Goal: Task Accomplishment & Management: Complete application form

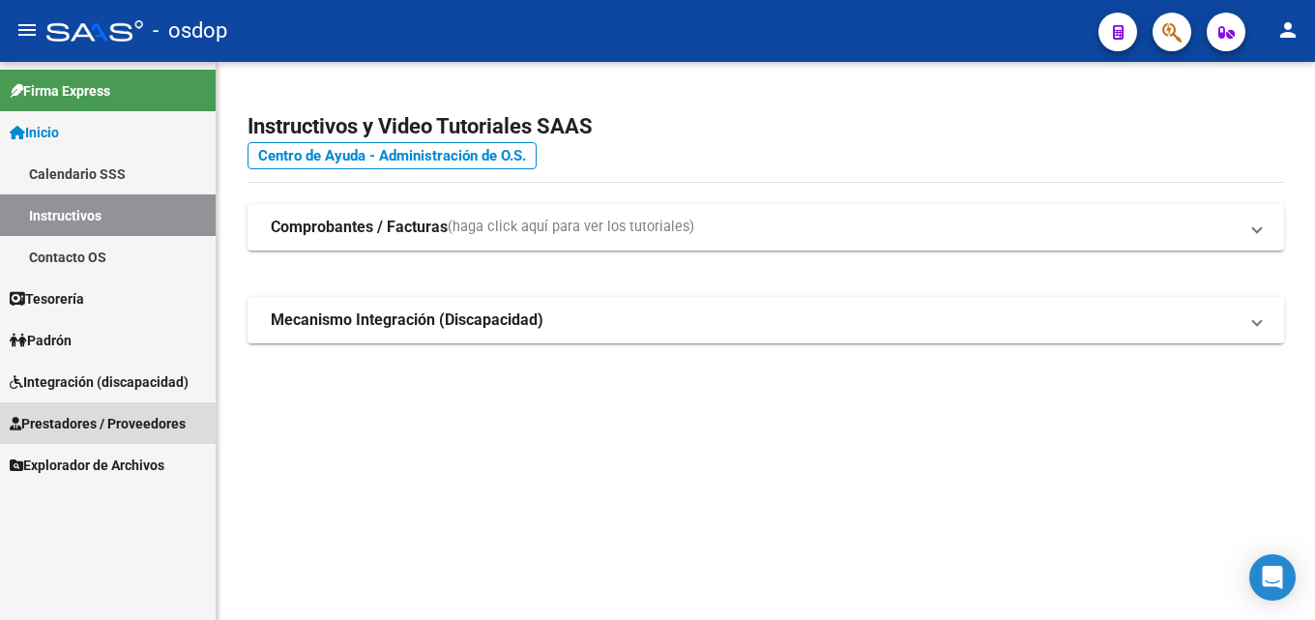
click at [122, 424] on span "Prestadores / Proveedores" at bounding box center [98, 423] width 176 height 21
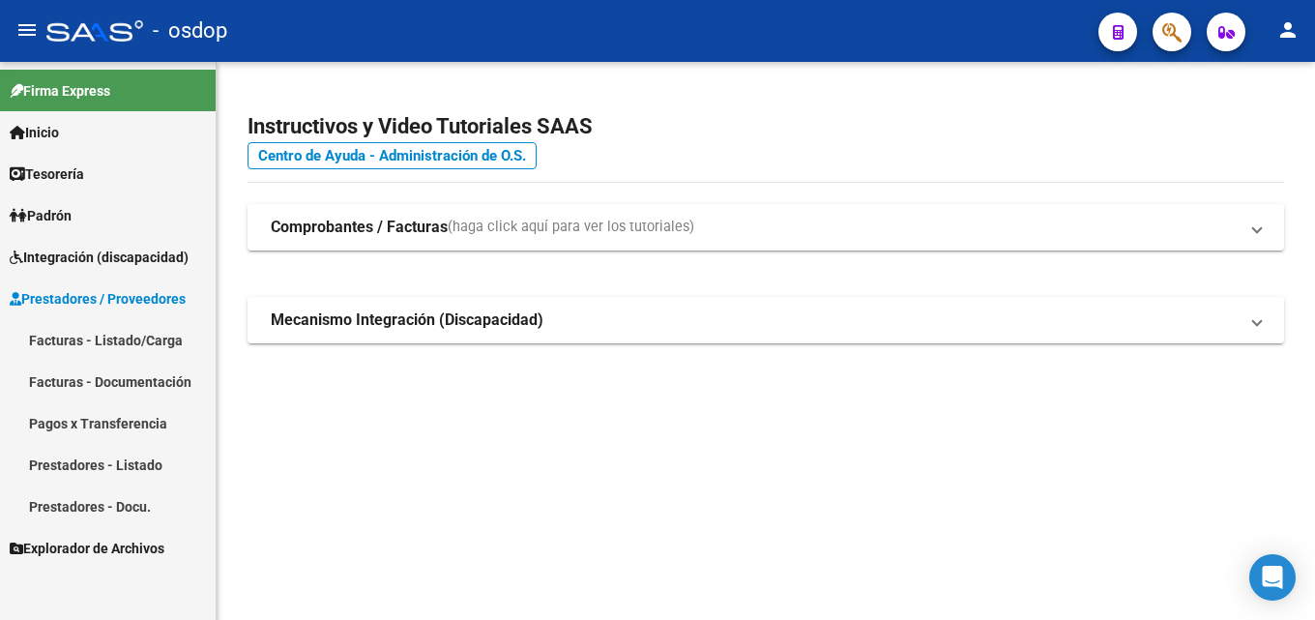
click at [105, 462] on link "Prestadores - Listado" at bounding box center [108, 465] width 216 height 42
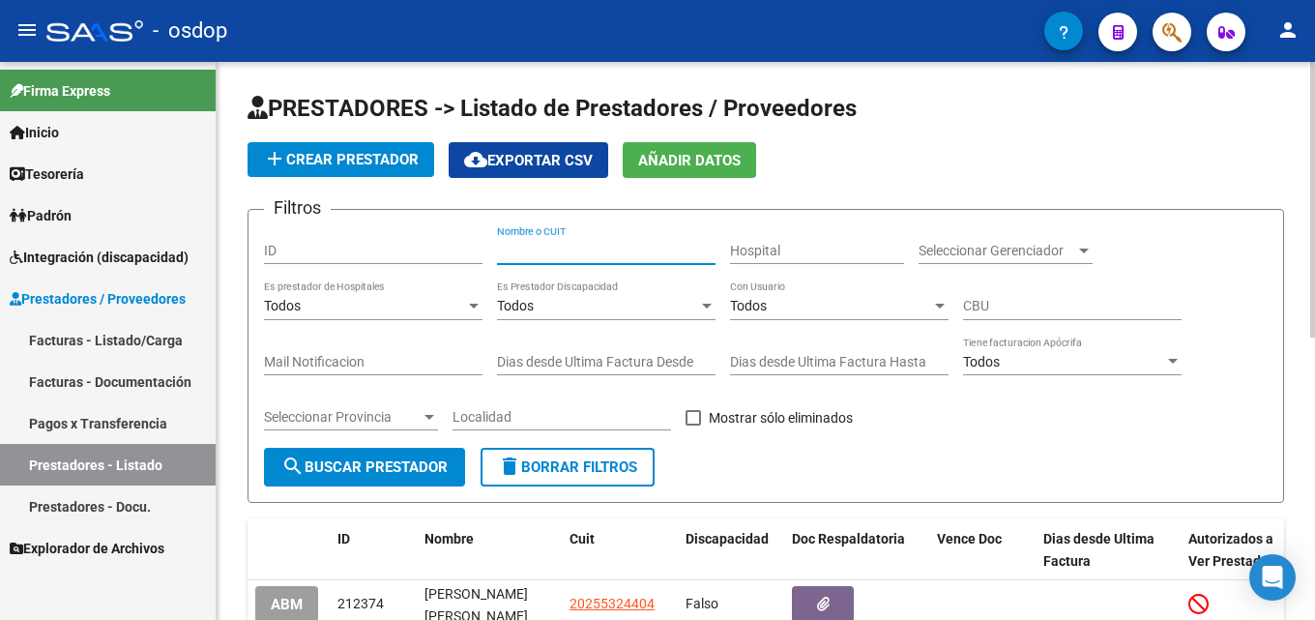
click at [561, 254] on input "Nombre o CUIT" at bounding box center [606, 251] width 218 height 16
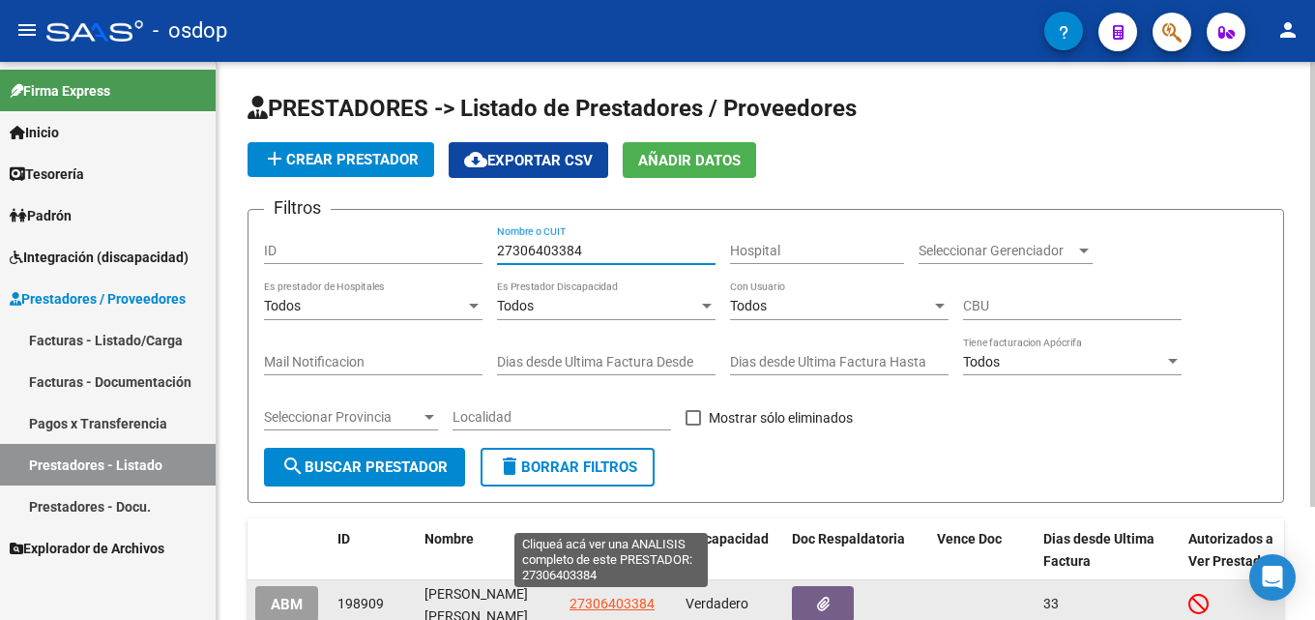
type input "27306403384"
click at [609, 604] on span "27306403384" at bounding box center [611, 603] width 85 height 15
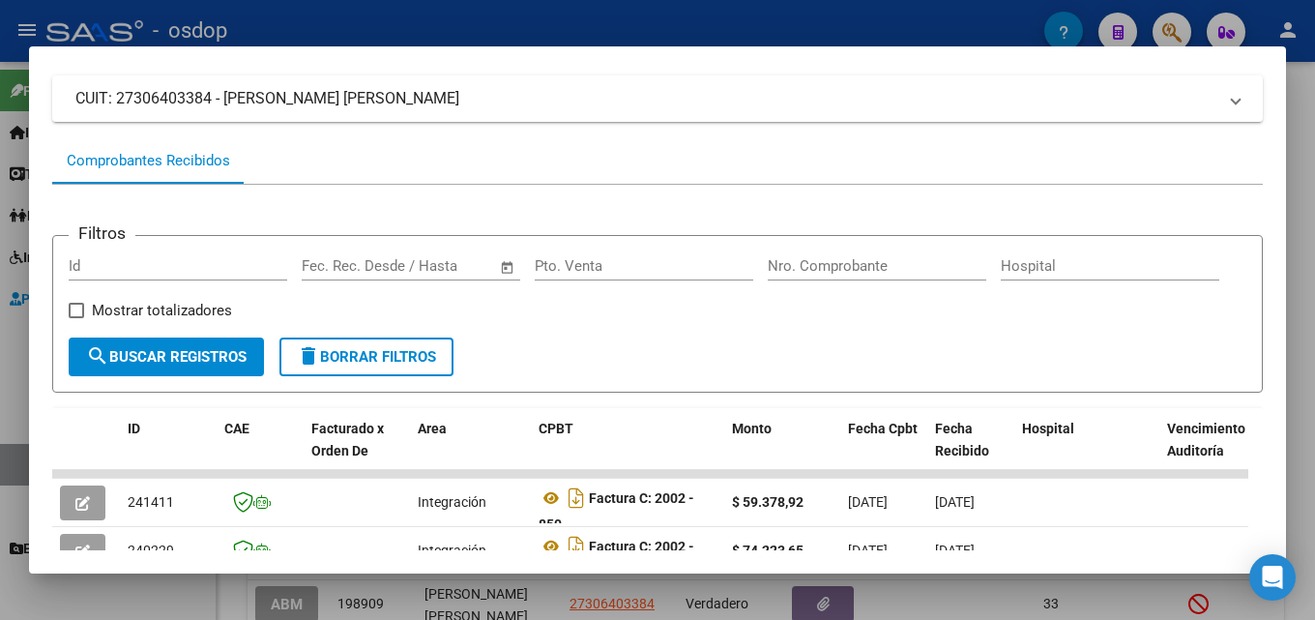
scroll to position [200, 0]
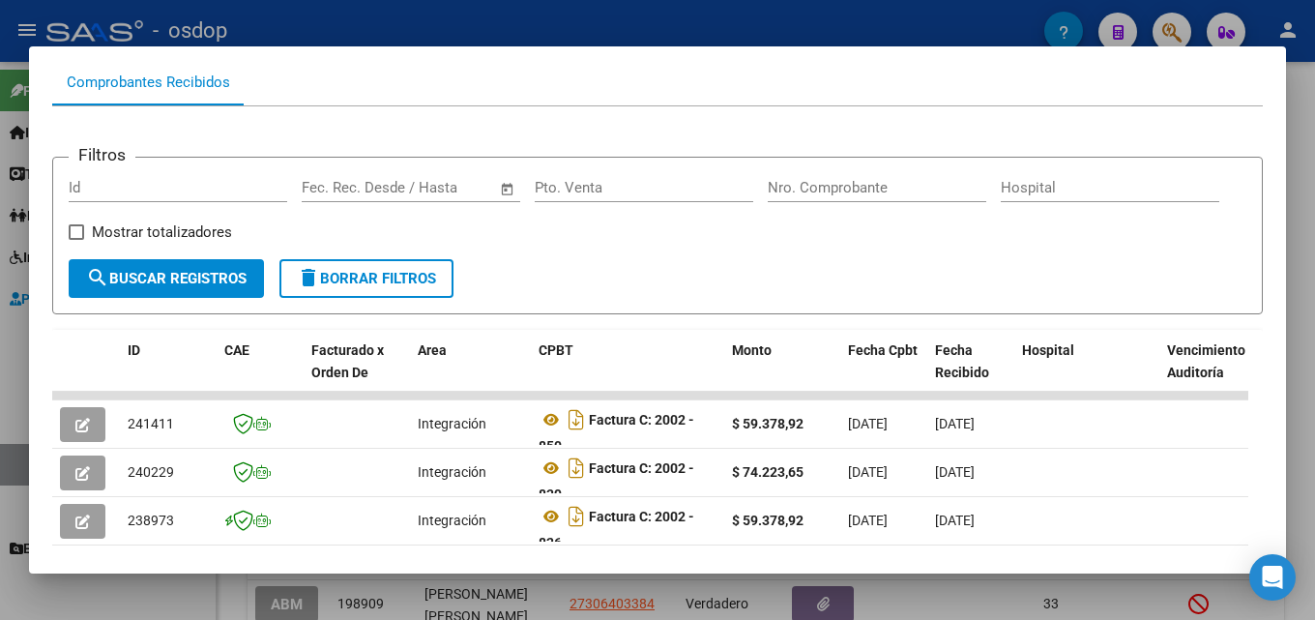
click at [1299, 285] on div at bounding box center [657, 310] width 1315 height 620
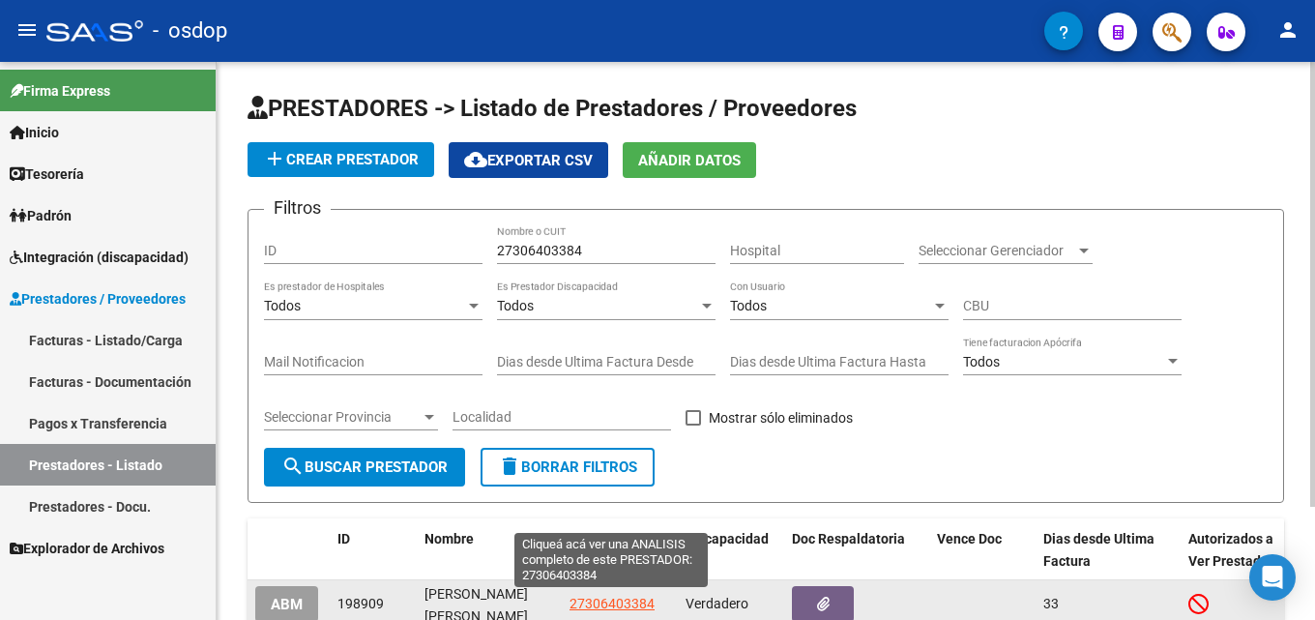
click at [612, 598] on span "27306403384" at bounding box center [611, 603] width 85 height 15
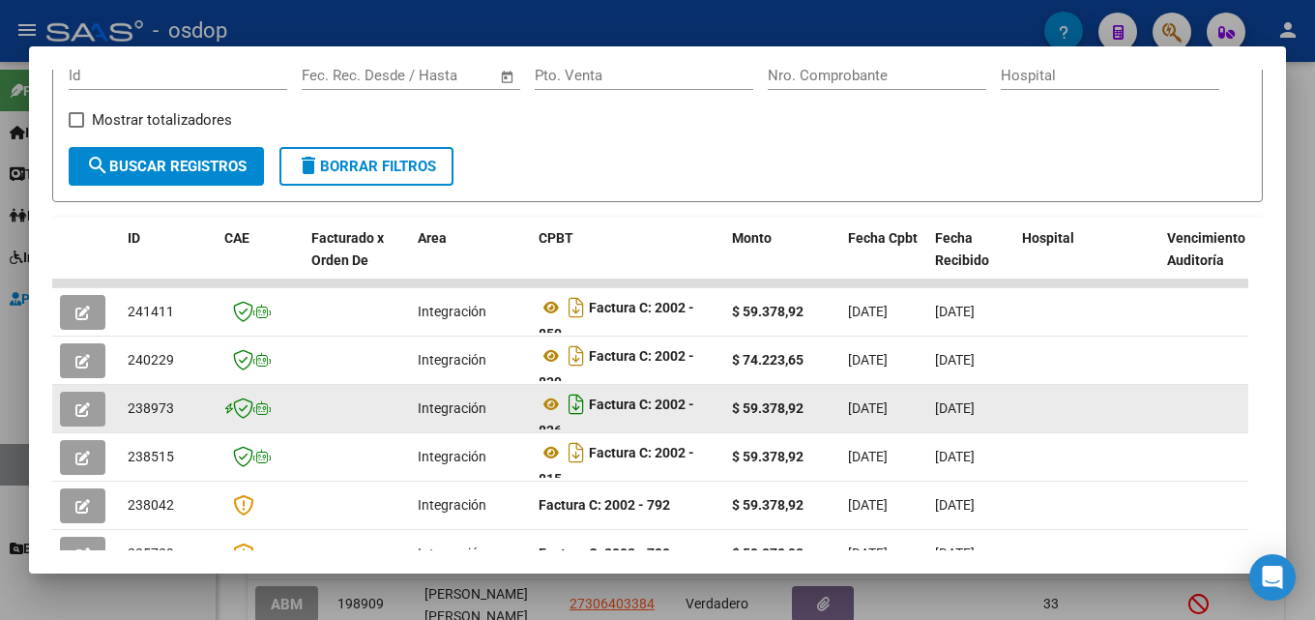
scroll to position [322, 0]
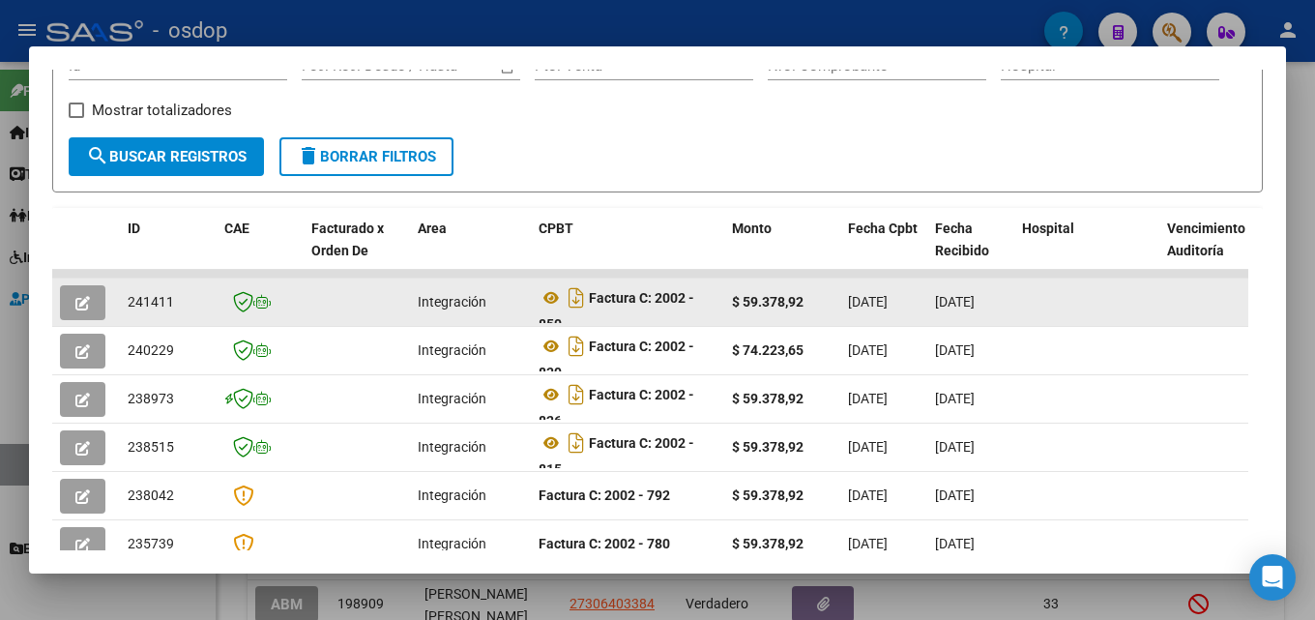
click at [82, 307] on icon "button" at bounding box center [82, 303] width 15 height 15
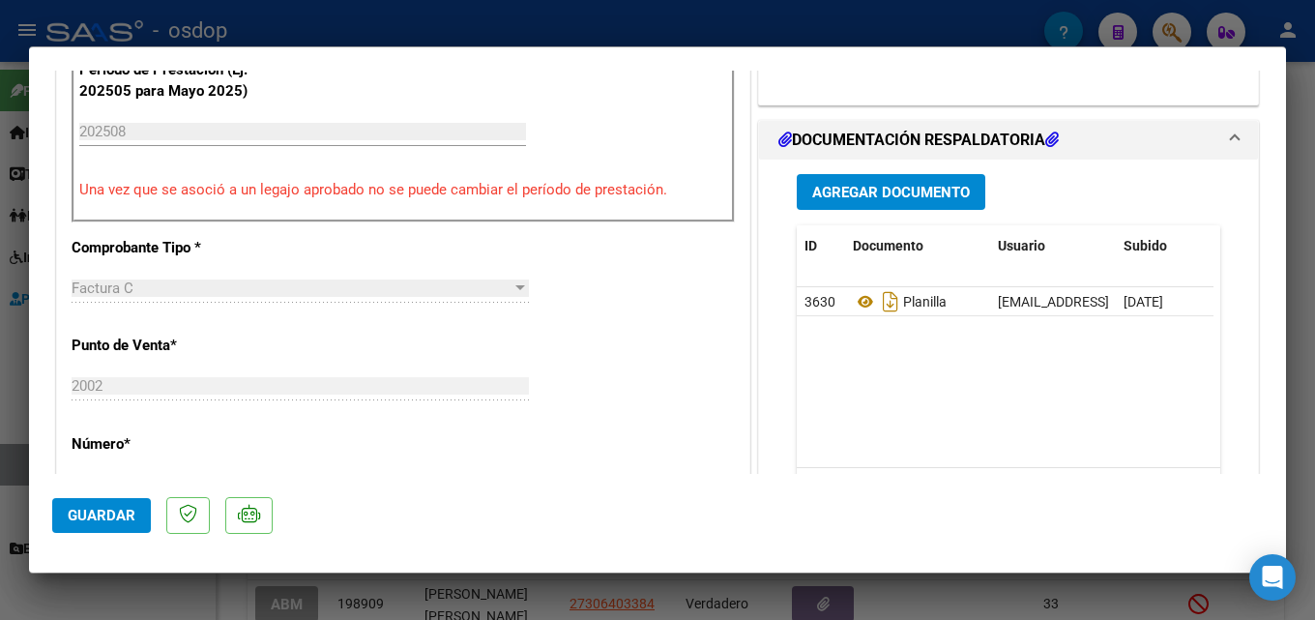
scroll to position [571, 0]
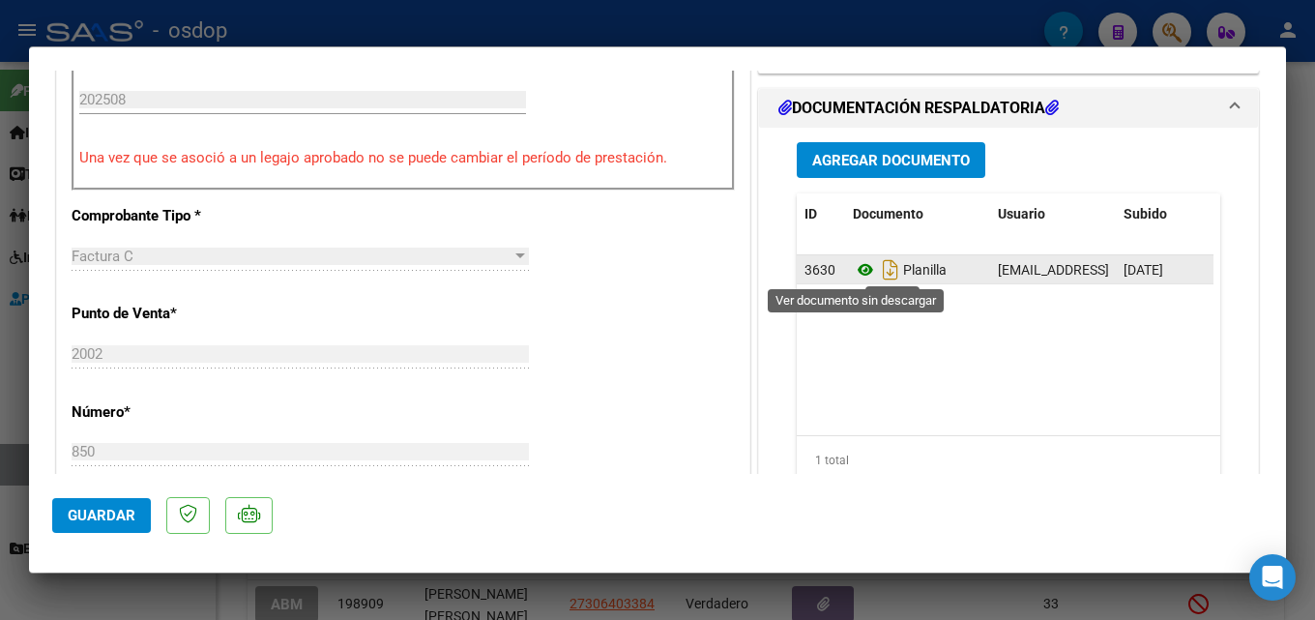
click at [857, 276] on icon at bounding box center [865, 269] width 25 height 23
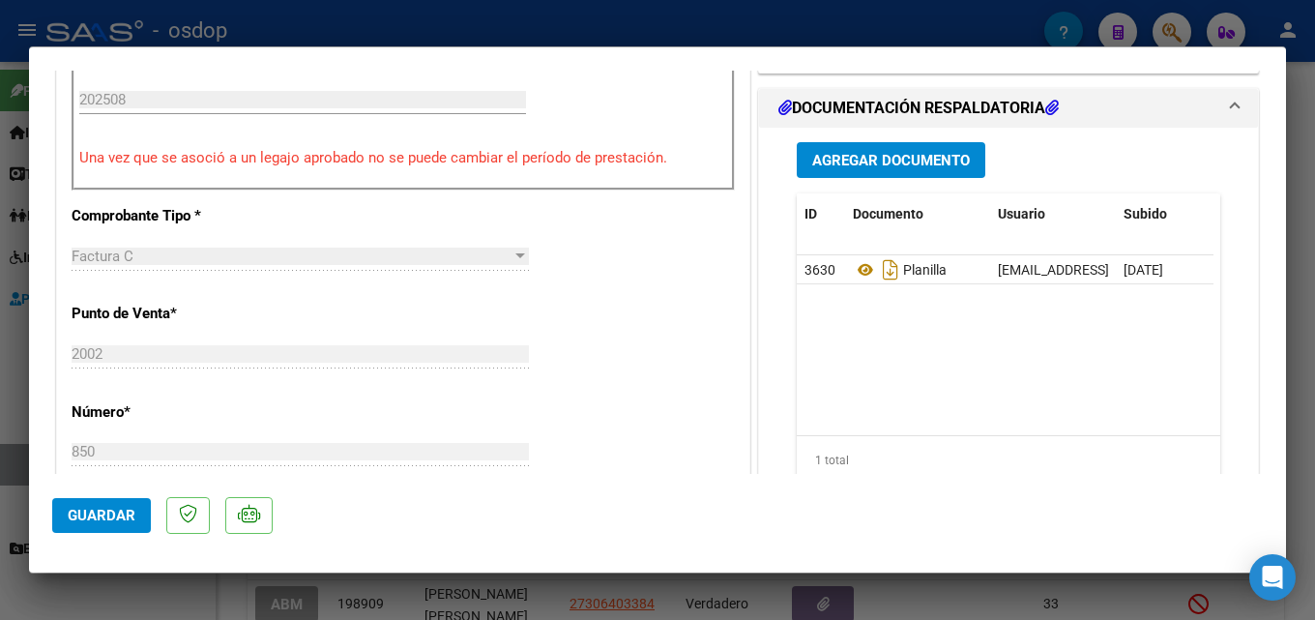
click at [899, 169] on span "Agregar Documento" at bounding box center [891, 160] width 158 height 17
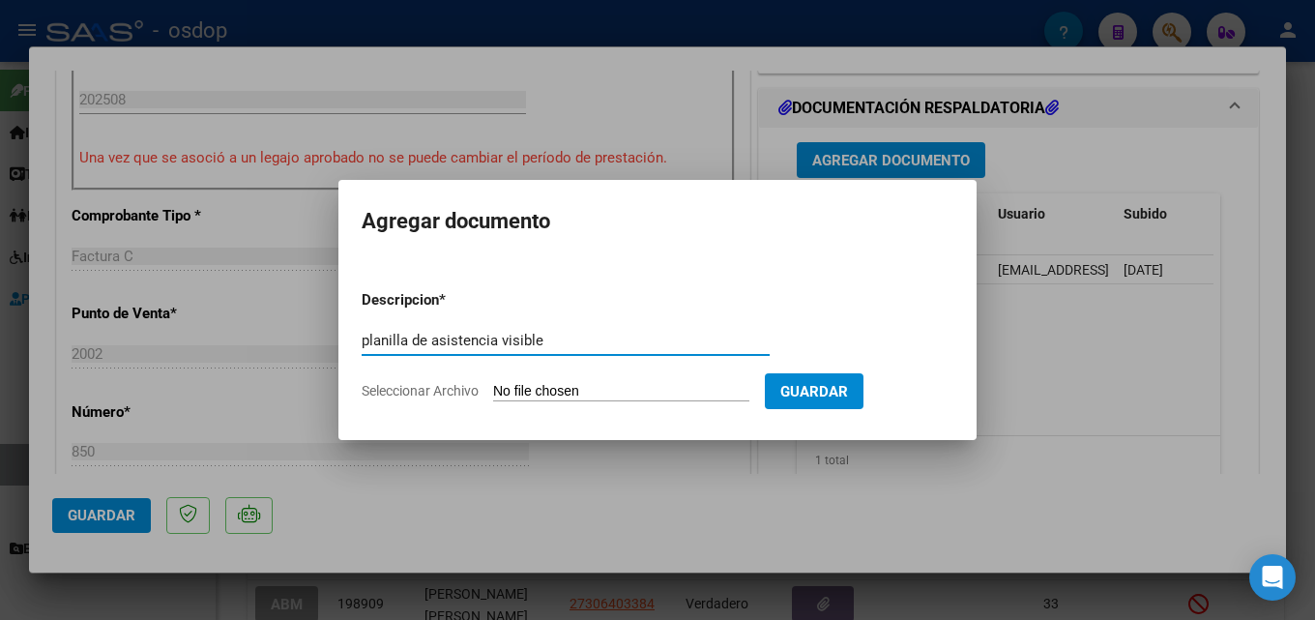
type input "planilla de asistencia visible"
click at [553, 392] on input "Seleccionar Archivo" at bounding box center [621, 392] width 256 height 18
click at [617, 388] on input "Seleccionar Archivo" at bounding box center [621, 392] width 256 height 18
type input "C:\fakepath\planilla asistencia [PERSON_NAME] [DATE].pdf"
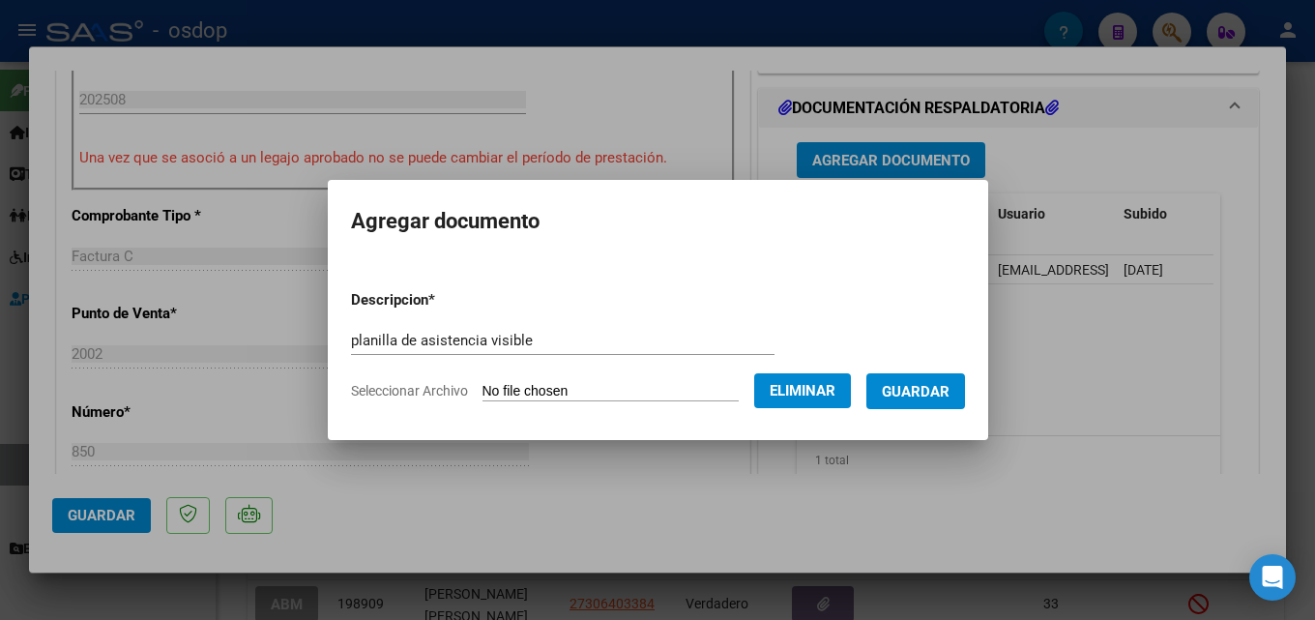
click at [926, 393] on span "Guardar" at bounding box center [916, 391] width 68 height 17
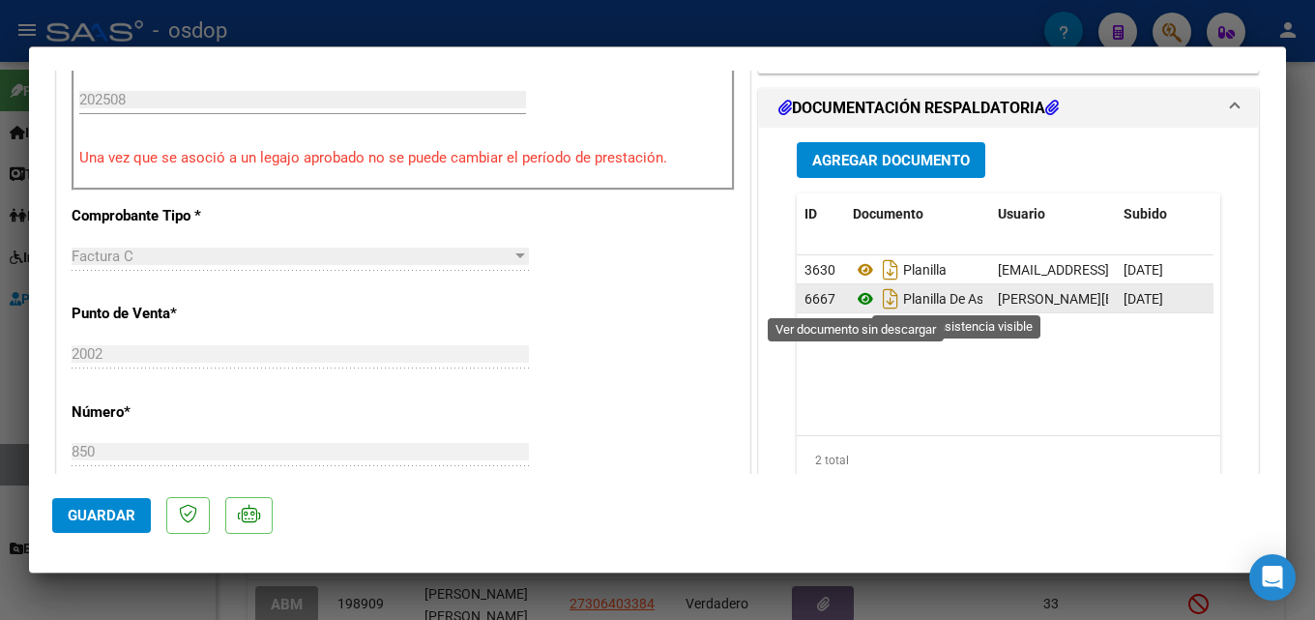
click at [853, 303] on icon at bounding box center [865, 298] width 25 height 23
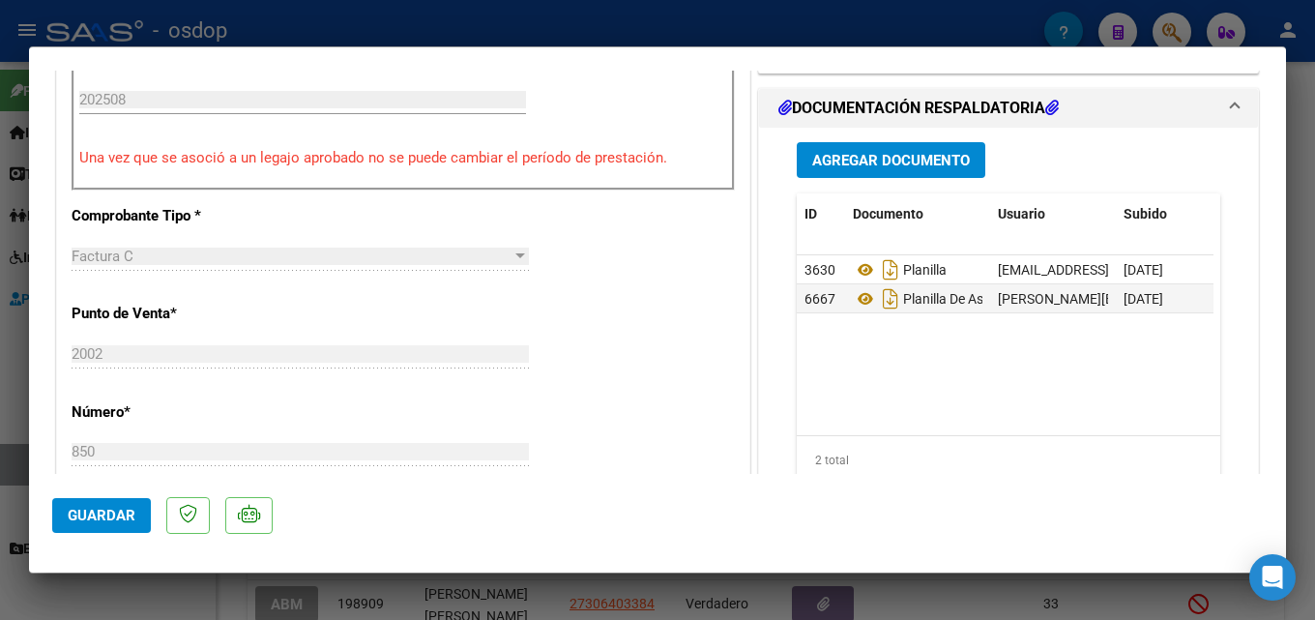
click at [1299, 311] on div at bounding box center [657, 310] width 1315 height 620
type input "$ 0,00"
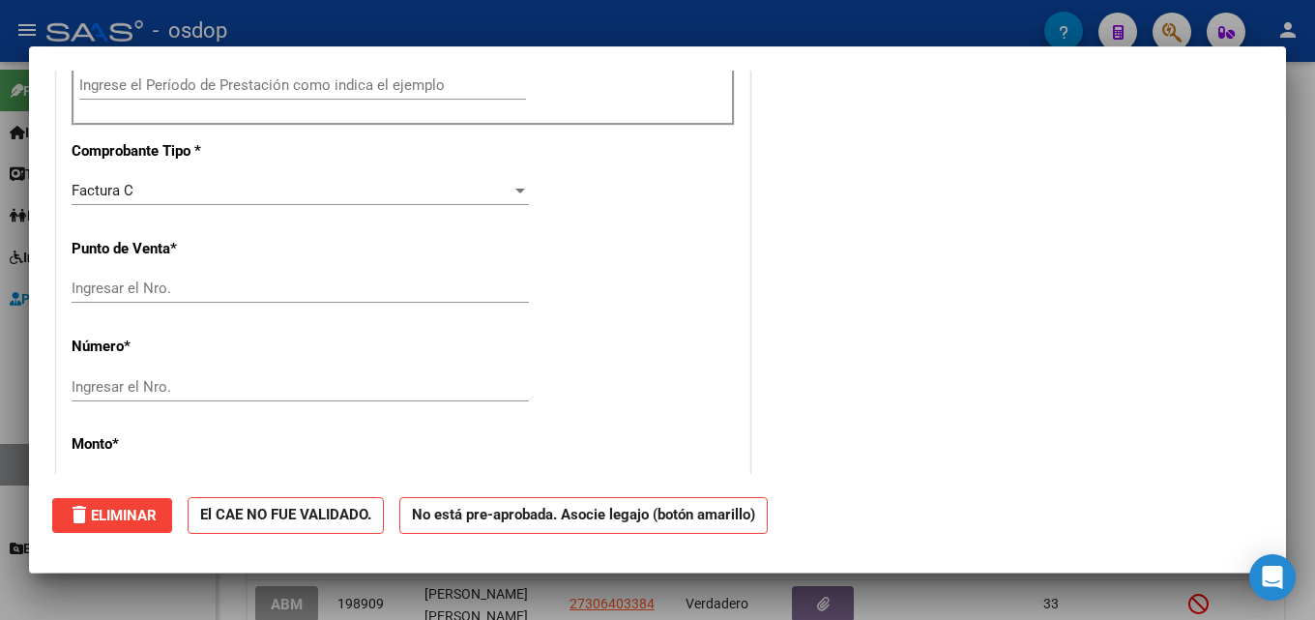
scroll to position [0, 0]
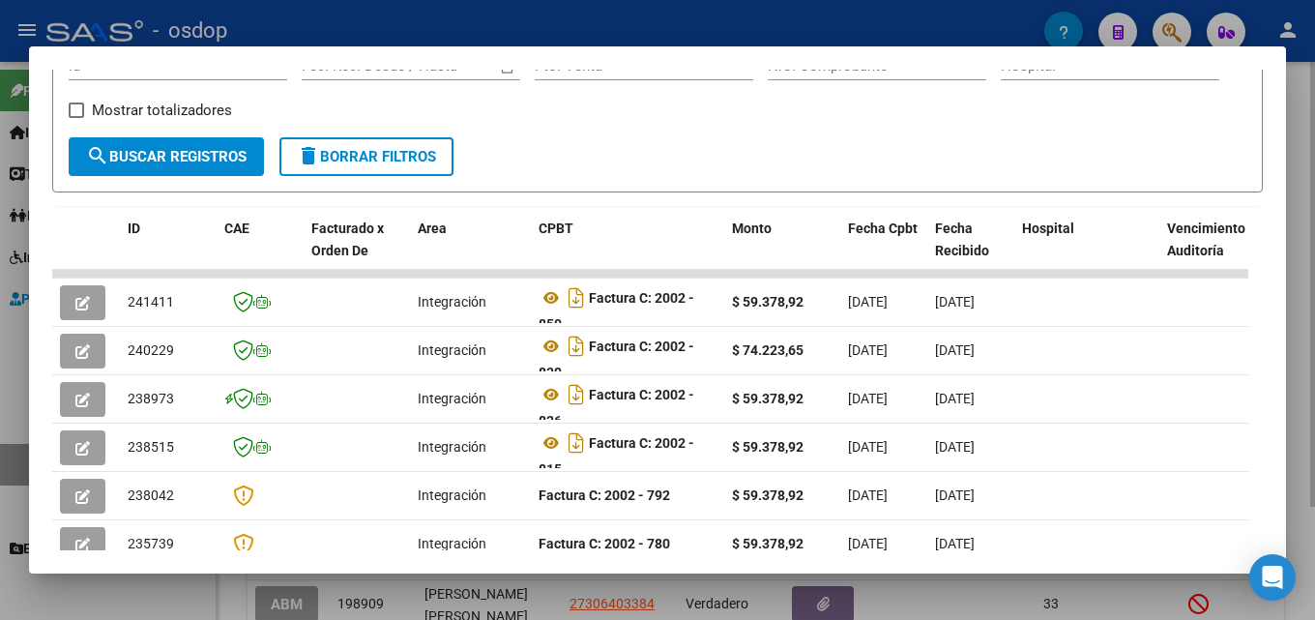
click at [1299, 332] on div at bounding box center [657, 310] width 1315 height 620
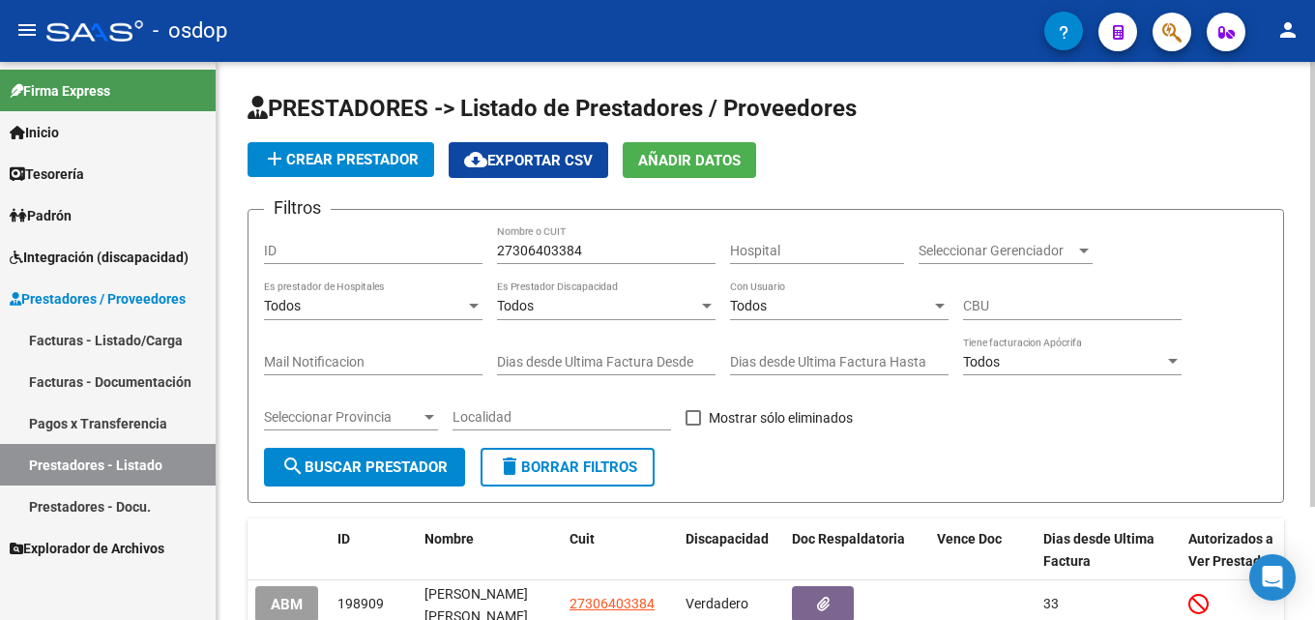
click at [573, 464] on span "delete Borrar Filtros" at bounding box center [567, 466] width 139 height 17
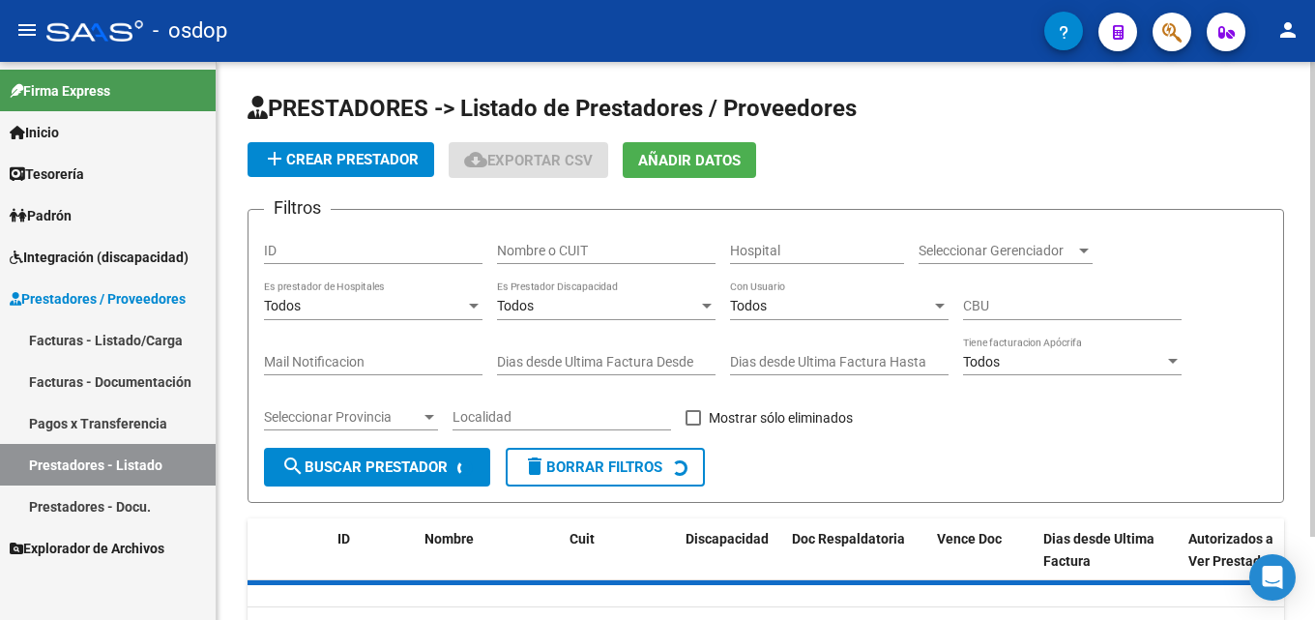
click at [593, 247] on input "Nombre o CUIT" at bounding box center [606, 251] width 218 height 16
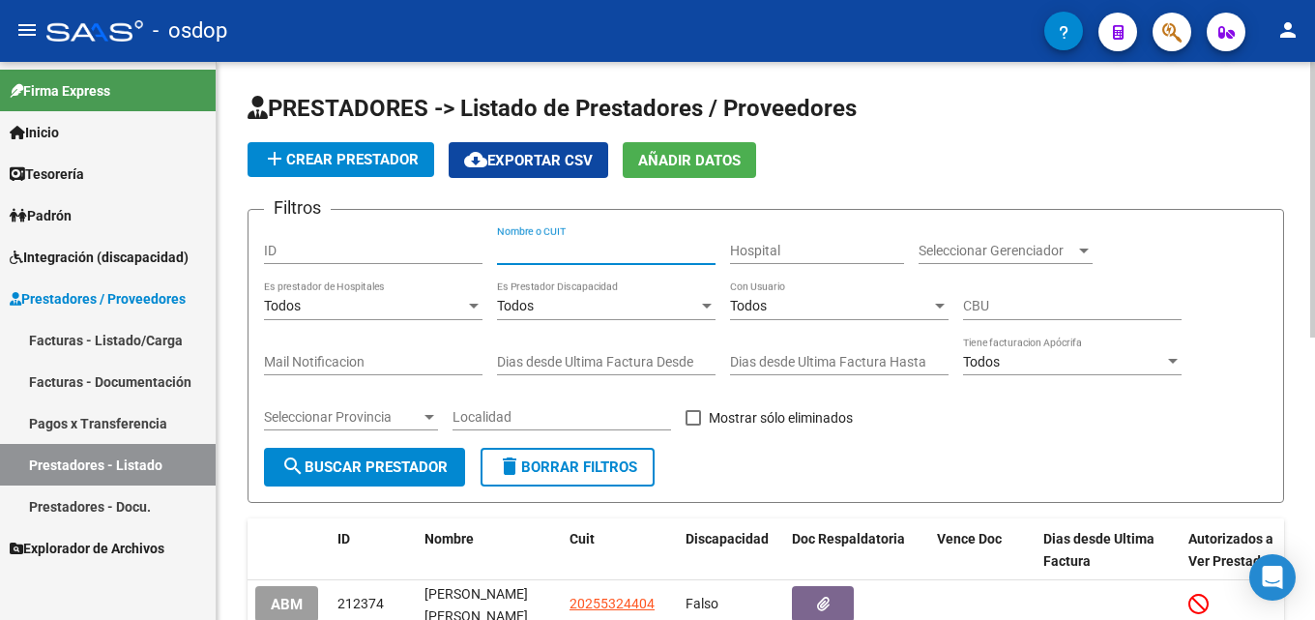
click at [593, 245] on input "Nombre o CUIT" at bounding box center [606, 251] width 218 height 16
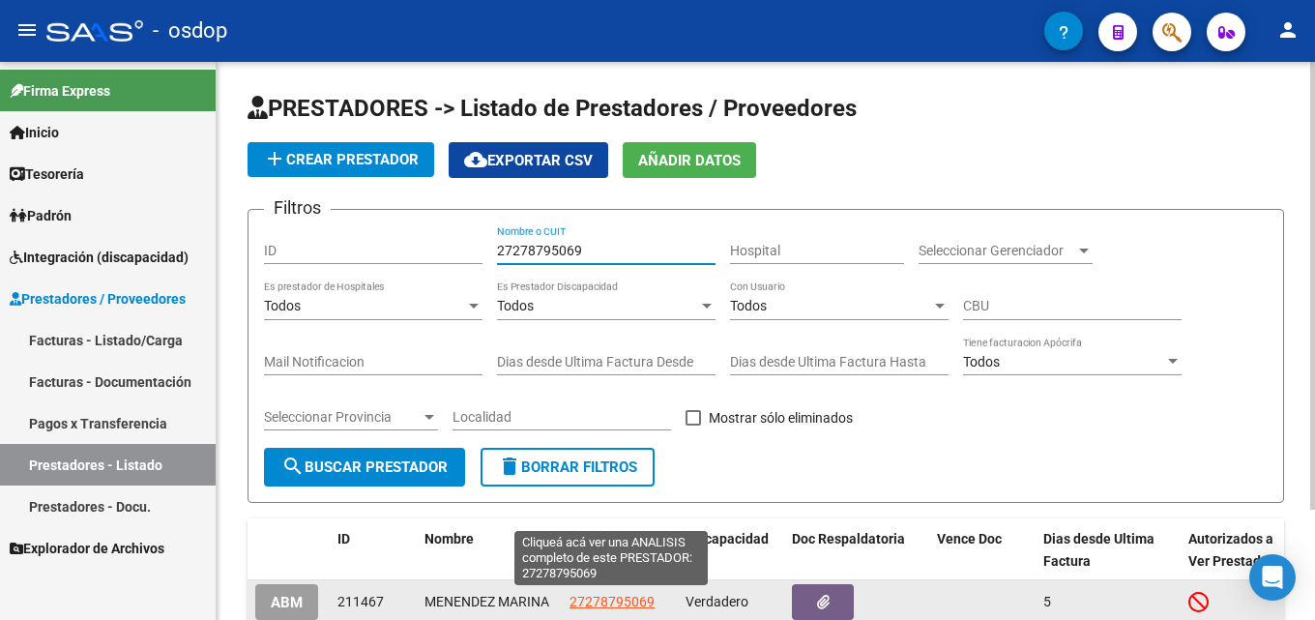
type input "27278795069"
click at [617, 601] on span "27278795069" at bounding box center [611, 601] width 85 height 15
type textarea "27278795069"
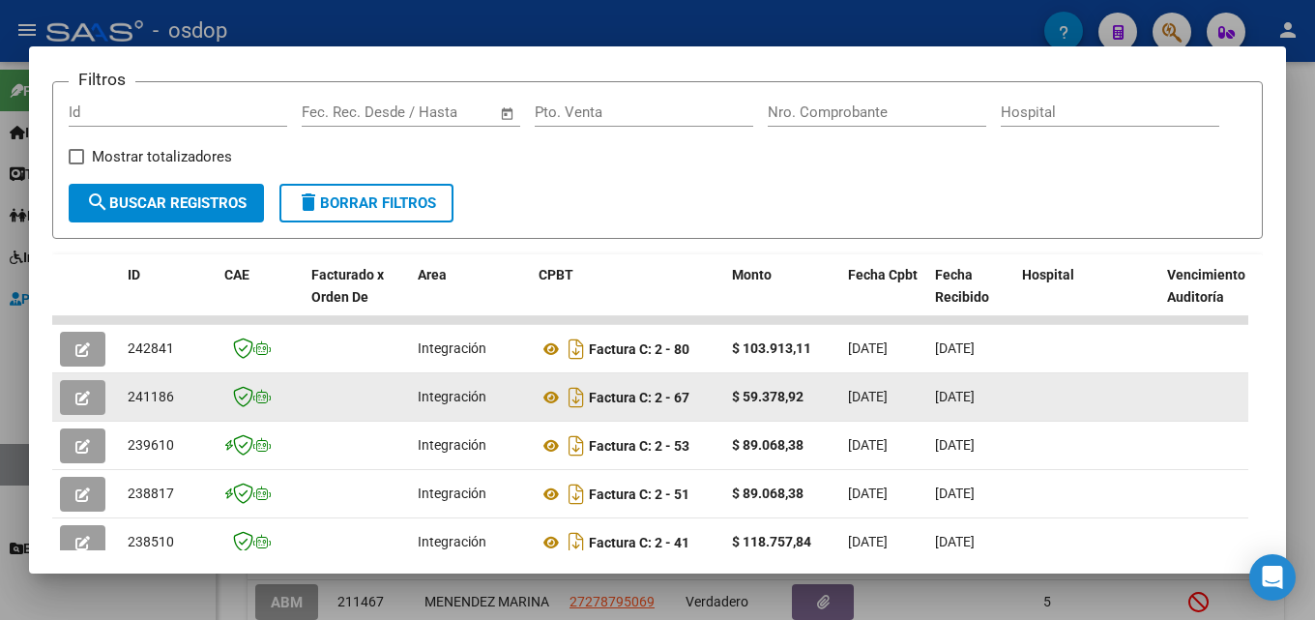
scroll to position [281, 0]
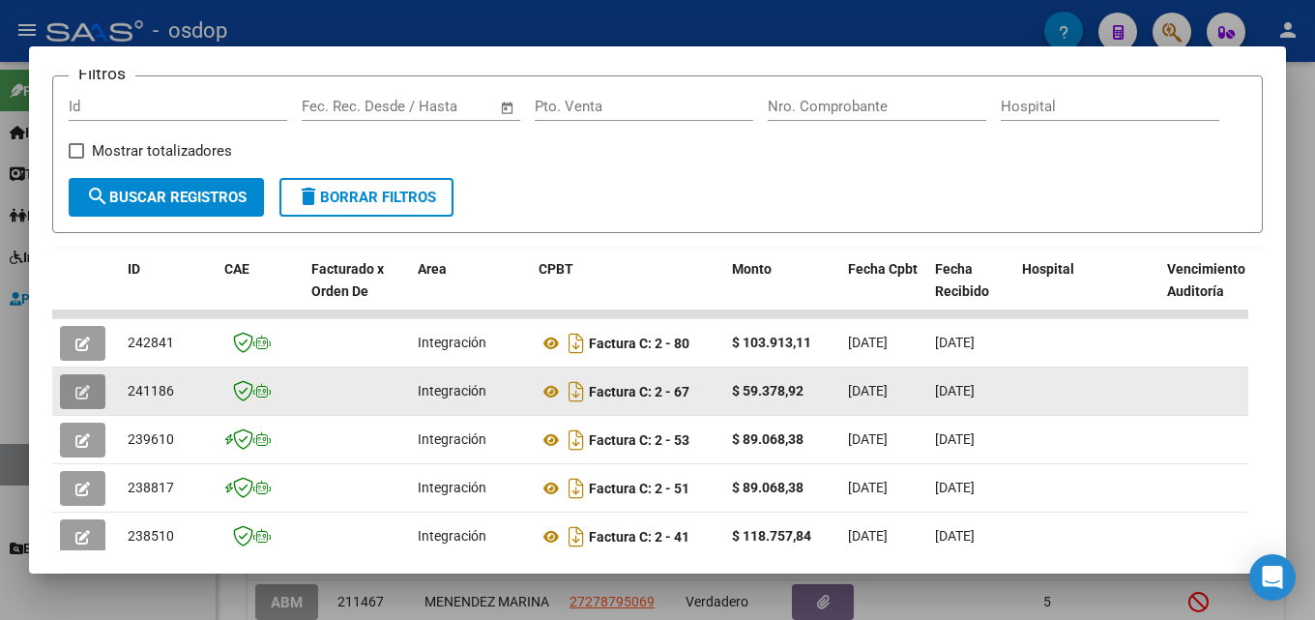
click at [91, 403] on button "button" at bounding box center [82, 391] width 45 height 35
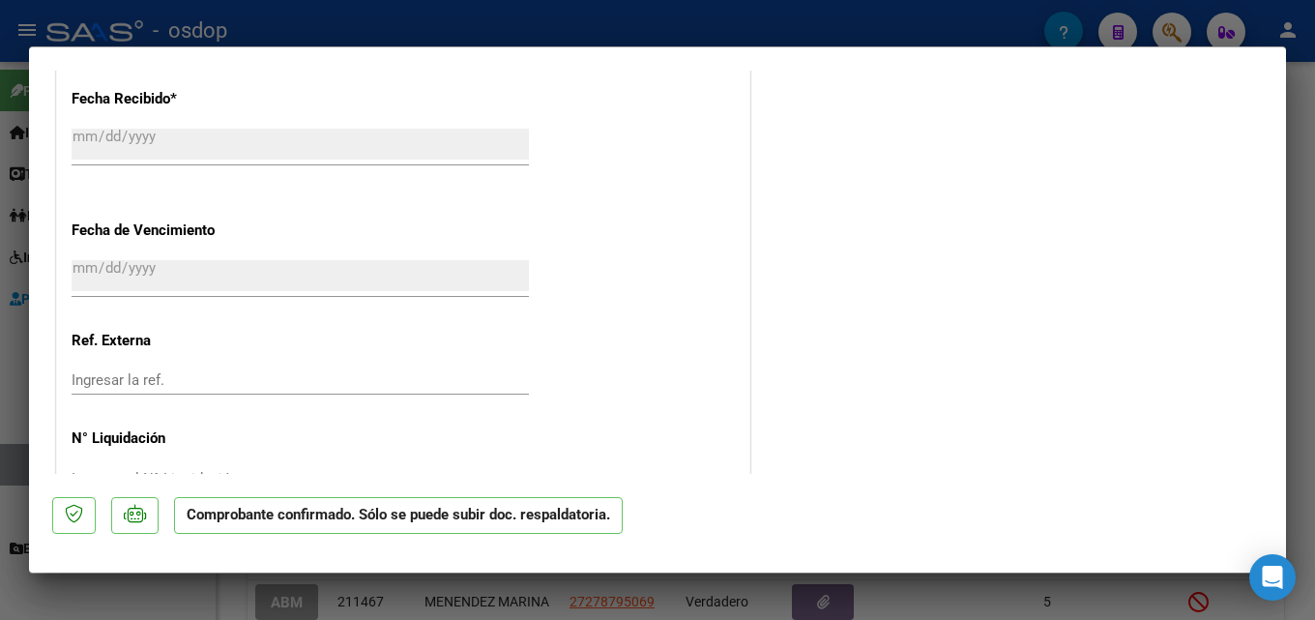
scroll to position [1541, 0]
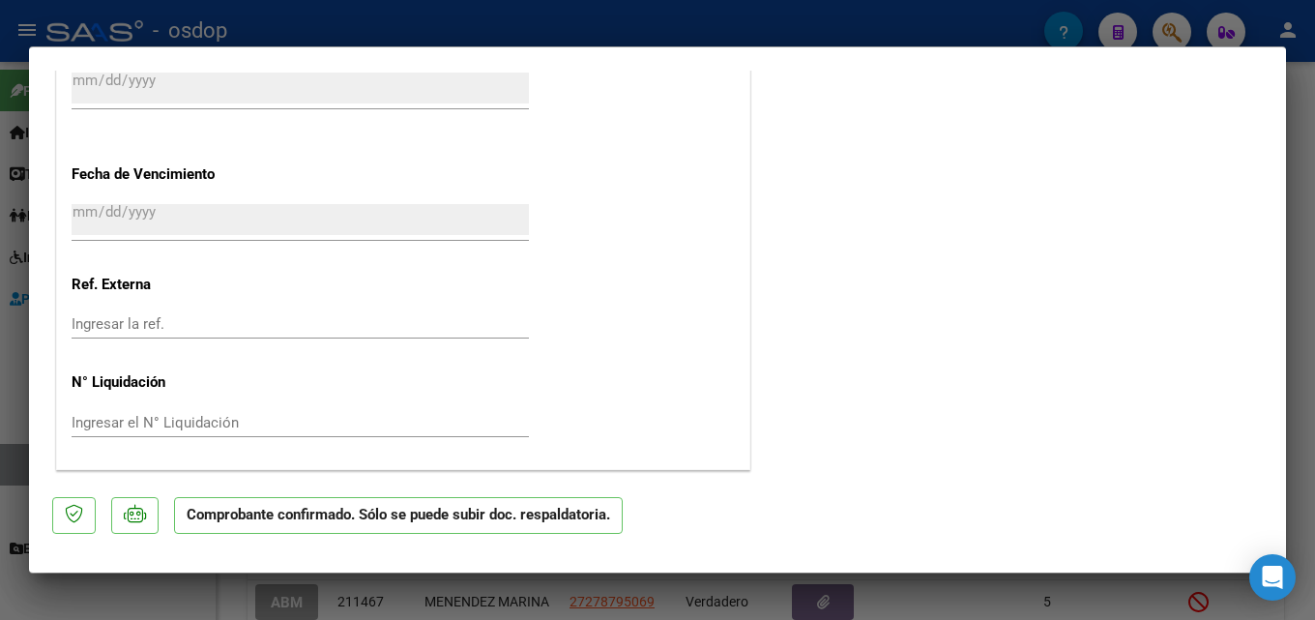
click at [1299, 353] on div at bounding box center [657, 310] width 1315 height 620
type input "$ 0,00"
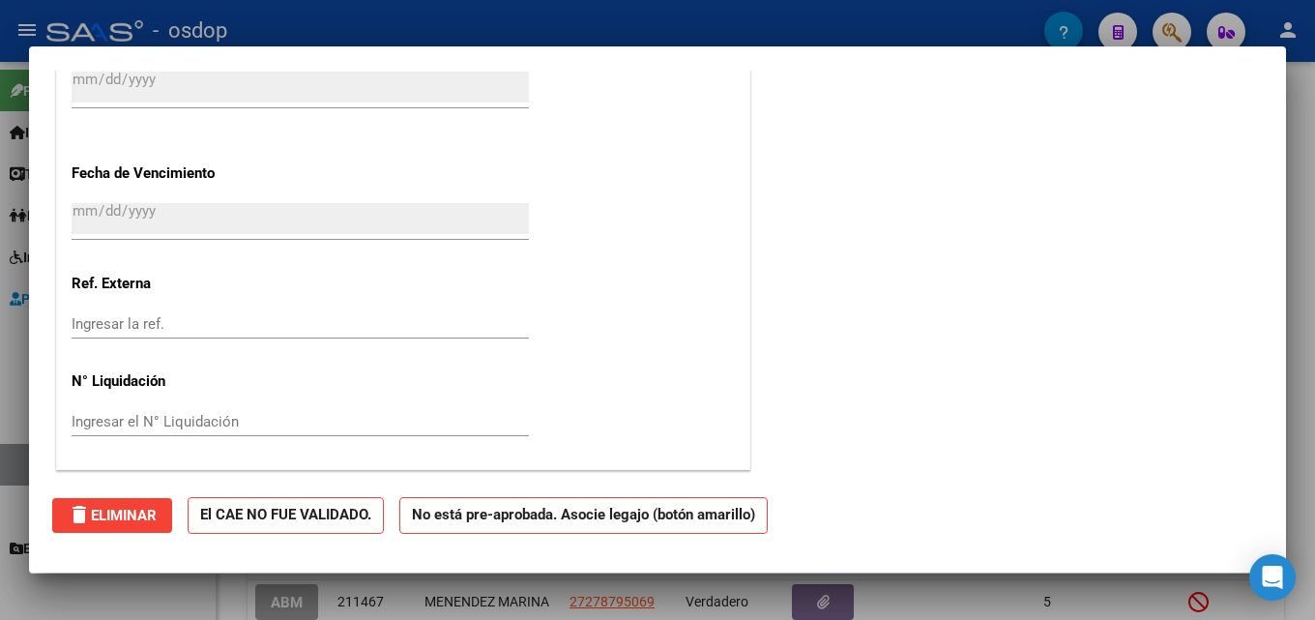
scroll to position [0, 0]
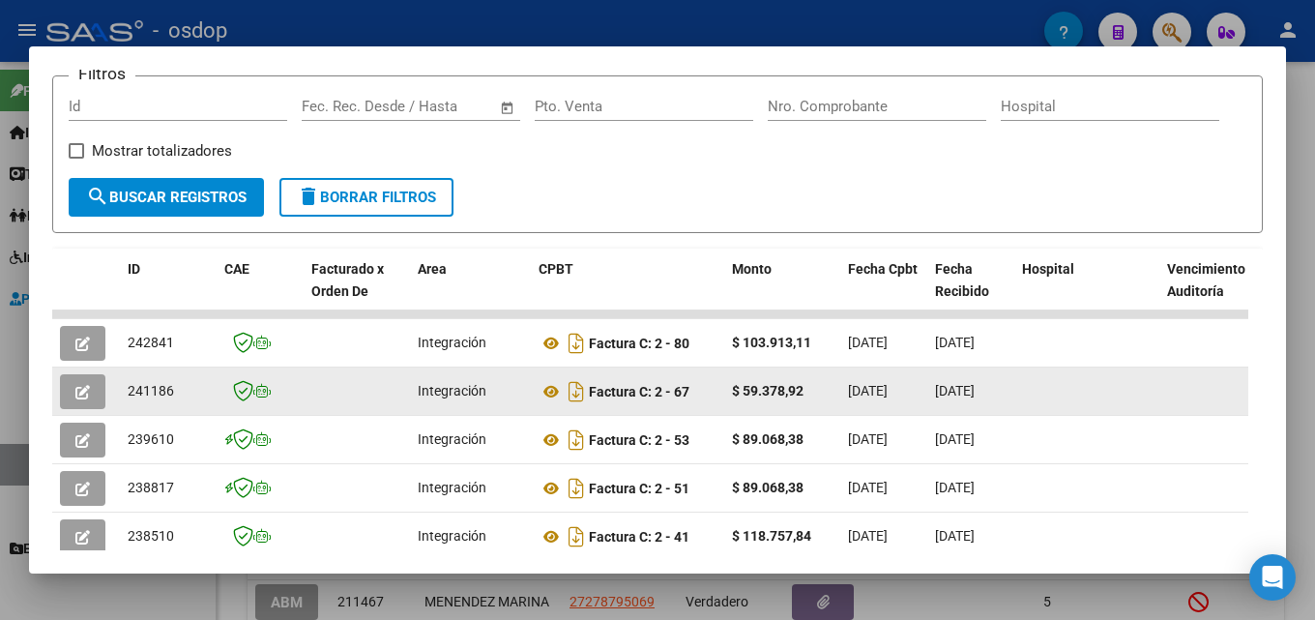
click at [88, 392] on span "button" at bounding box center [82, 391] width 15 height 17
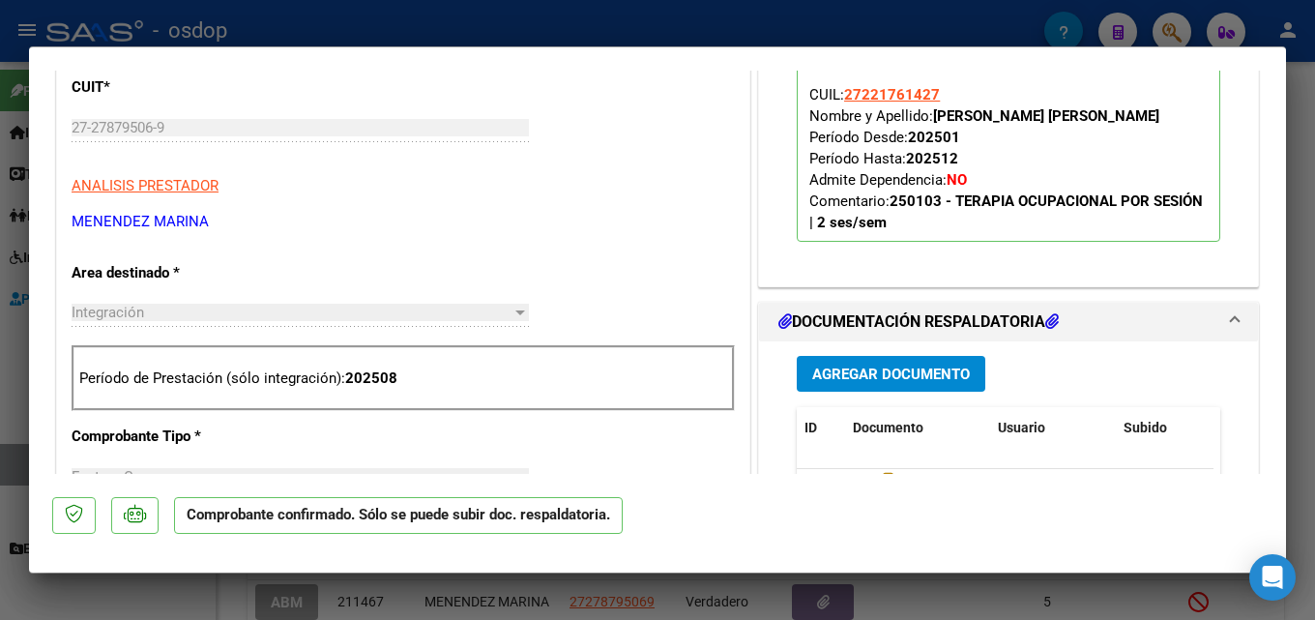
scroll to position [546, 0]
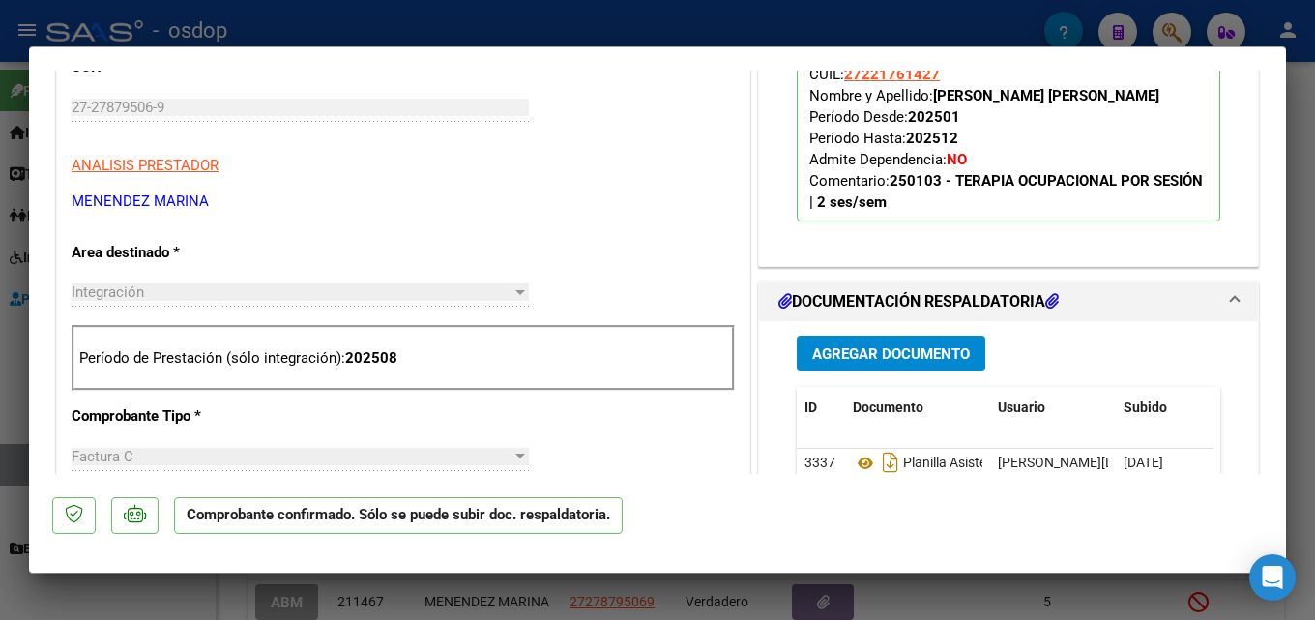
click at [1299, 231] on div at bounding box center [657, 310] width 1315 height 620
type input "$ 0,00"
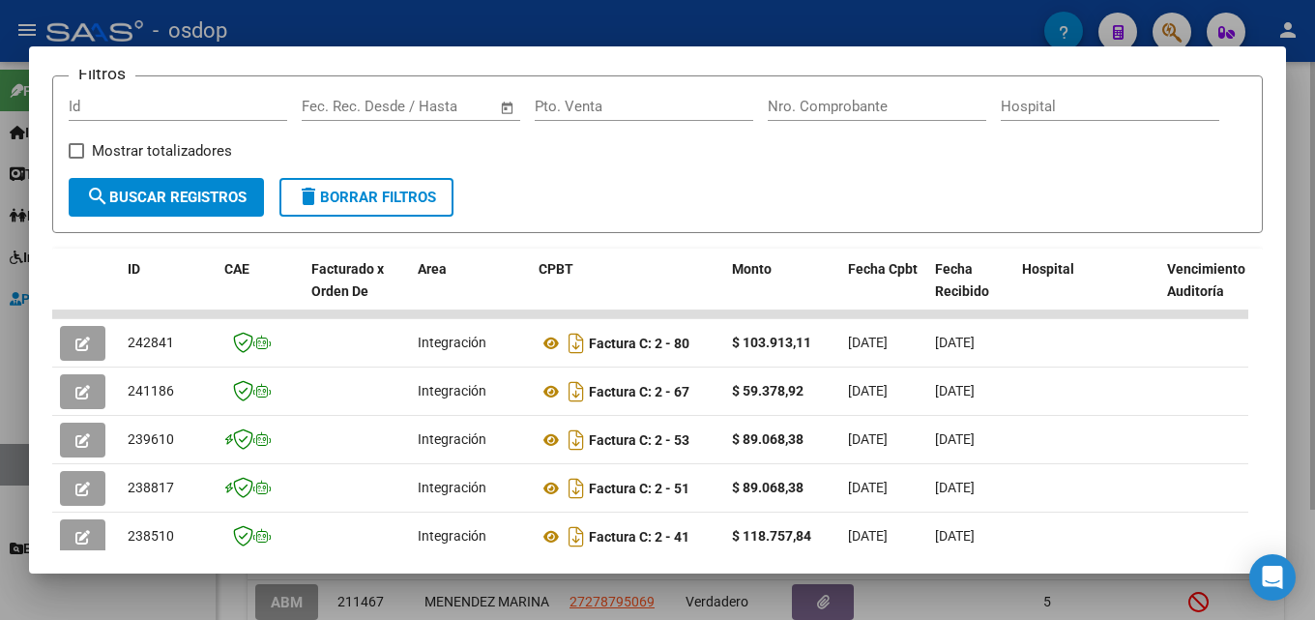
click at [1299, 289] on div at bounding box center [657, 310] width 1315 height 620
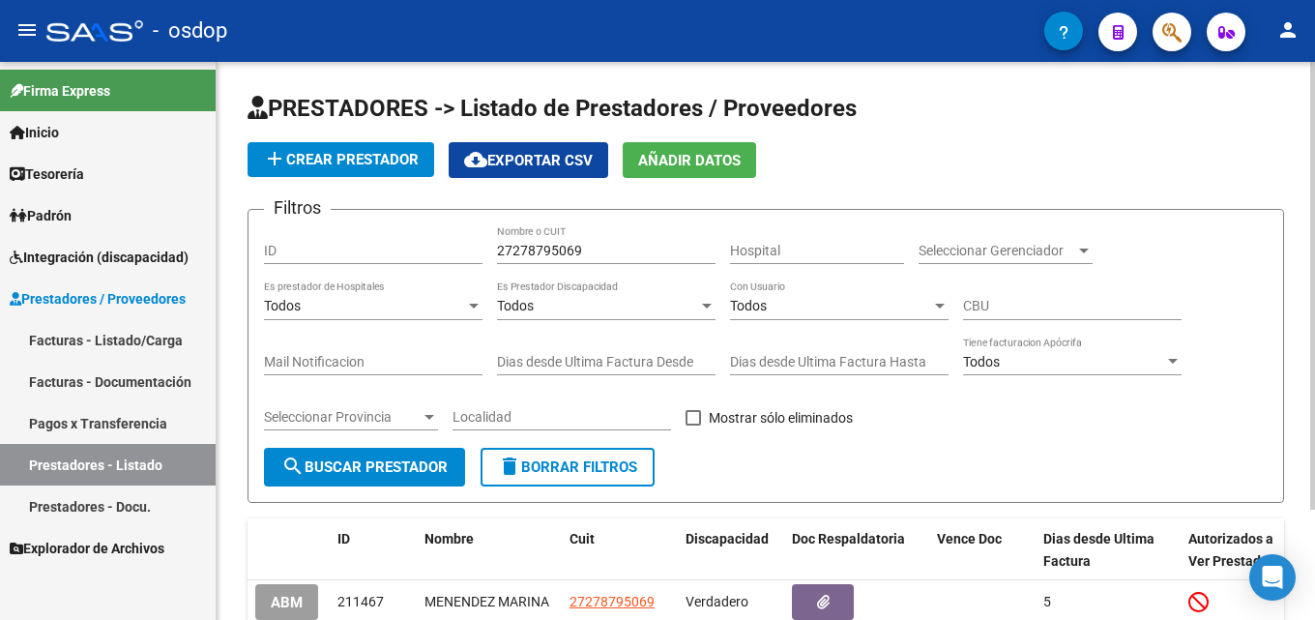
click at [586, 459] on span "delete Borrar Filtros" at bounding box center [567, 466] width 139 height 17
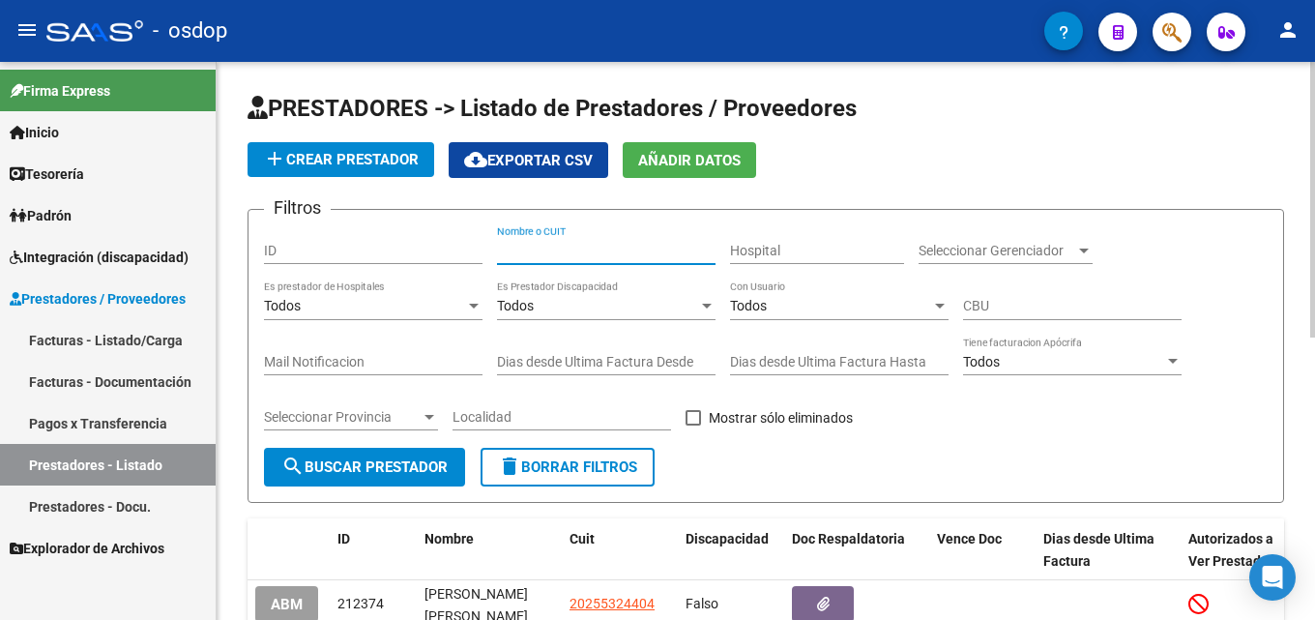
click at [508, 257] on input "Nombre o CUIT" at bounding box center [606, 251] width 218 height 16
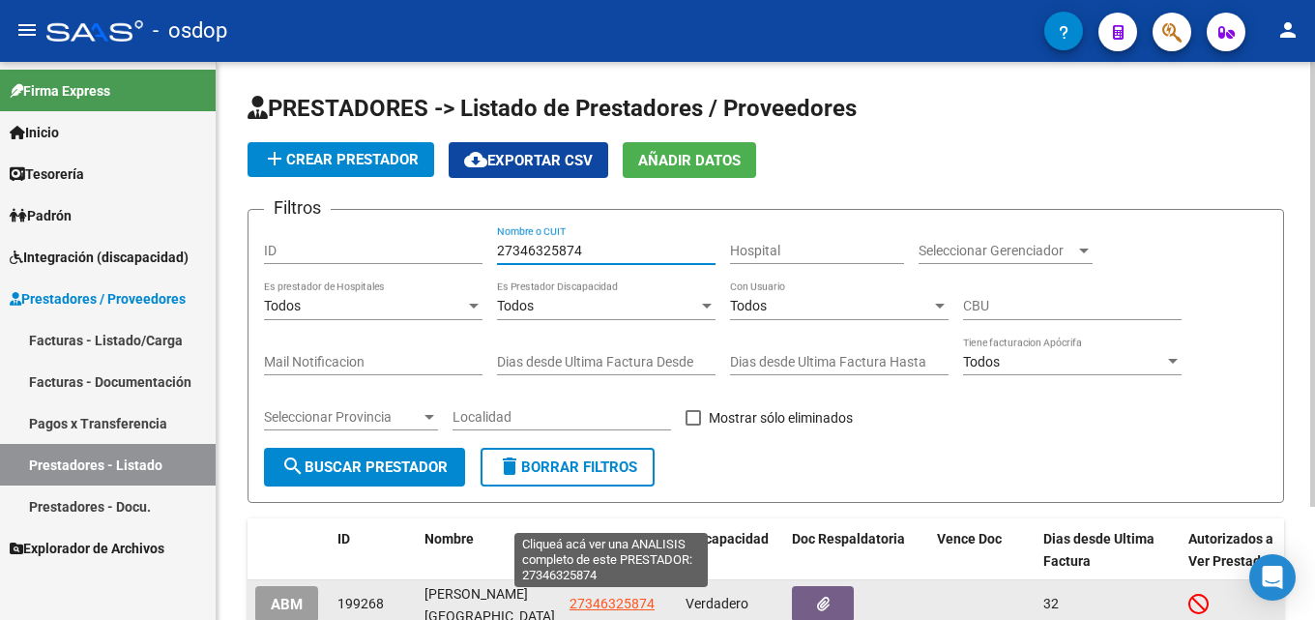
type input "27346325874"
click at [619, 598] on span "27346325874" at bounding box center [611, 603] width 85 height 15
type textarea "27346325874"
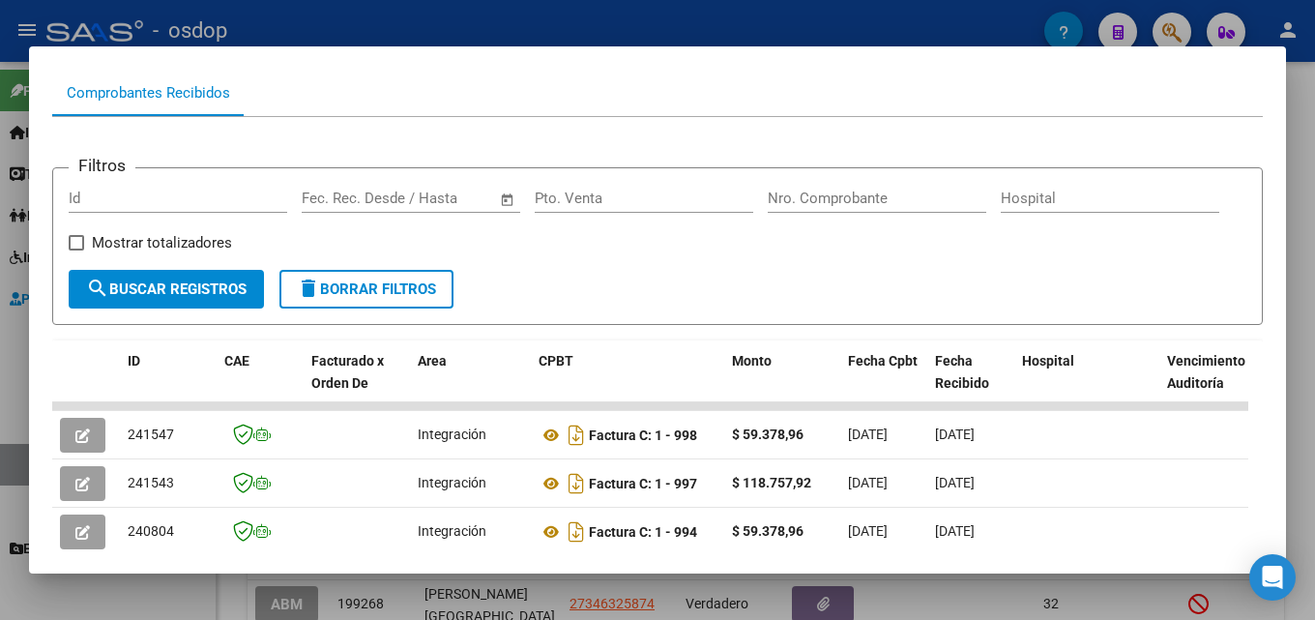
scroll to position [192, 0]
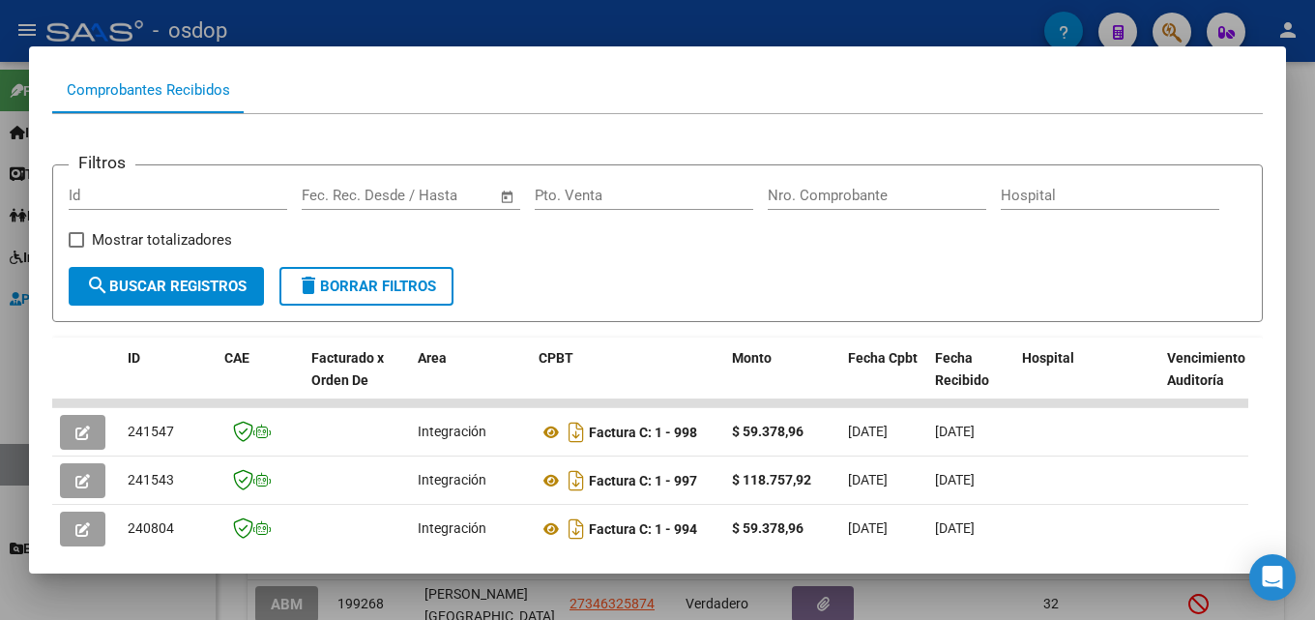
click at [1299, 279] on div at bounding box center [657, 310] width 1315 height 620
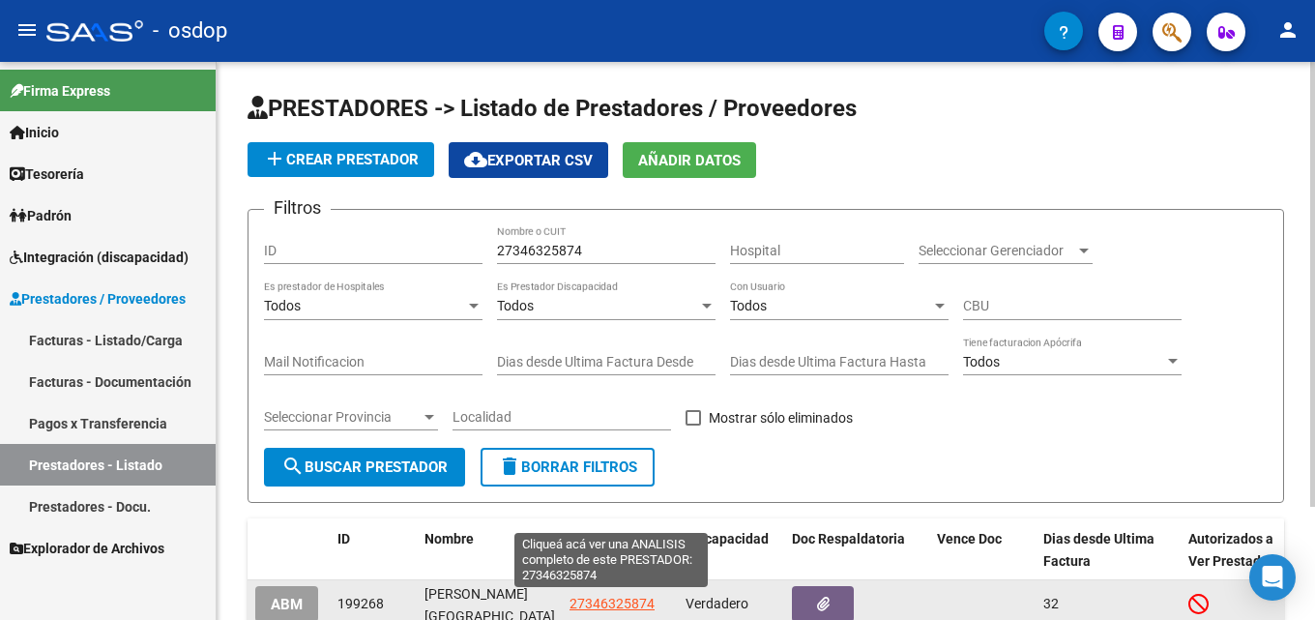
click at [625, 609] on span "27346325874" at bounding box center [611, 603] width 85 height 15
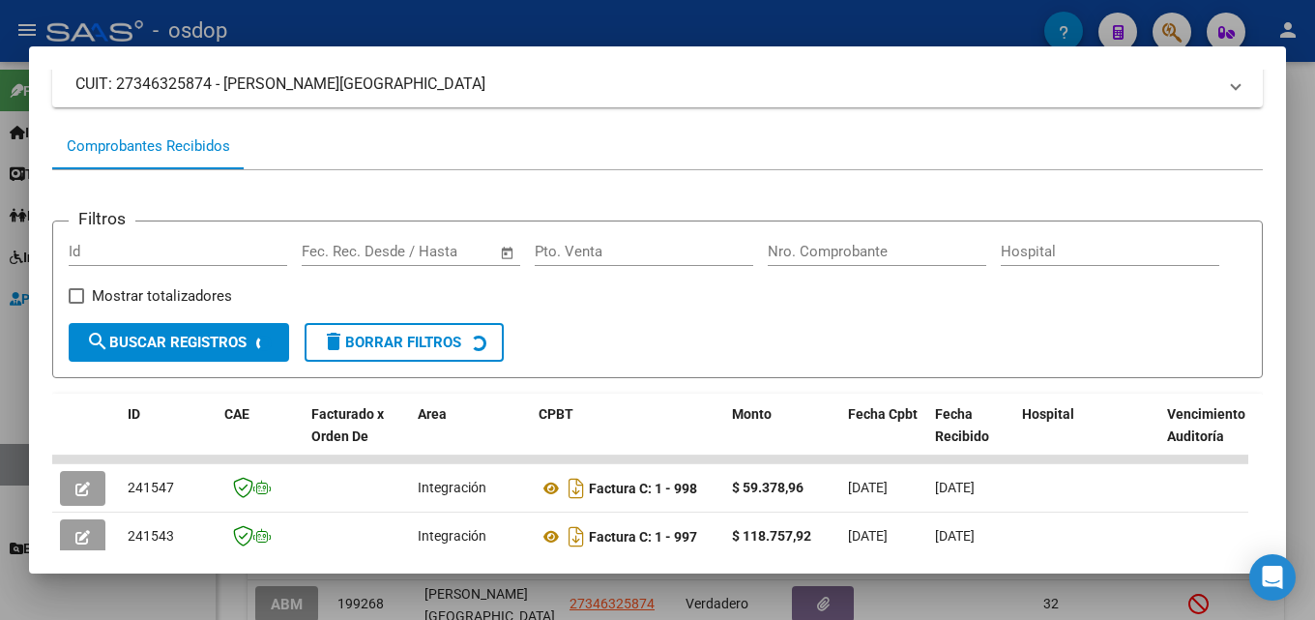
scroll to position [146, 0]
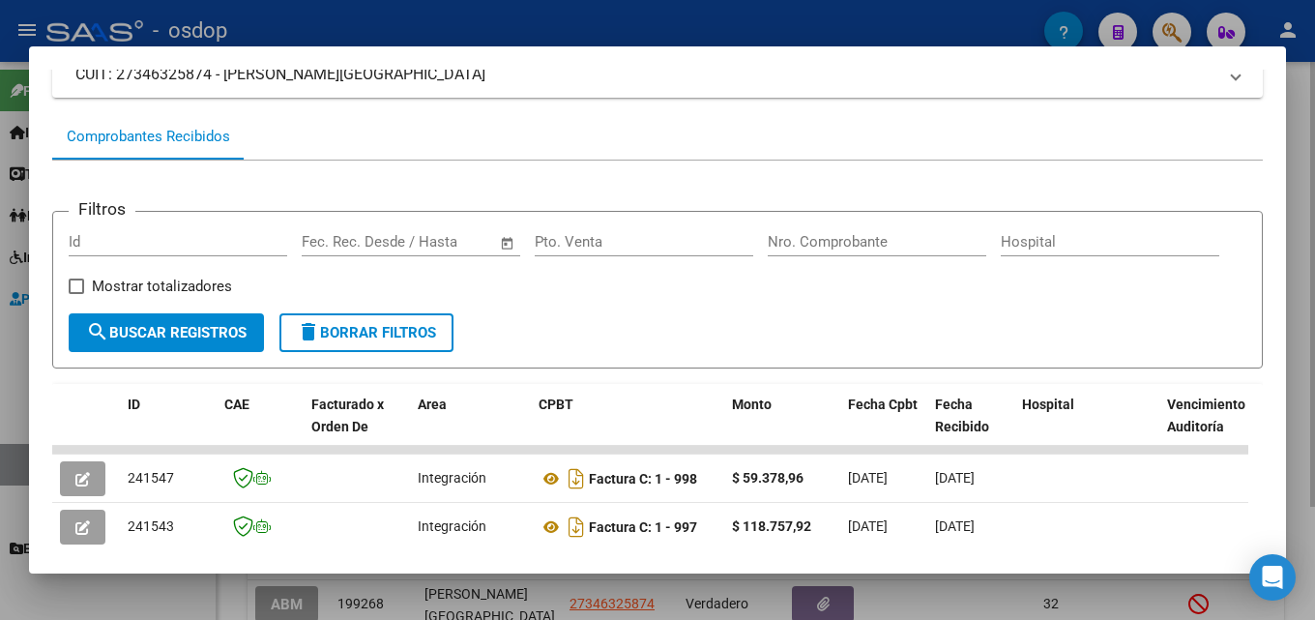
click at [1299, 318] on div at bounding box center [657, 310] width 1315 height 620
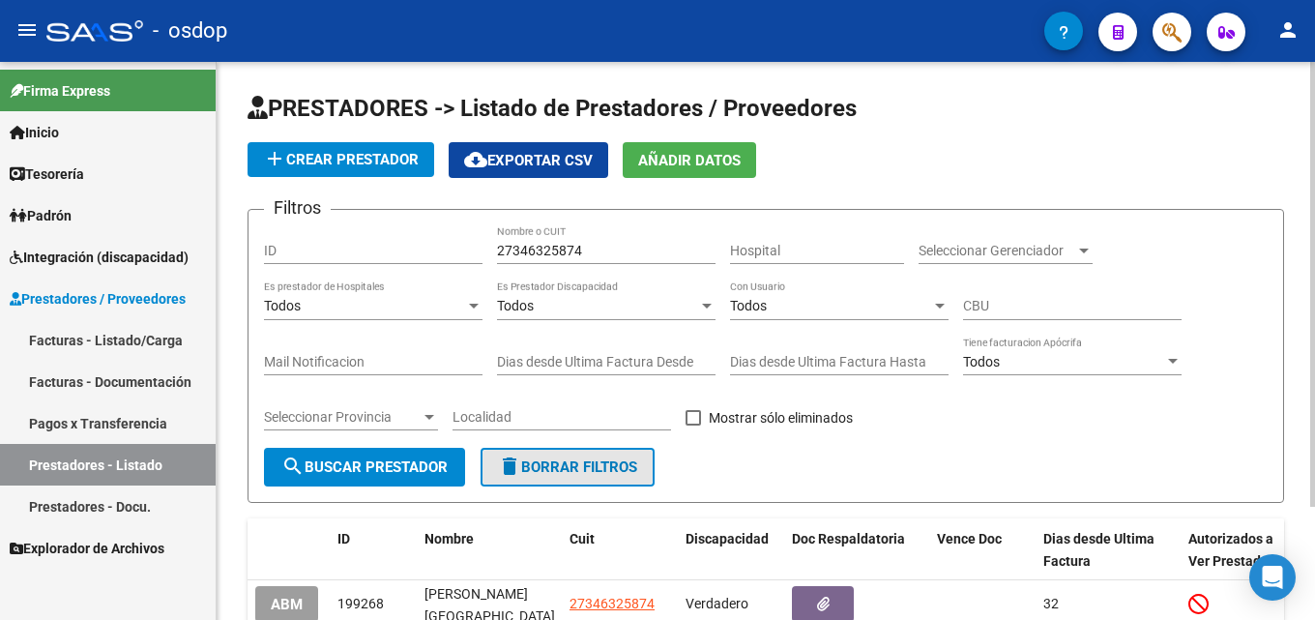
drag, startPoint x: 559, startPoint y: 456, endPoint x: 560, endPoint y: 436, distance: 20.3
click at [559, 457] on button "delete Borrar Filtros" at bounding box center [568, 467] width 174 height 39
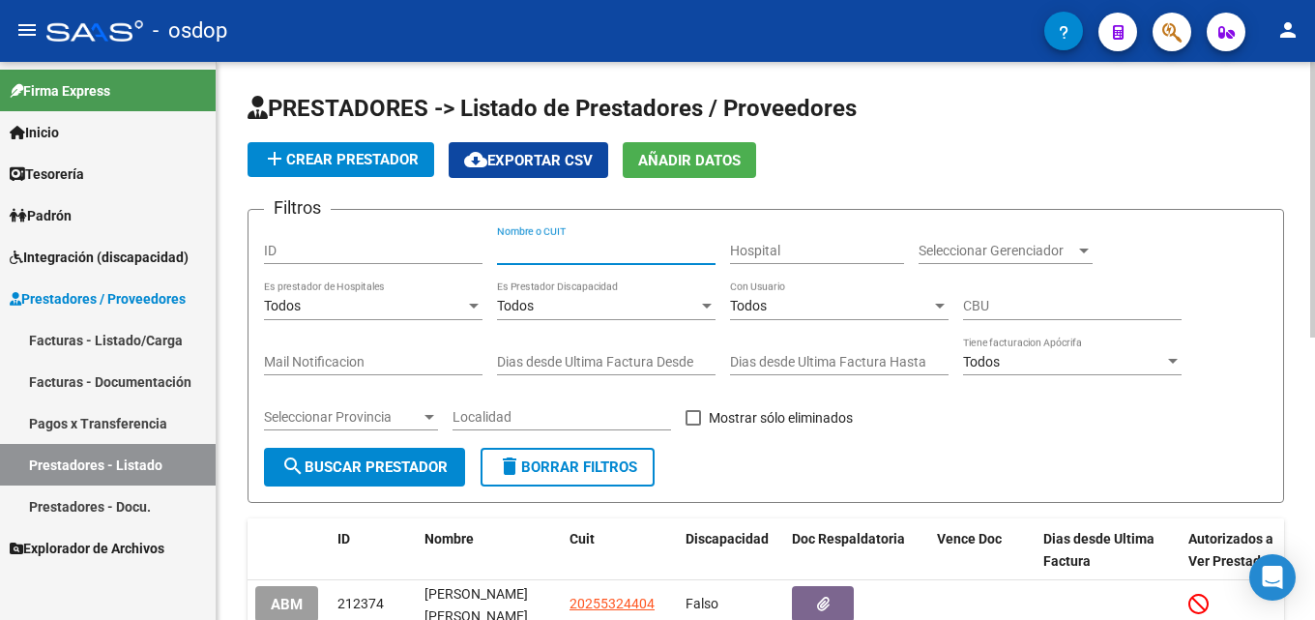
click at [559, 246] on input "Nombre o CUIT" at bounding box center [606, 251] width 218 height 16
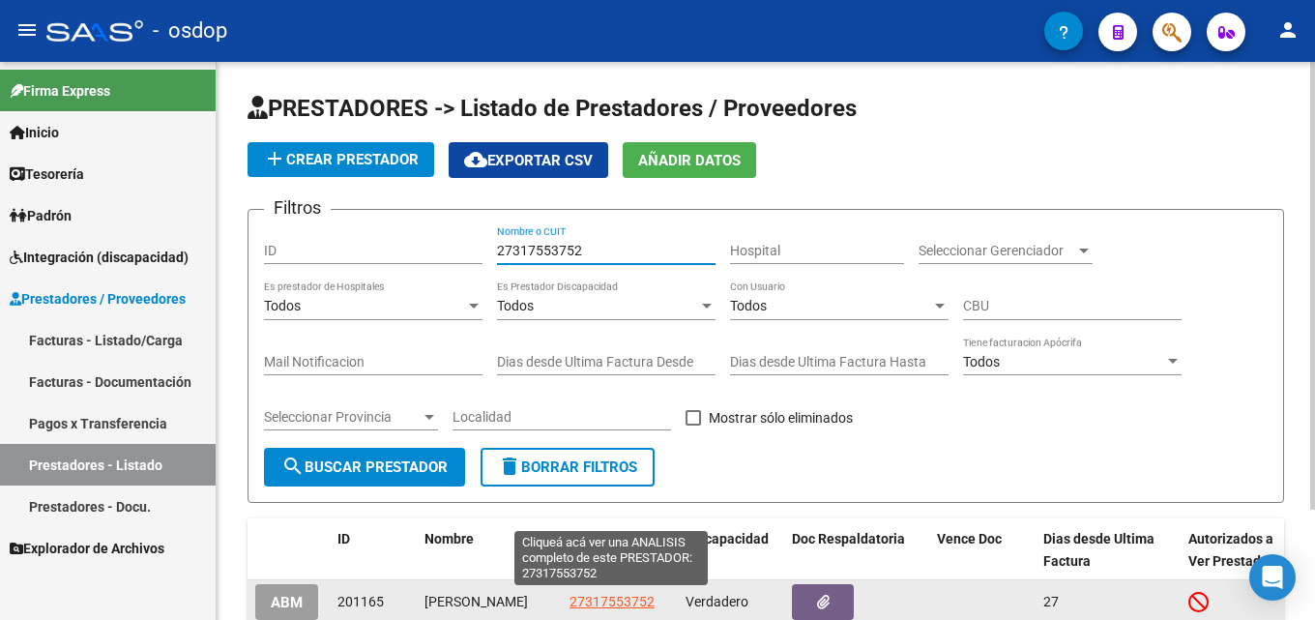
type input "27317553752"
click at [631, 598] on span "27317553752" at bounding box center [611, 601] width 85 height 15
type textarea "27317553752"
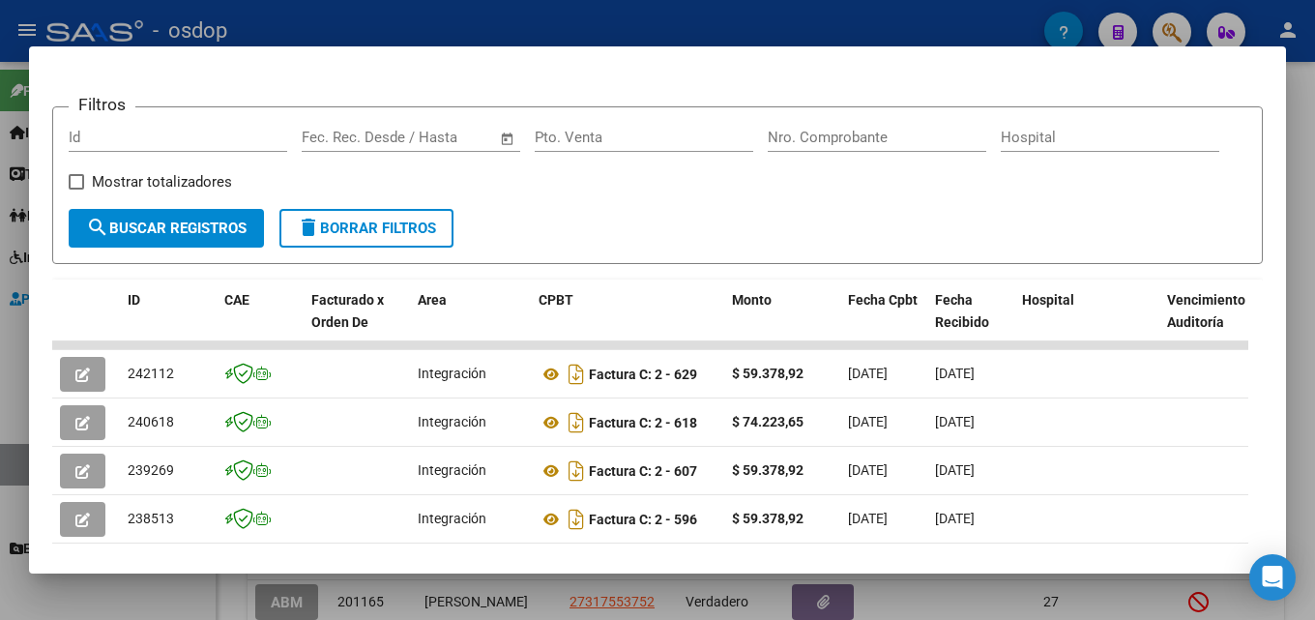
scroll to position [253, 0]
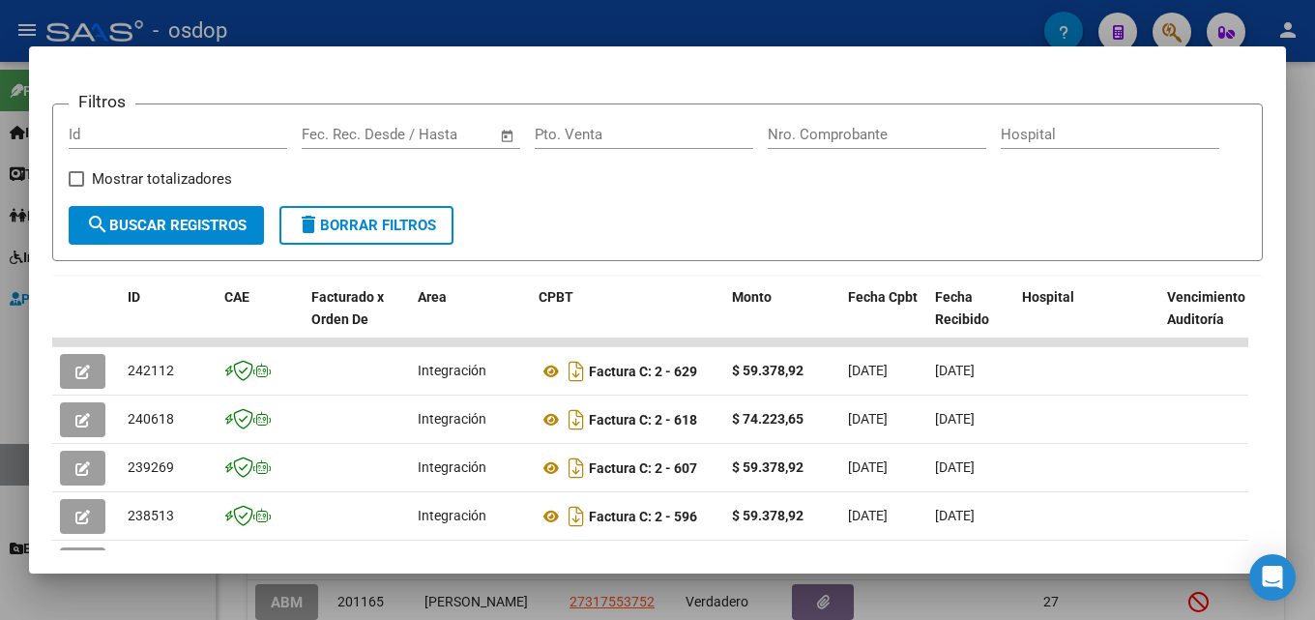
click at [1299, 337] on div at bounding box center [657, 310] width 1315 height 620
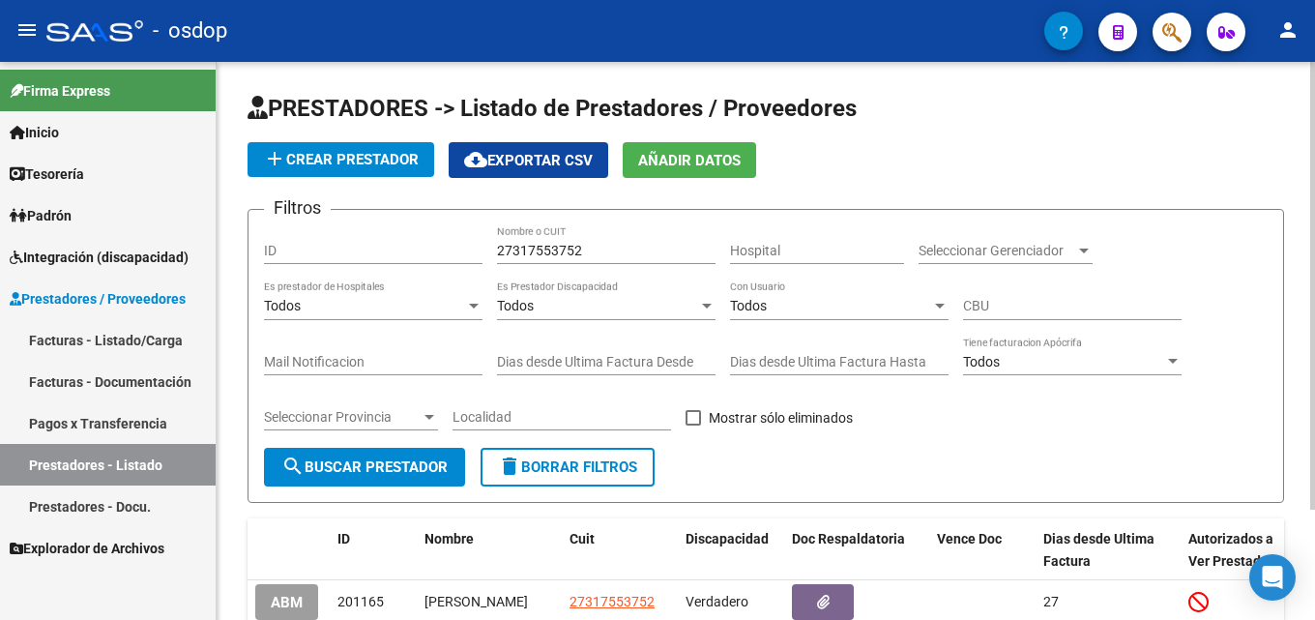
click at [624, 471] on span "delete Borrar Filtros" at bounding box center [567, 466] width 139 height 17
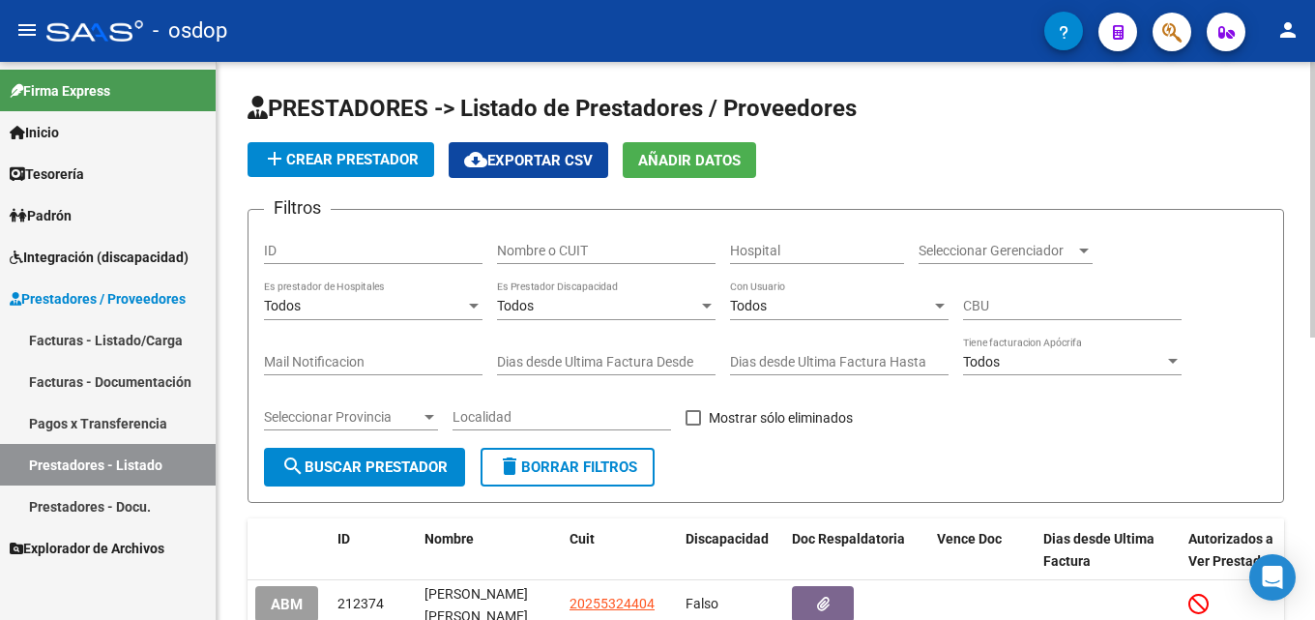
click at [575, 253] on input "Nombre o CUIT" at bounding box center [606, 251] width 218 height 16
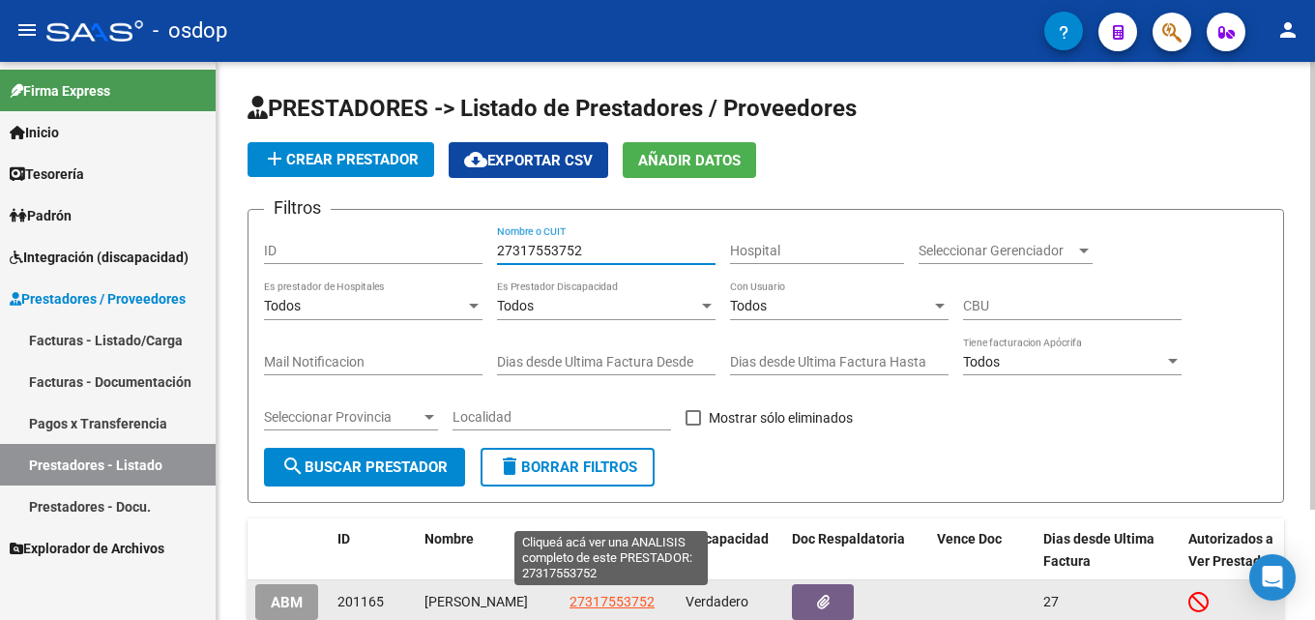
type input "27317553752"
click at [598, 601] on span "27317553752" at bounding box center [611, 601] width 85 height 15
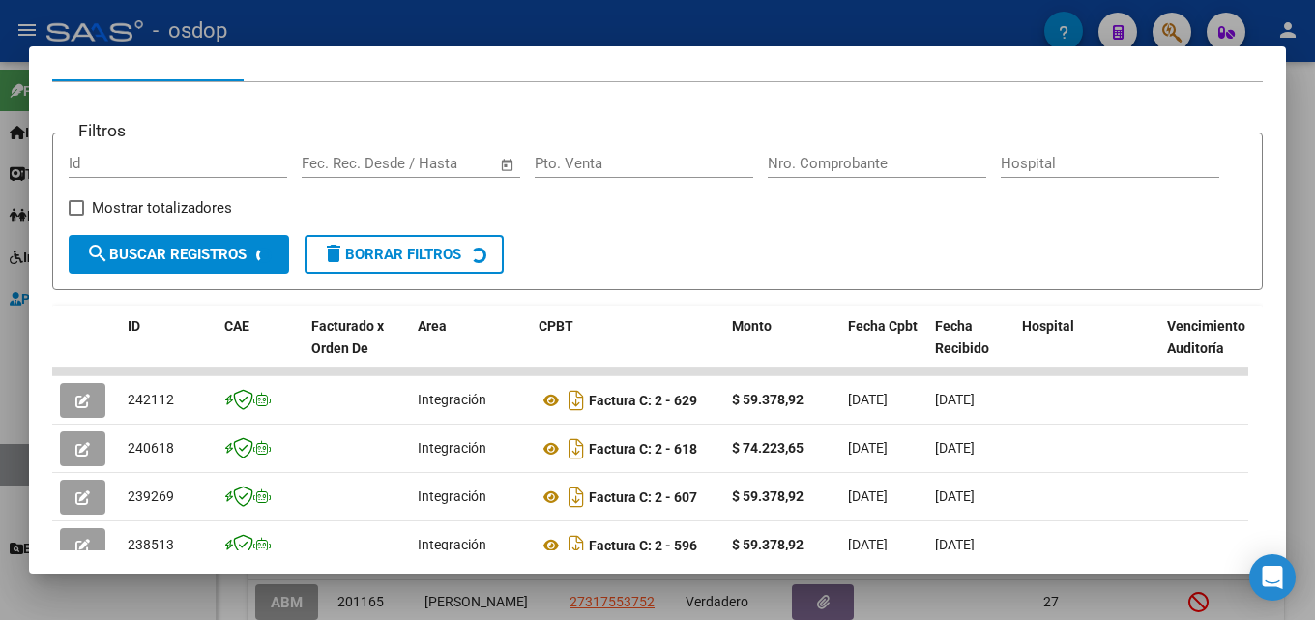
scroll to position [250, 0]
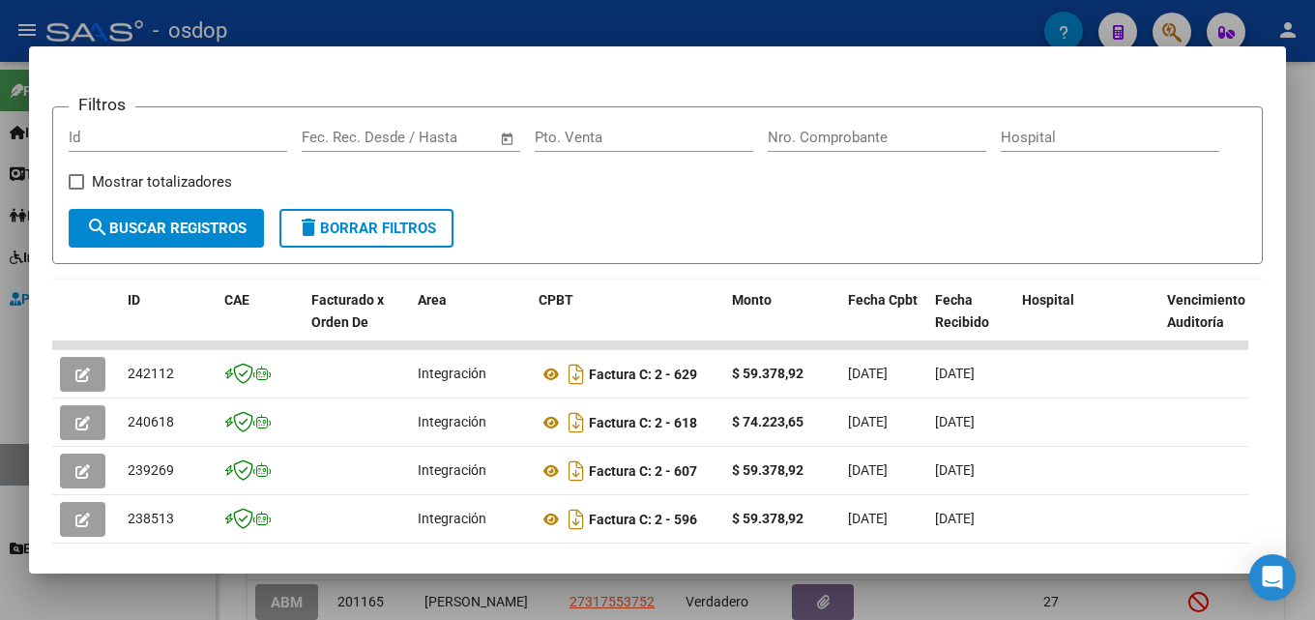
click at [1299, 277] on div at bounding box center [657, 310] width 1315 height 620
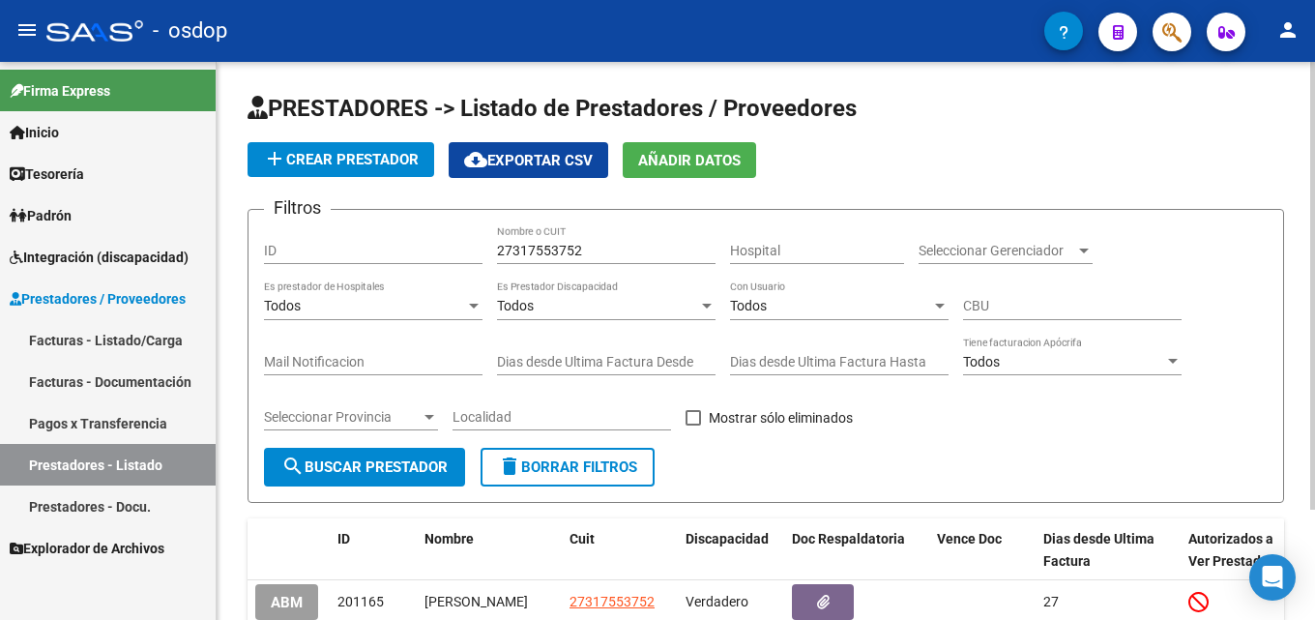
click at [600, 454] on button "delete Borrar Filtros" at bounding box center [568, 467] width 174 height 39
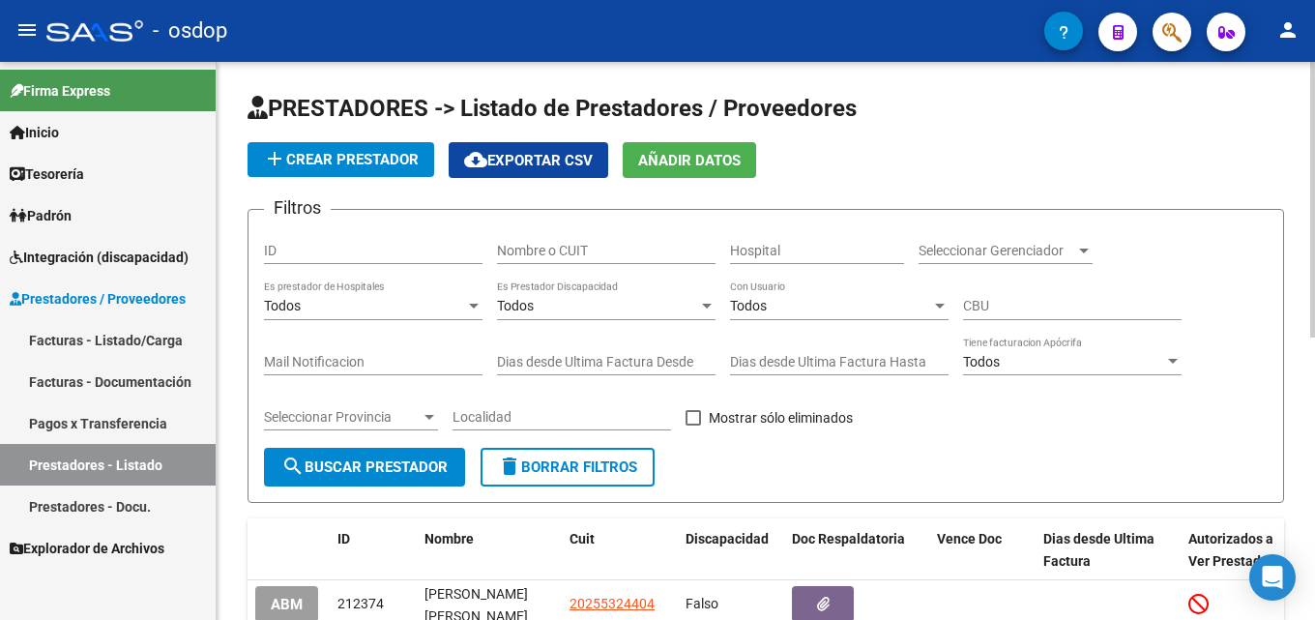
click at [589, 243] on input "Nombre o CUIT" at bounding box center [606, 251] width 218 height 16
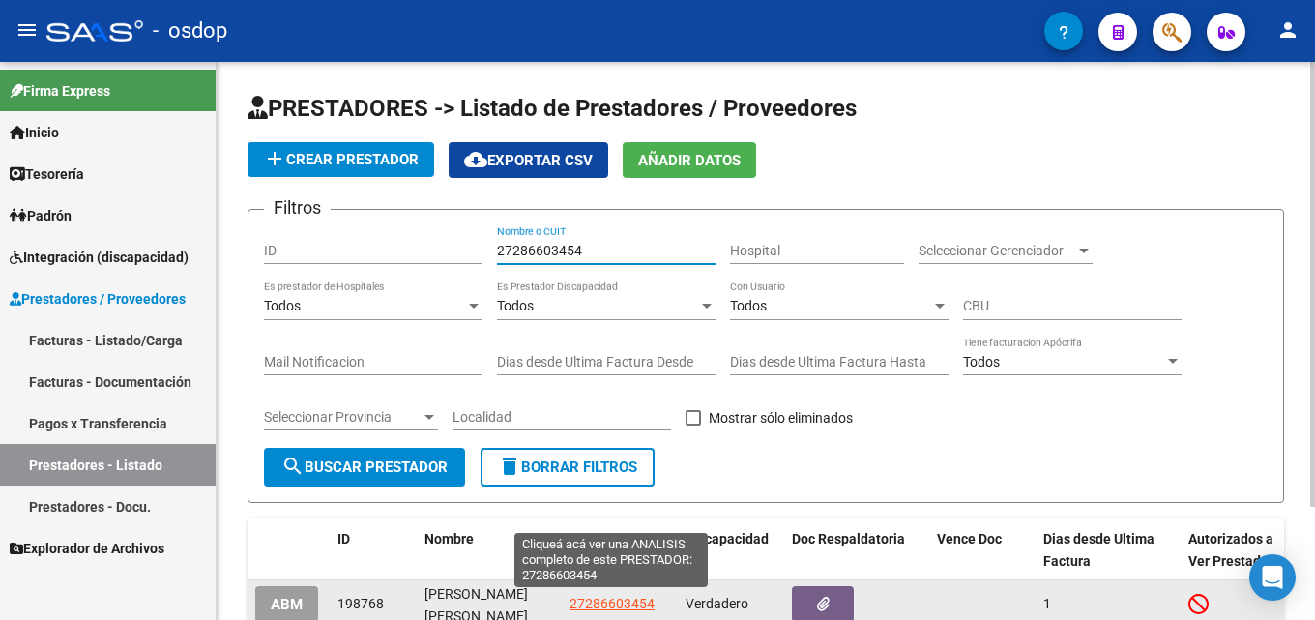
type input "27286603454"
click at [595, 599] on span "27286603454" at bounding box center [611, 603] width 85 height 15
type textarea "27286603454"
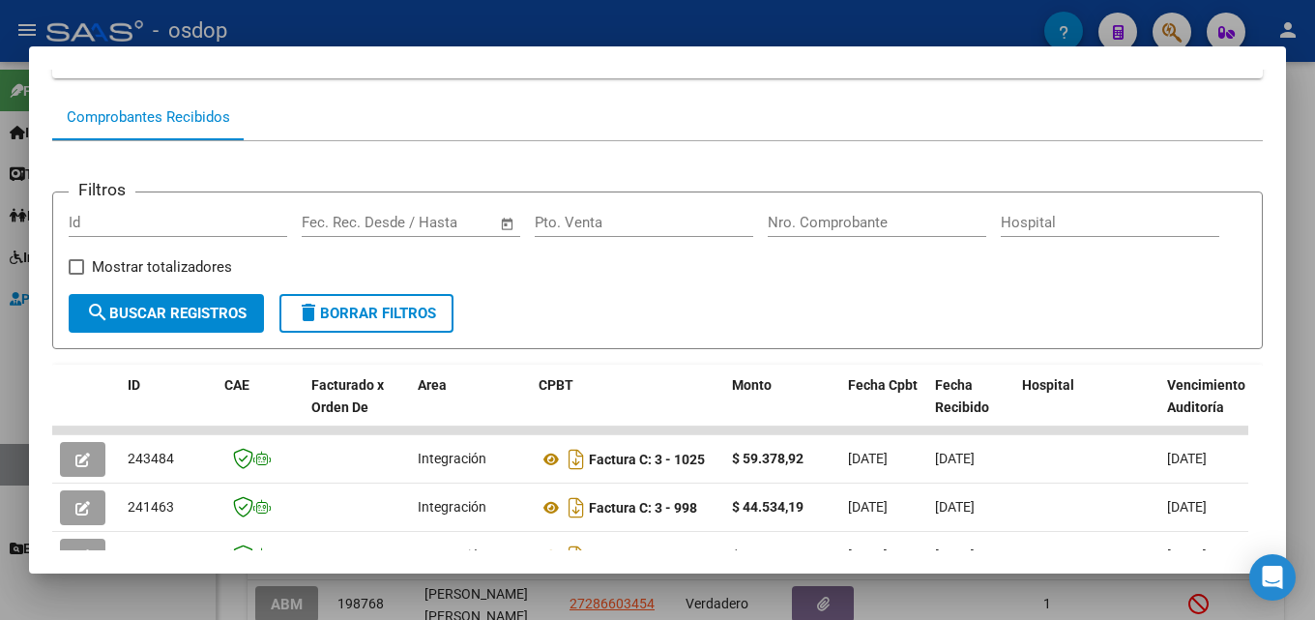
scroll to position [191, 0]
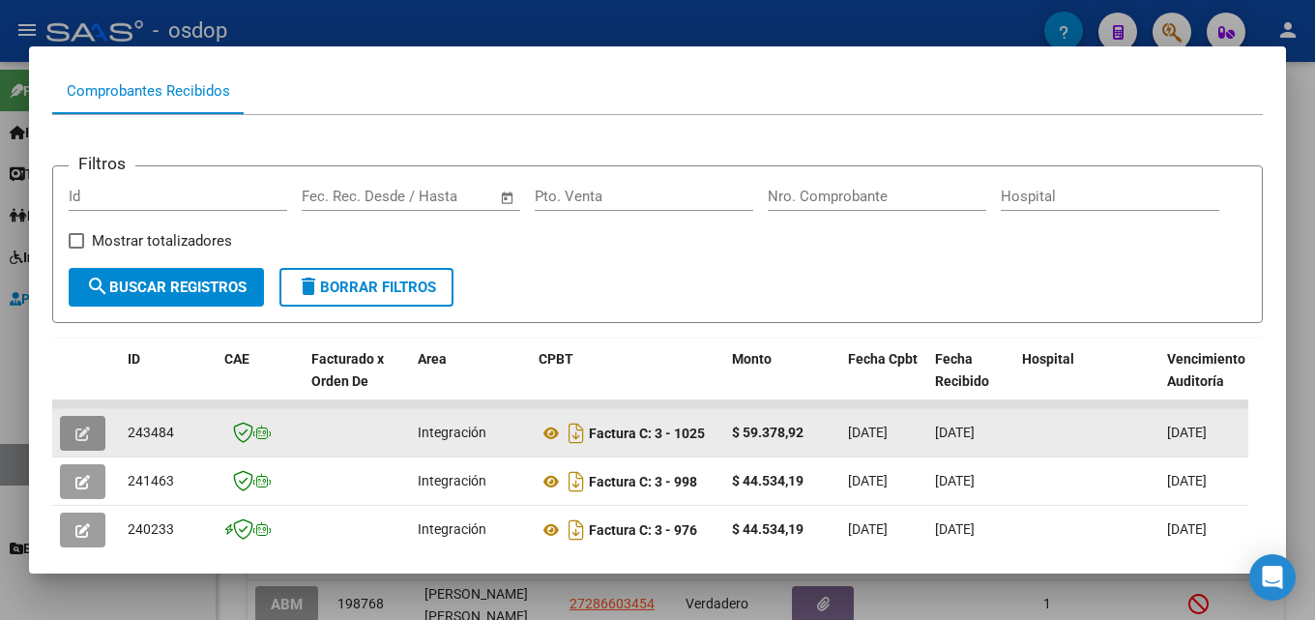
click at [64, 437] on button "button" at bounding box center [82, 433] width 45 height 35
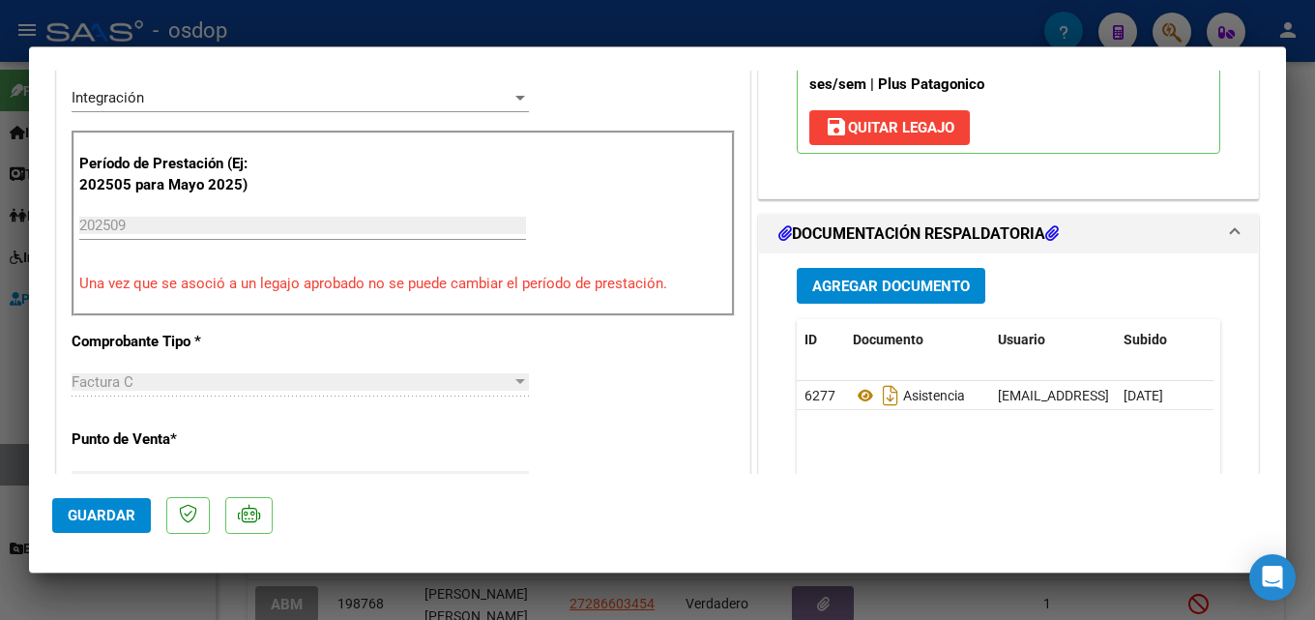
scroll to position [497, 0]
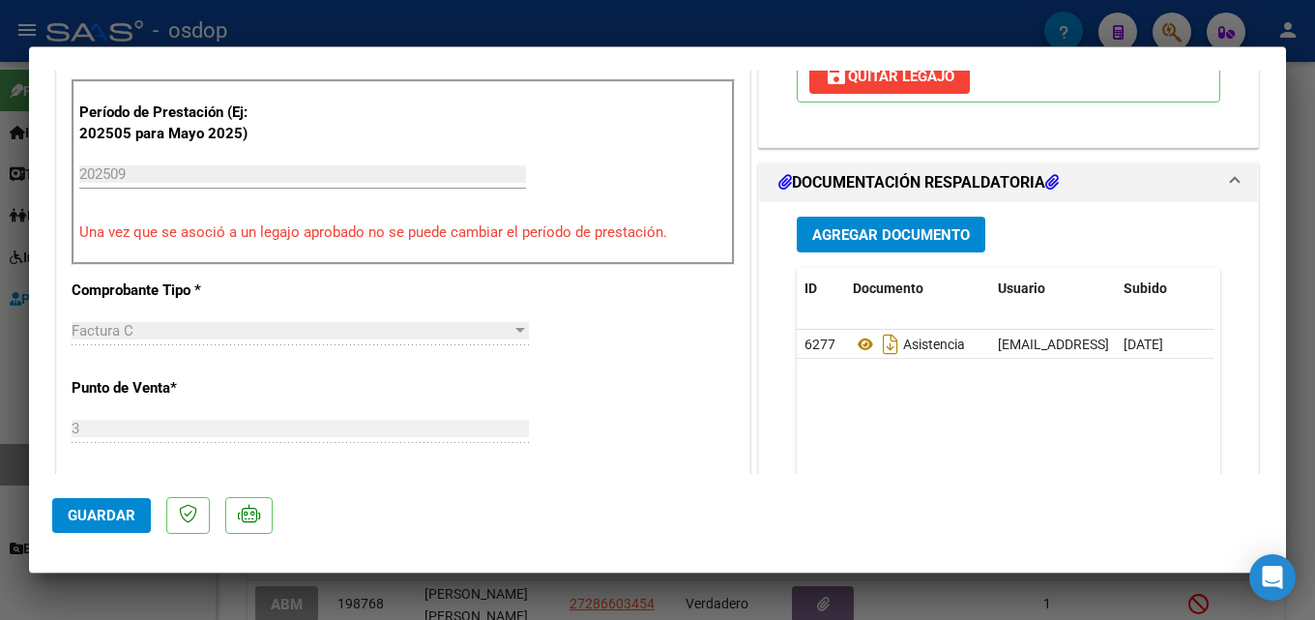
click at [1299, 340] on div at bounding box center [657, 310] width 1315 height 620
type input "$ 0,00"
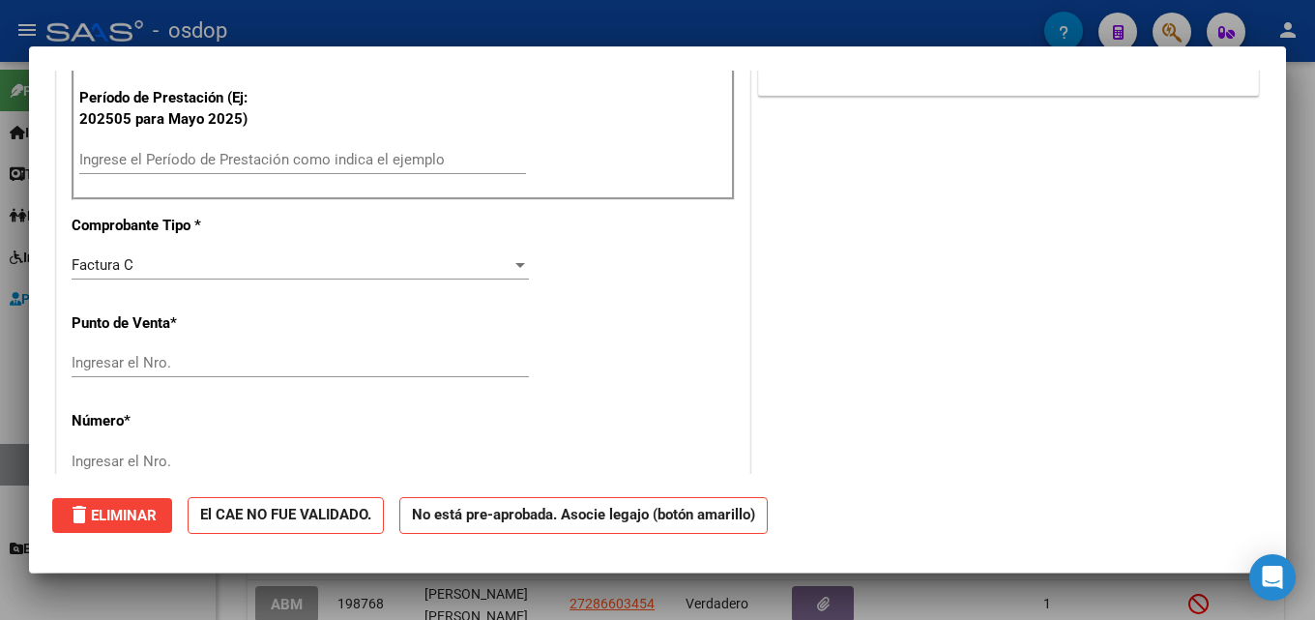
scroll to position [0, 0]
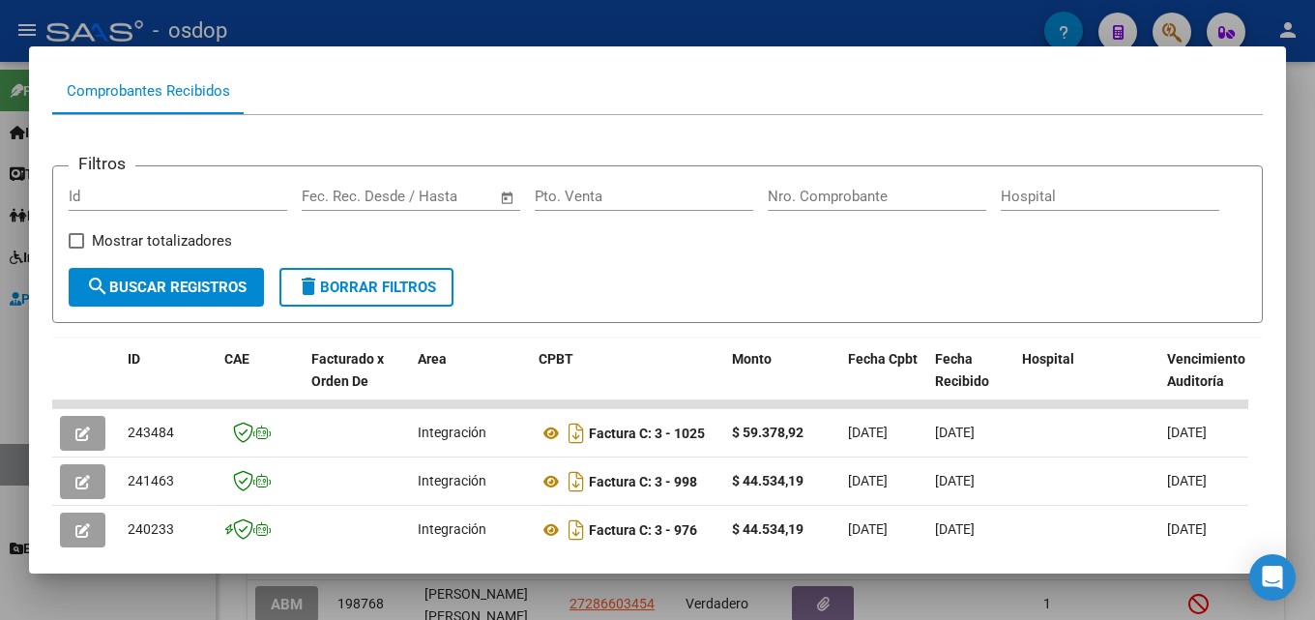
click at [1299, 342] on div at bounding box center [657, 310] width 1315 height 620
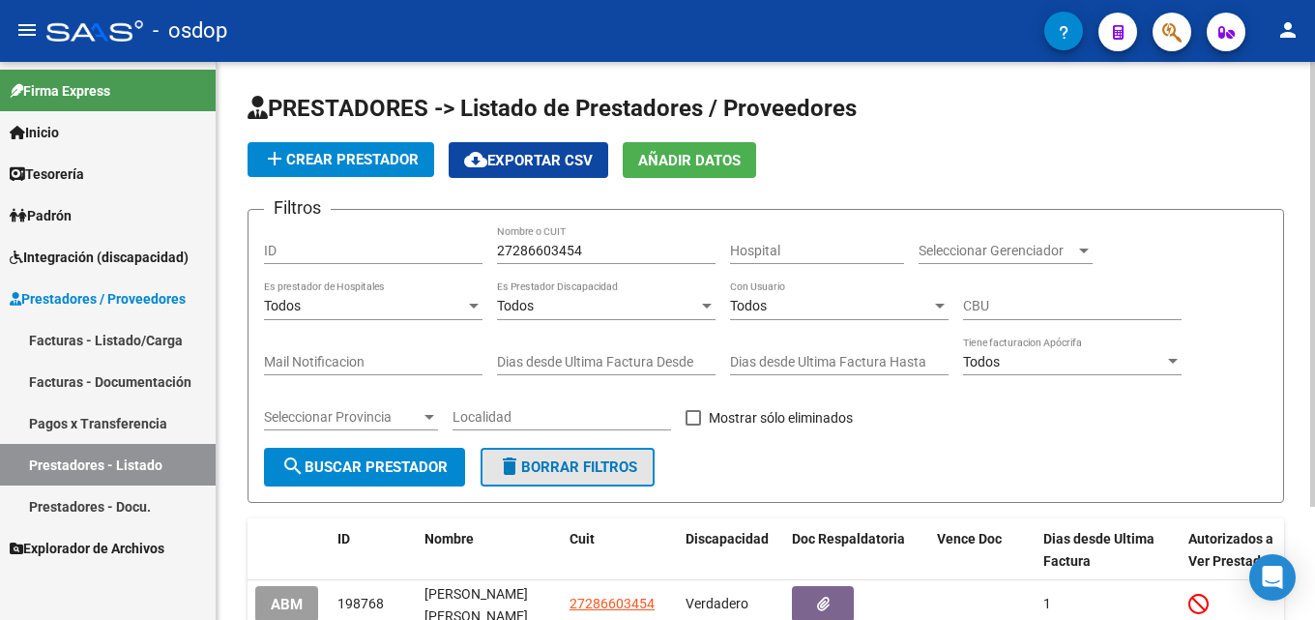
click at [595, 454] on button "delete Borrar Filtros" at bounding box center [568, 467] width 174 height 39
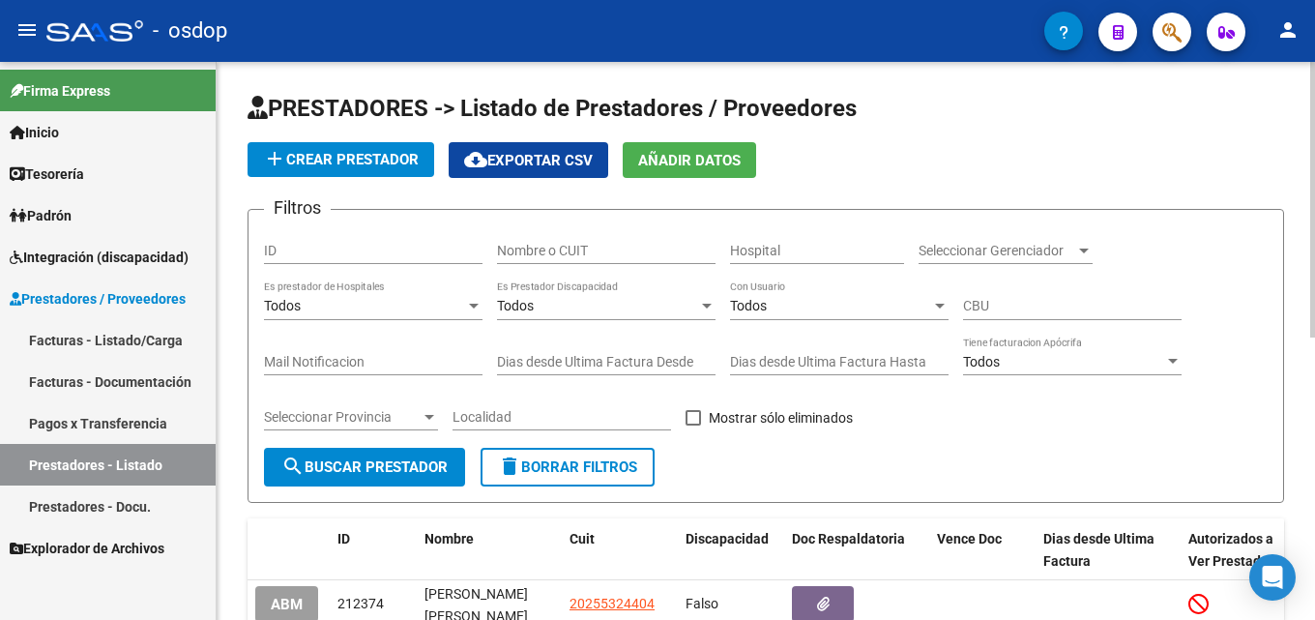
click at [556, 250] on input "Nombre o CUIT" at bounding box center [606, 251] width 218 height 16
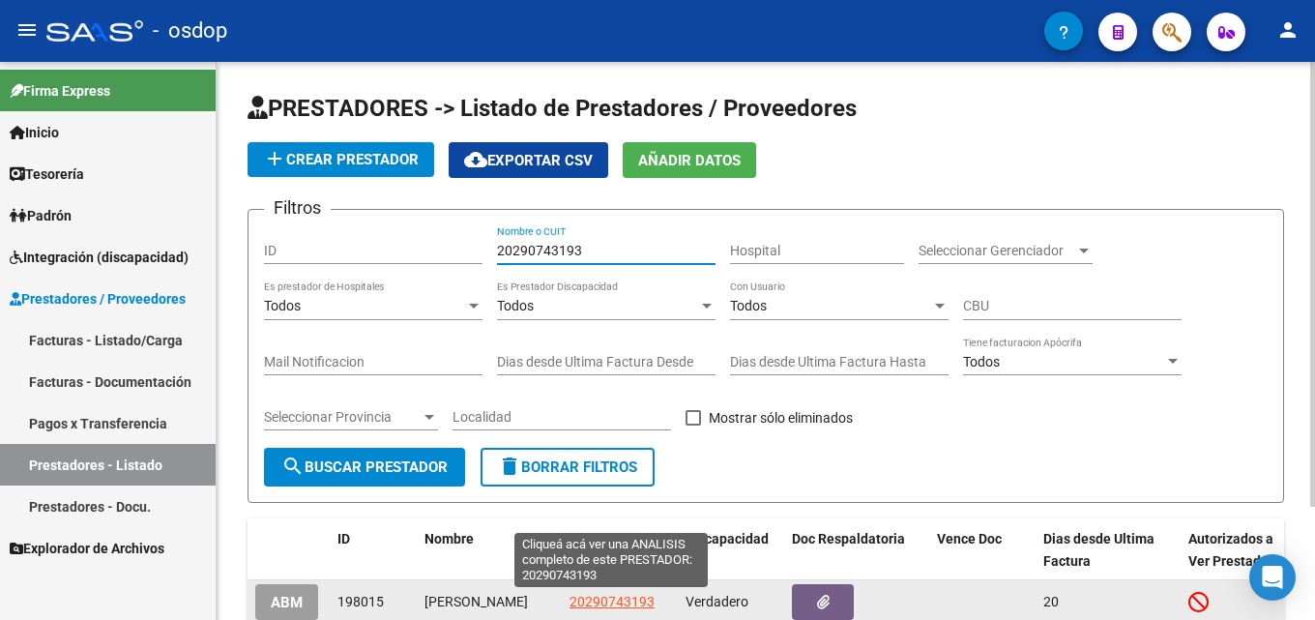
type input "20290743193"
click at [593, 603] on span "20290743193" at bounding box center [611, 601] width 85 height 15
type textarea "20290743193"
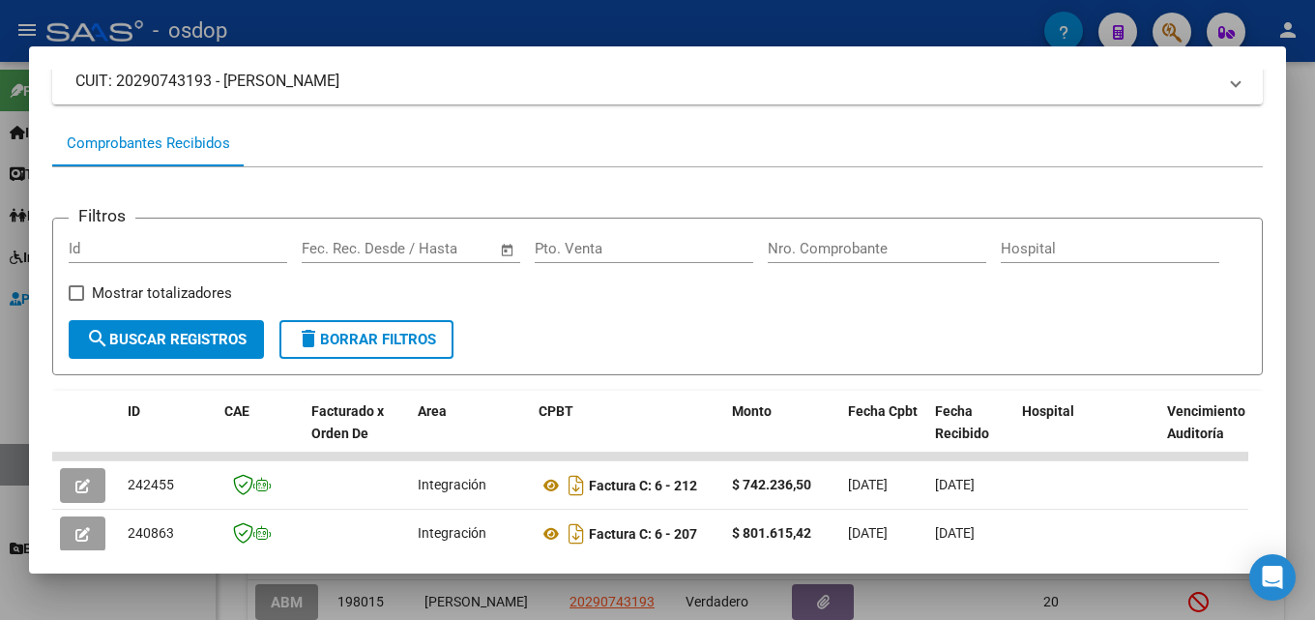
scroll to position [206, 0]
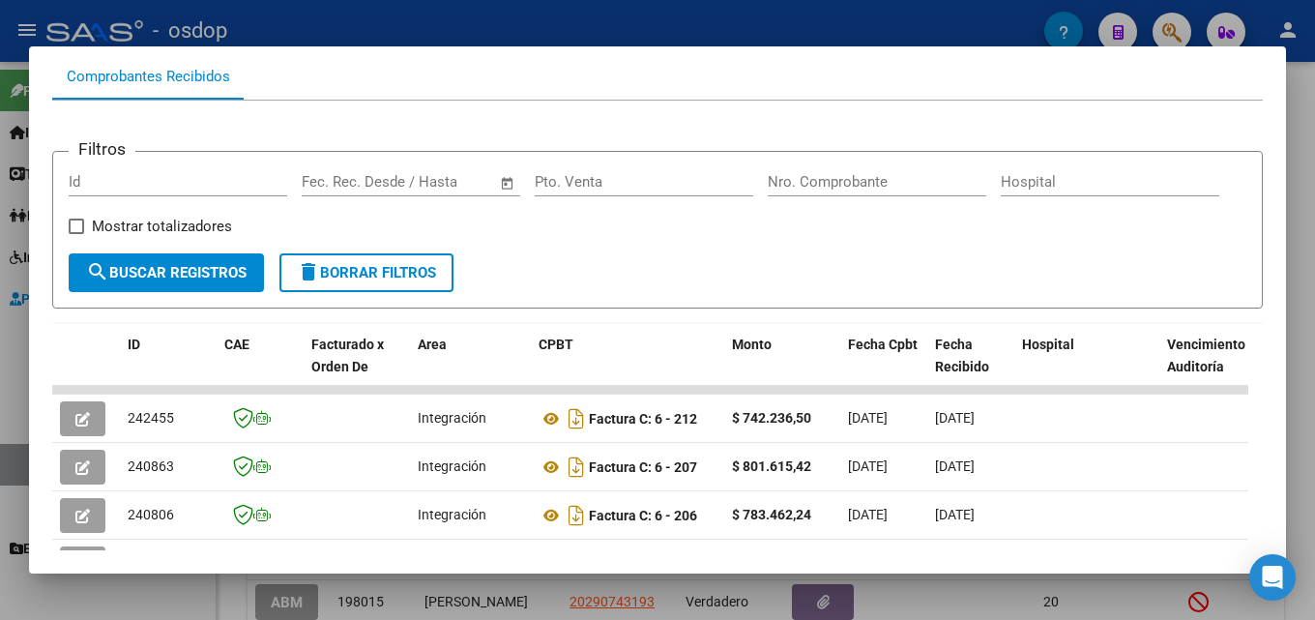
click at [1299, 334] on div at bounding box center [657, 310] width 1315 height 620
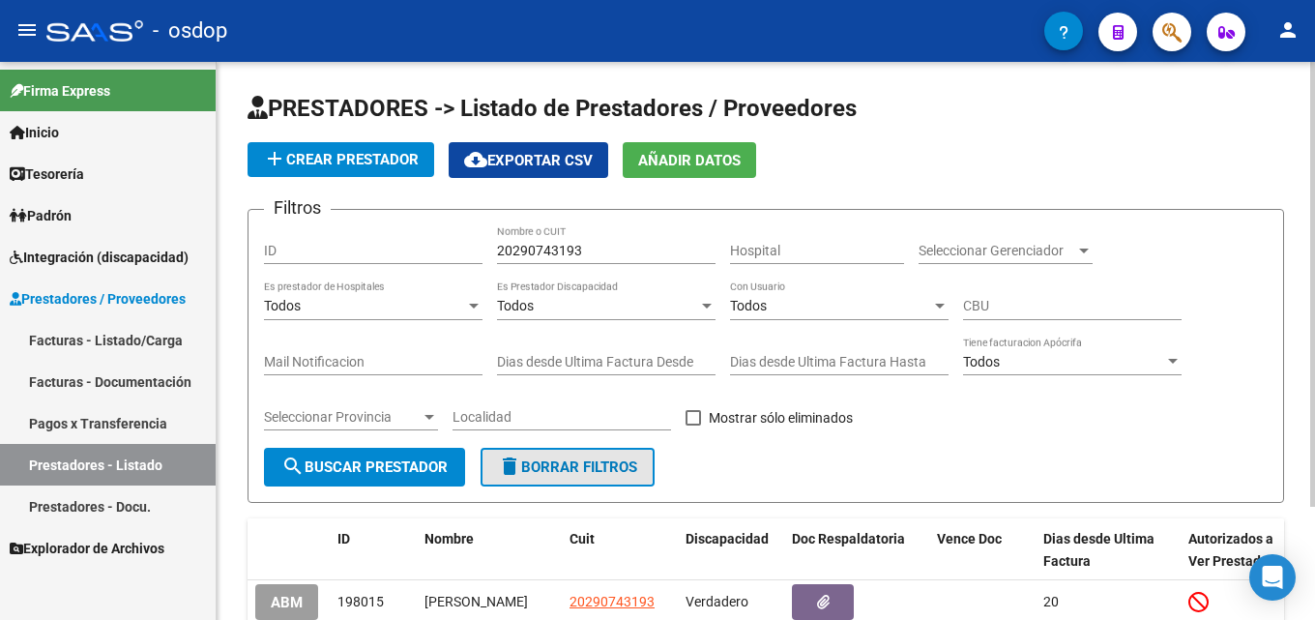
click at [637, 463] on span "delete Borrar Filtros" at bounding box center [567, 466] width 139 height 17
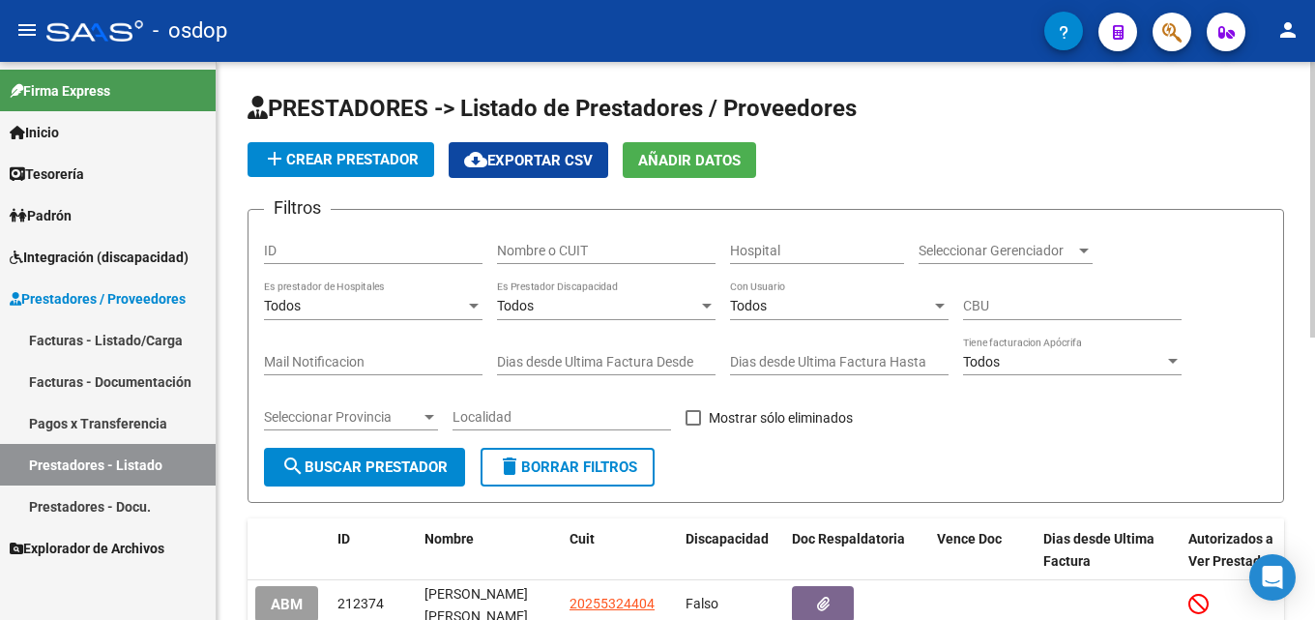
click at [589, 247] on input "Nombre o CUIT" at bounding box center [606, 251] width 218 height 16
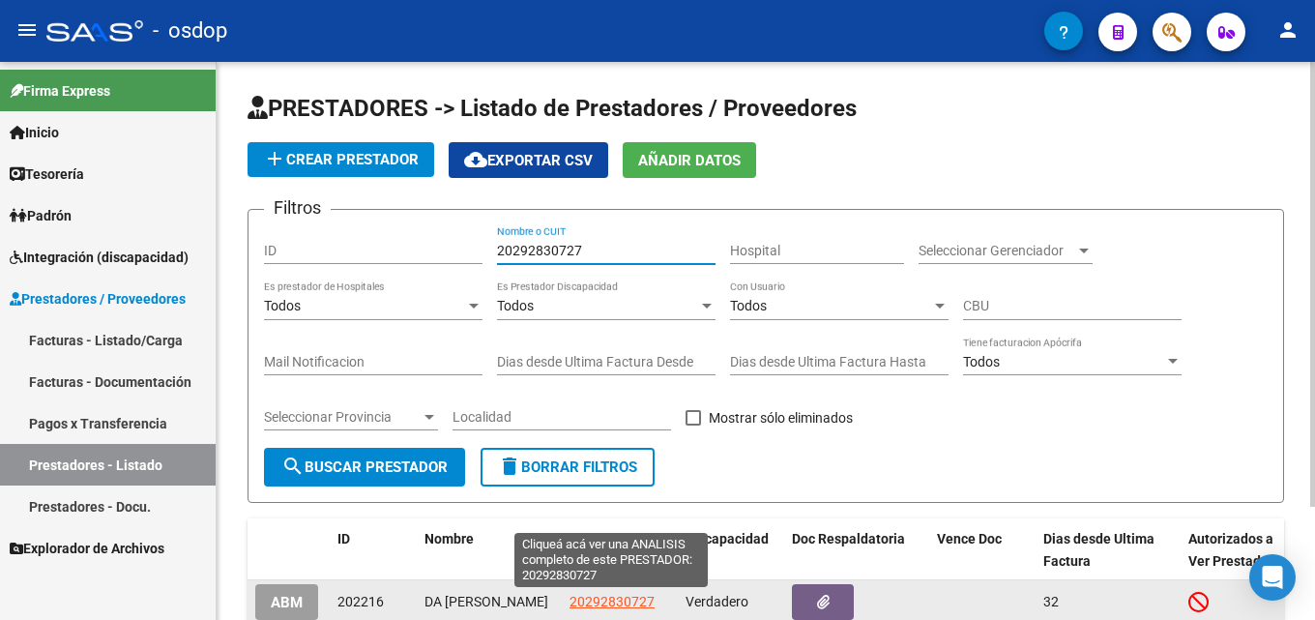
type input "20292830727"
click at [618, 597] on span "20292830727" at bounding box center [611, 601] width 85 height 15
type textarea "20292830727"
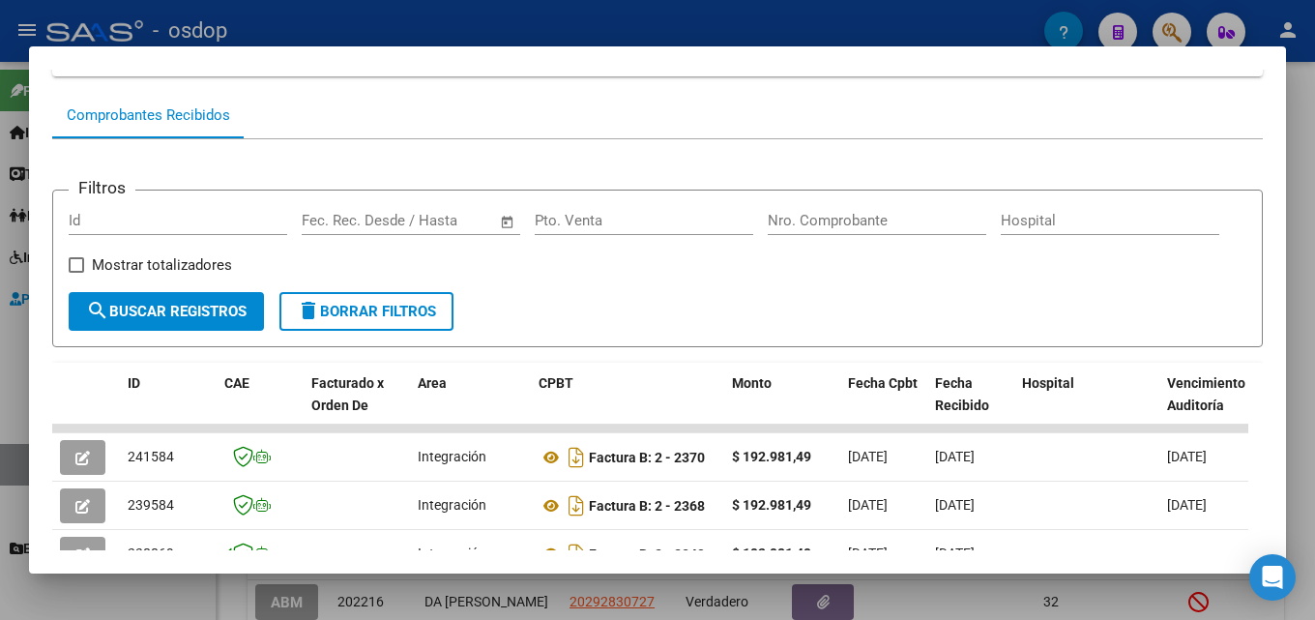
scroll to position [193, 0]
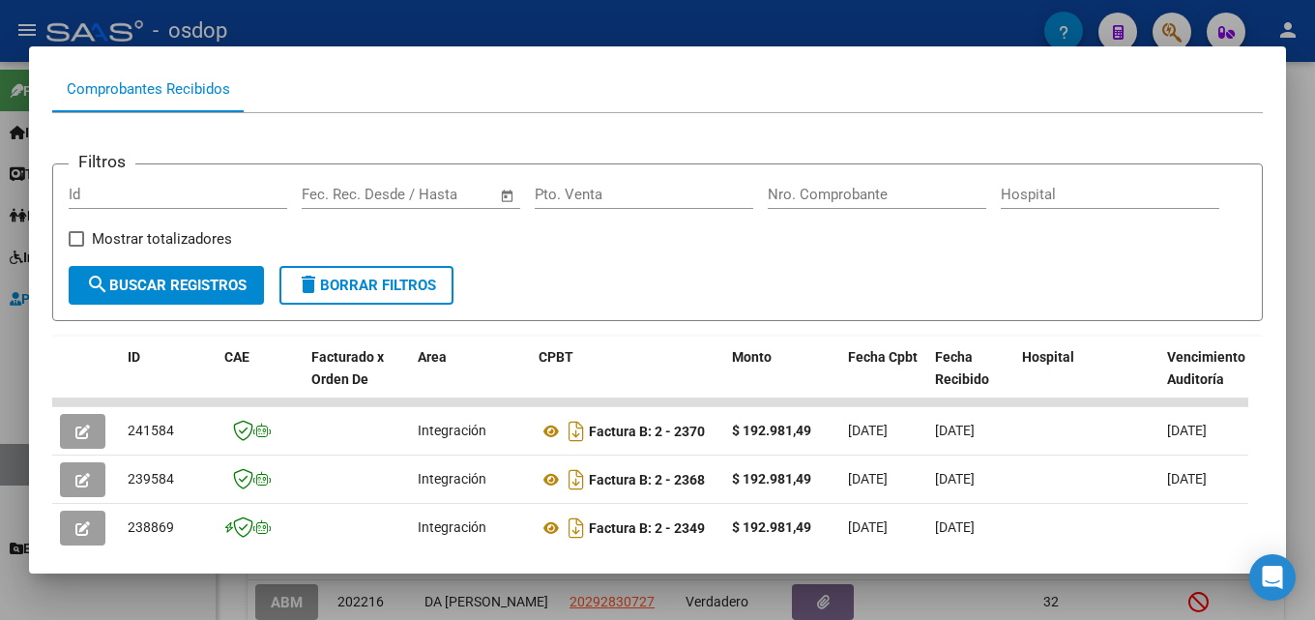
click at [1299, 358] on div at bounding box center [657, 310] width 1315 height 620
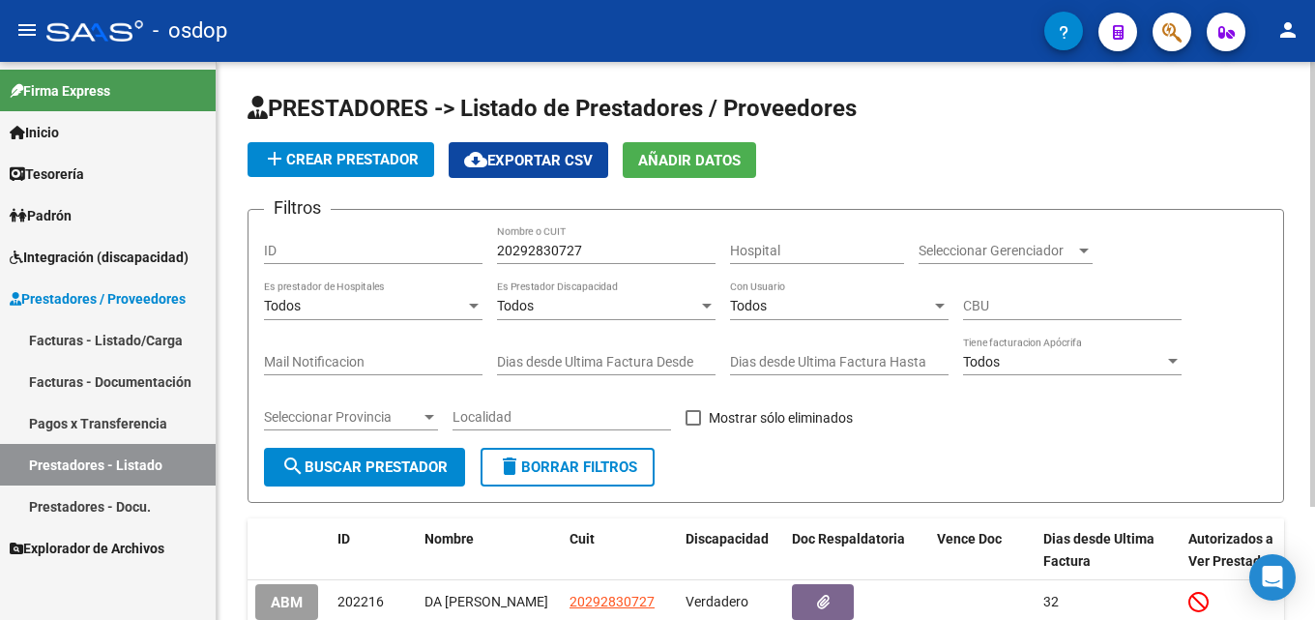
click at [572, 452] on button "delete Borrar Filtros" at bounding box center [568, 467] width 174 height 39
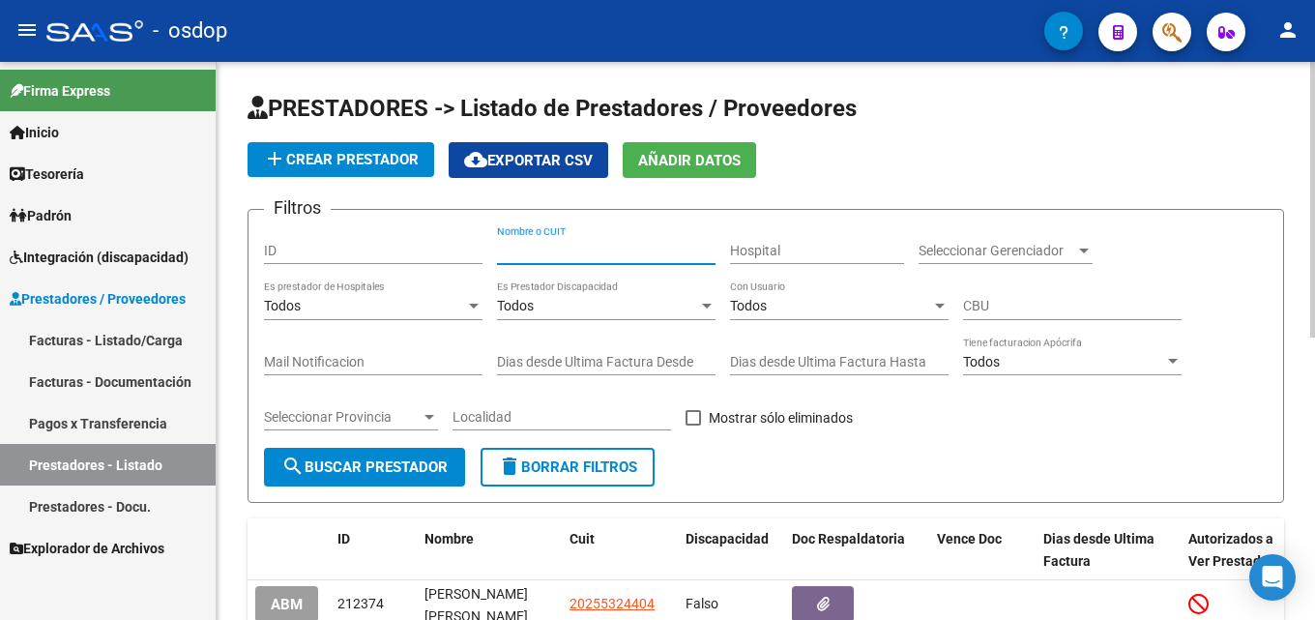
click at [575, 245] on input "Nombre o CUIT" at bounding box center [606, 251] width 218 height 16
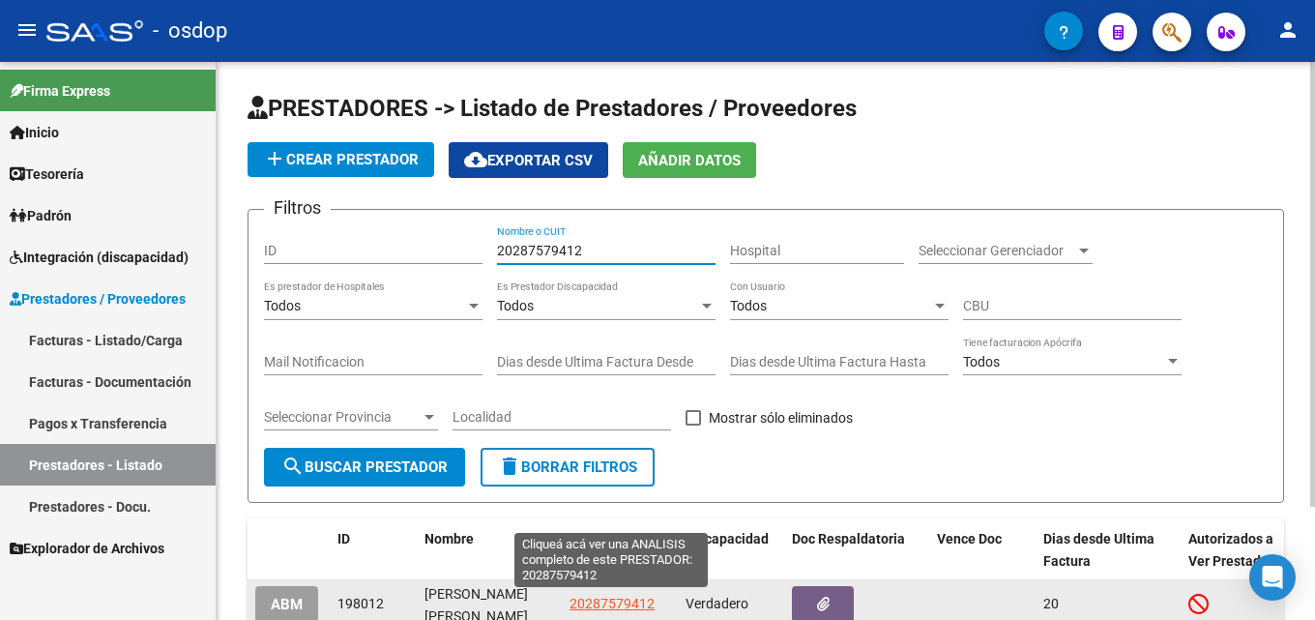
type input "20287579412"
click at [628, 597] on span "20287579412" at bounding box center [611, 603] width 85 height 15
type textarea "20287579412"
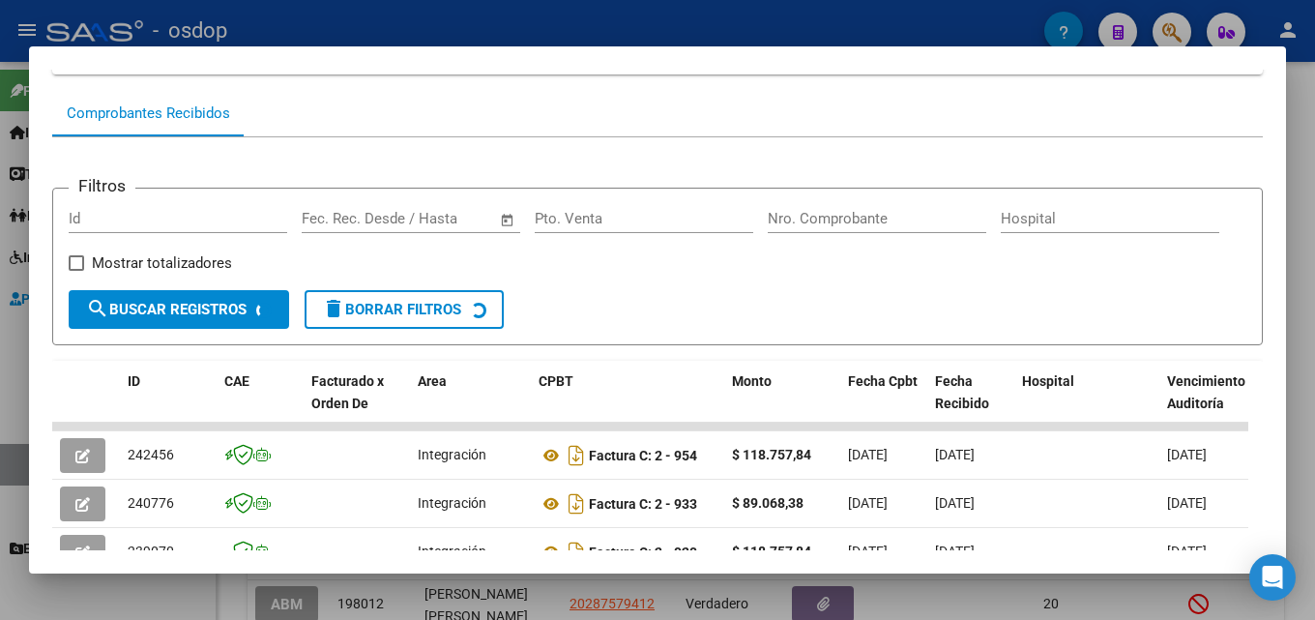
scroll to position [203, 0]
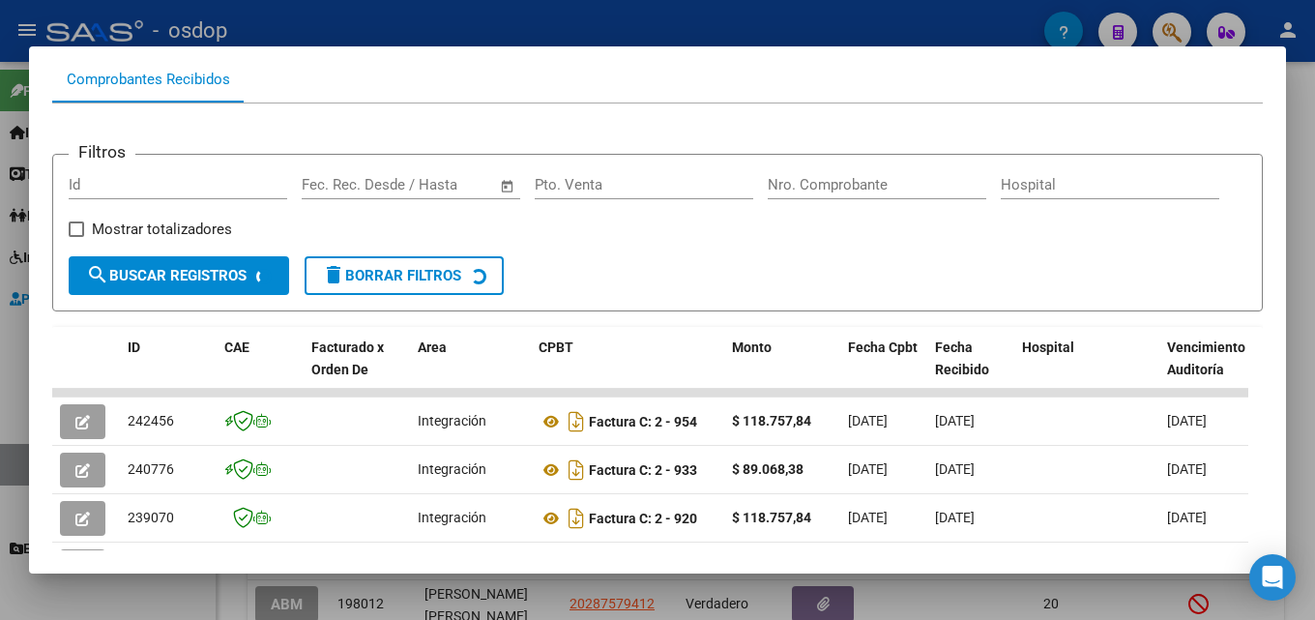
click at [1299, 334] on div at bounding box center [657, 310] width 1315 height 620
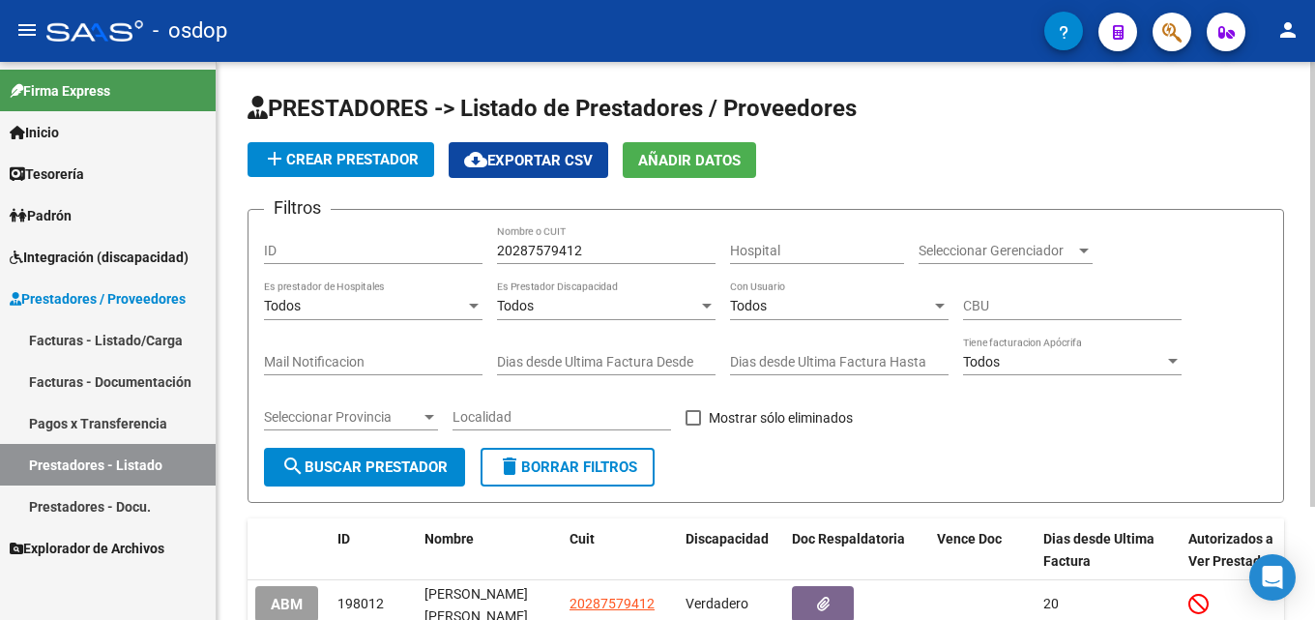
click at [607, 461] on span "delete Borrar Filtros" at bounding box center [567, 466] width 139 height 17
click at [582, 253] on input "Nombre o CUIT" at bounding box center [606, 251] width 218 height 16
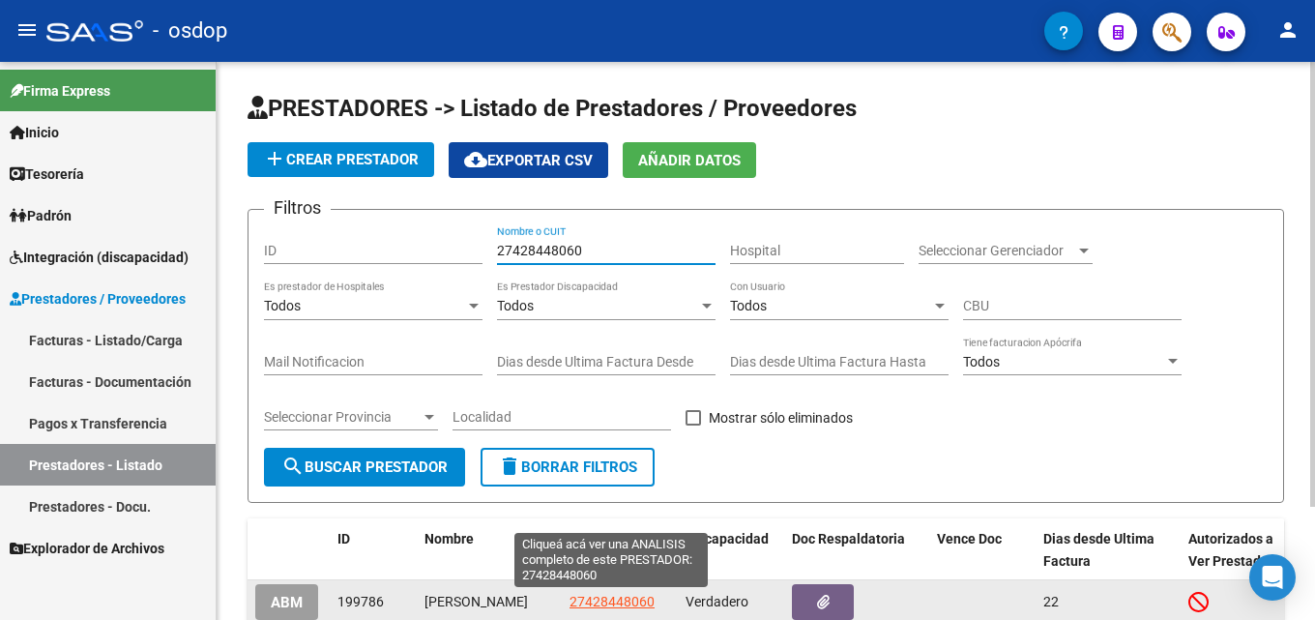
type input "27428448060"
click at [634, 601] on span "27428448060" at bounding box center [611, 601] width 85 height 15
type textarea "27428448060"
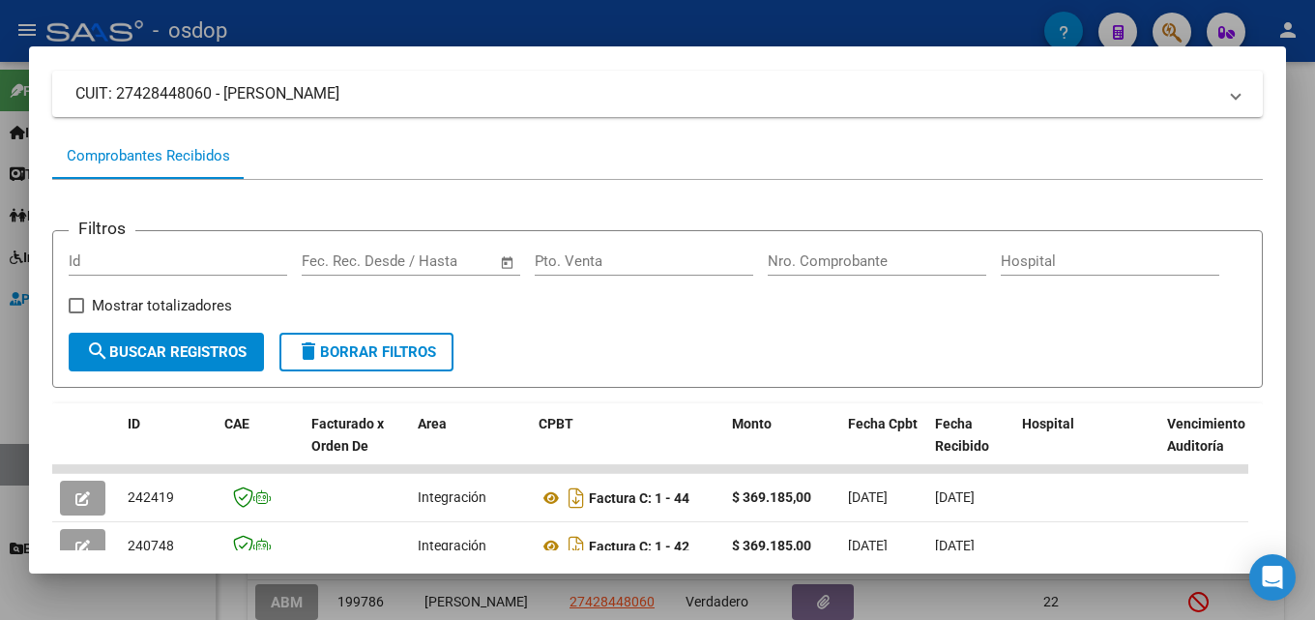
scroll to position [131, 0]
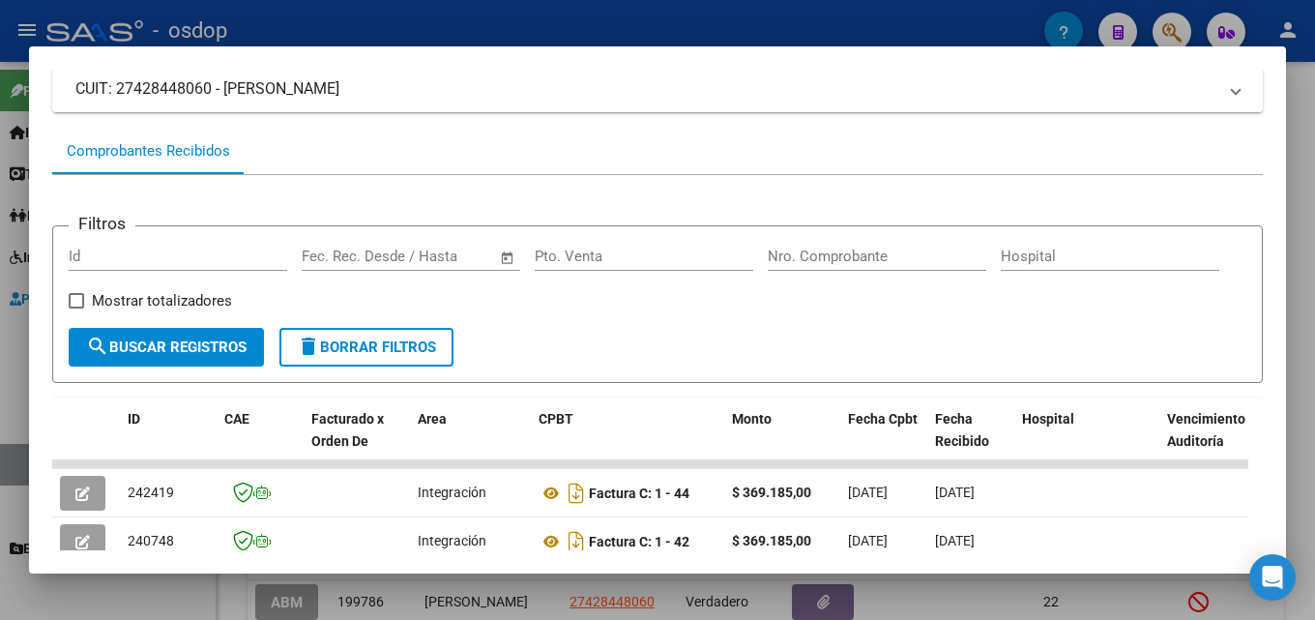
click at [1299, 359] on div at bounding box center [657, 310] width 1315 height 620
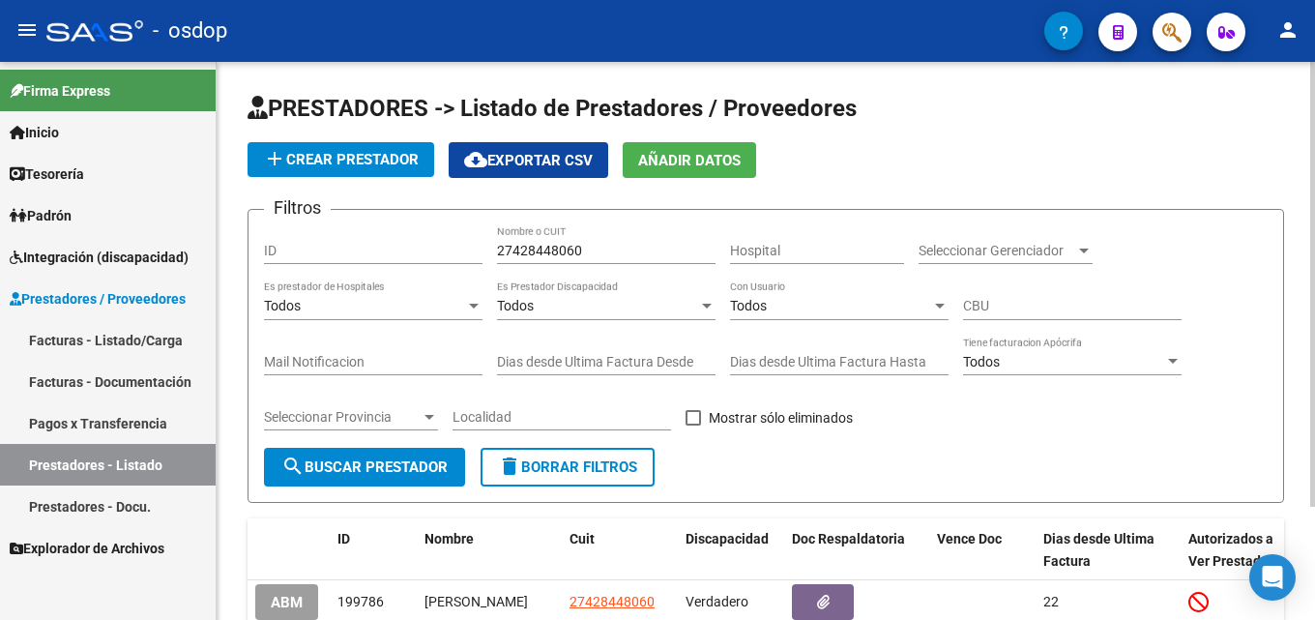
click at [617, 453] on button "delete Borrar Filtros" at bounding box center [568, 467] width 174 height 39
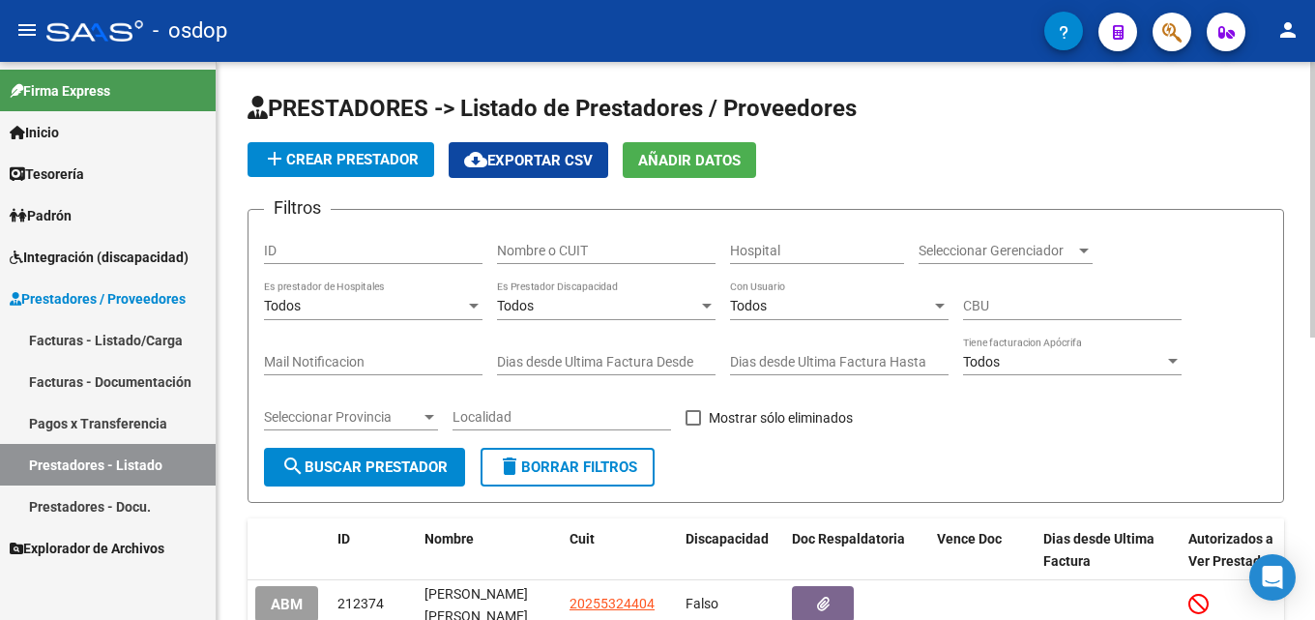
click at [566, 245] on input "Nombre o CUIT" at bounding box center [606, 251] width 218 height 16
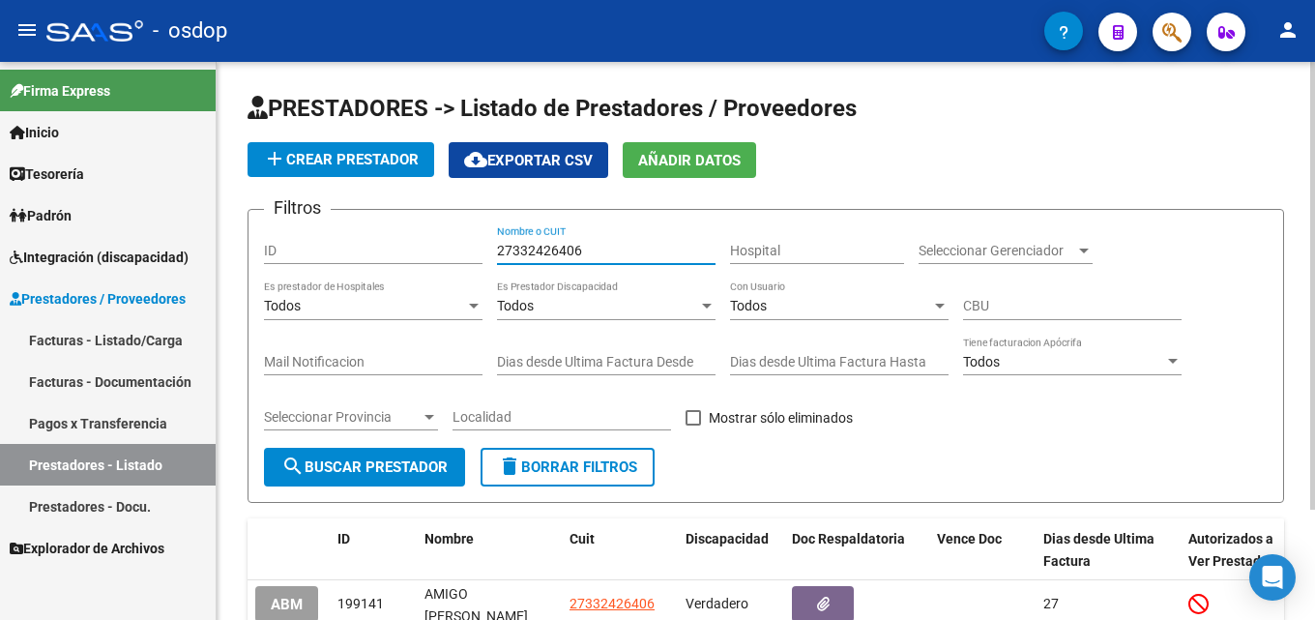
scroll to position [137, 0]
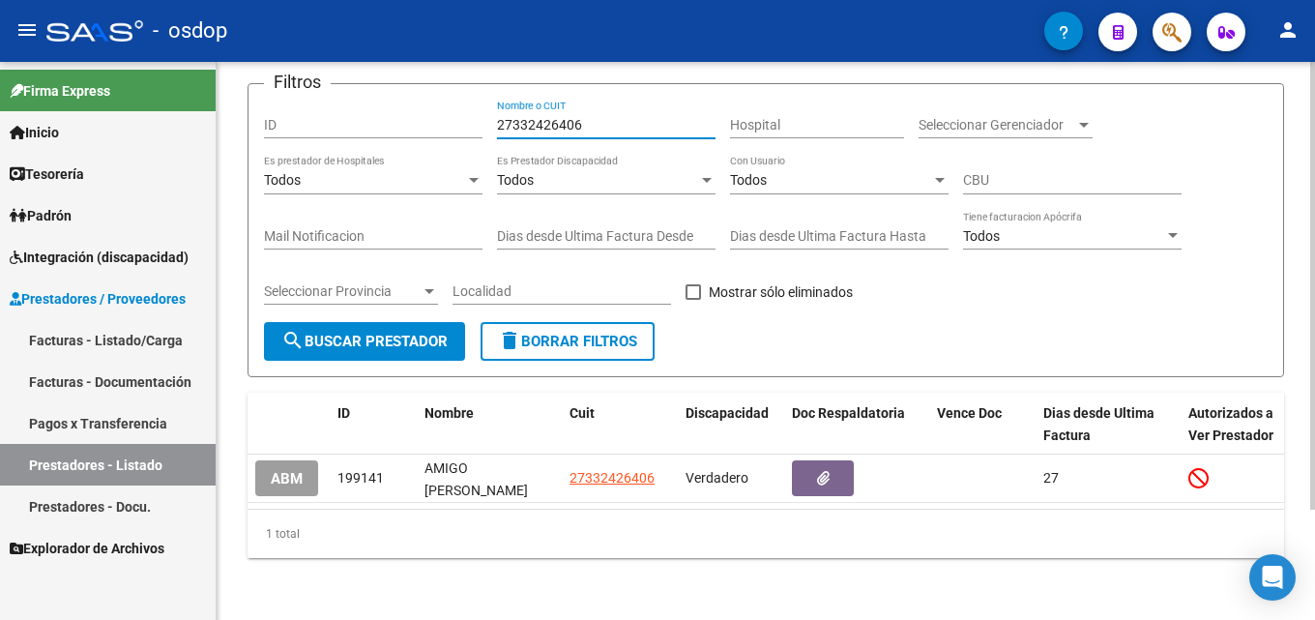
click at [1299, 513] on div "PRESTADORES -> Listado de Prestadores / Proveedores add Crear Prestador cloud_d…" at bounding box center [768, 278] width 1103 height 684
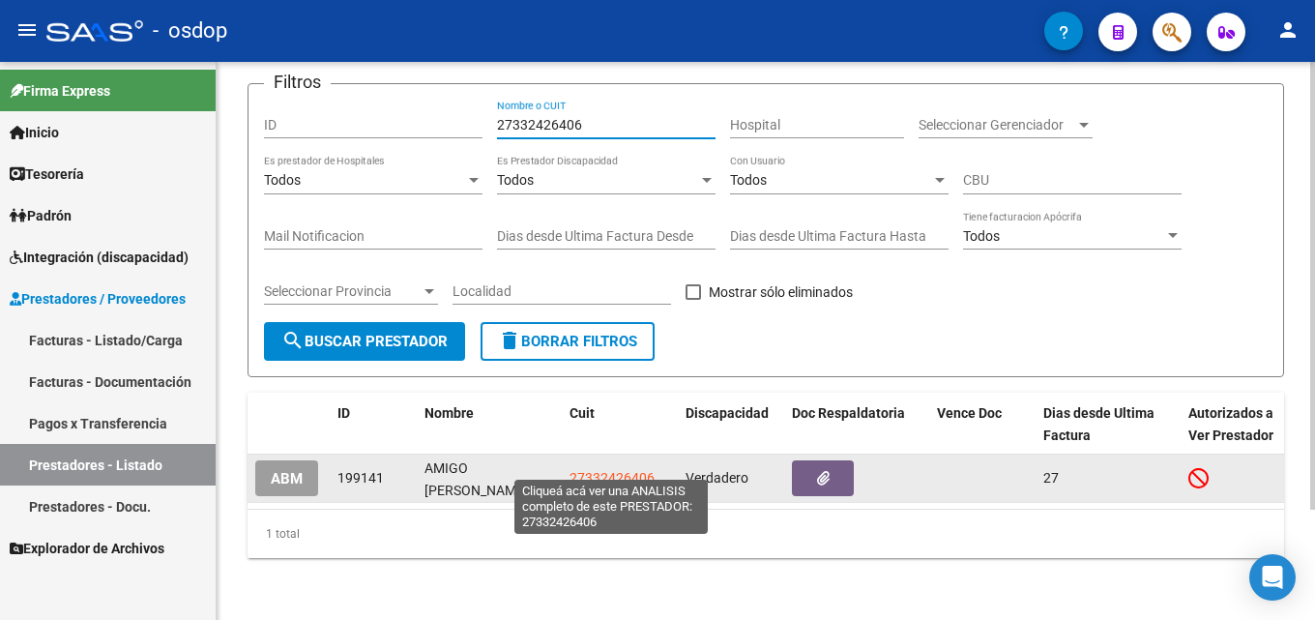
type input "27332426406"
click at [606, 470] on span "27332426406" at bounding box center [611, 477] width 85 height 15
type textarea "27332426406"
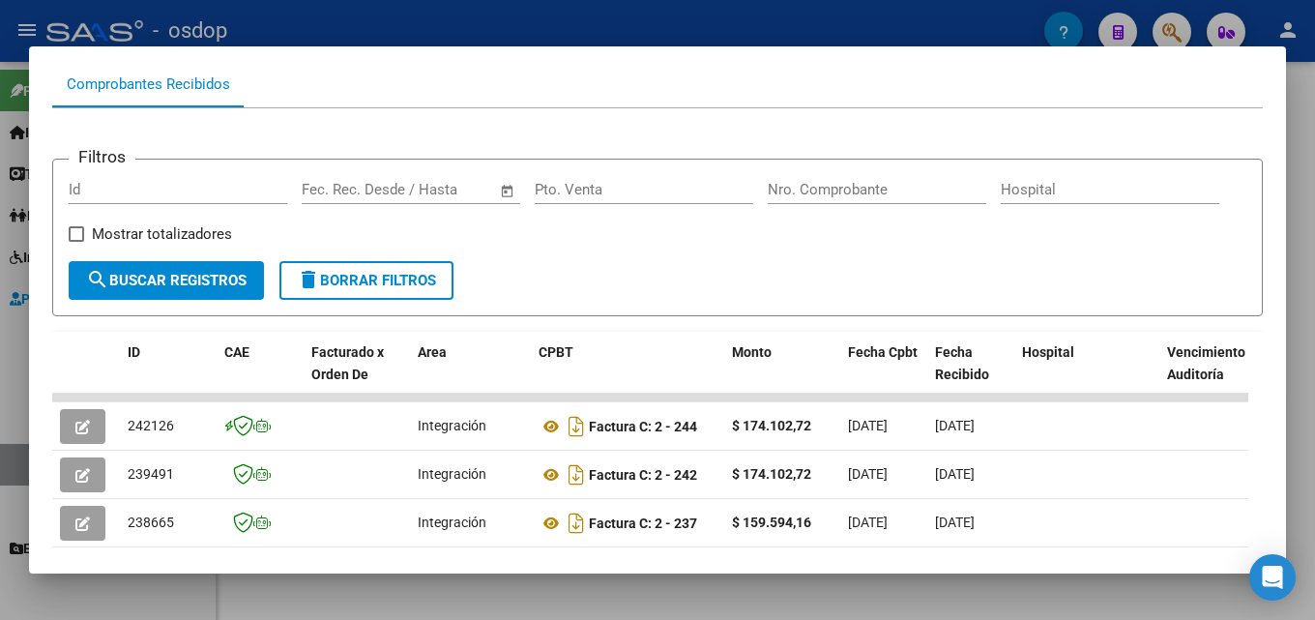
scroll to position [208, 0]
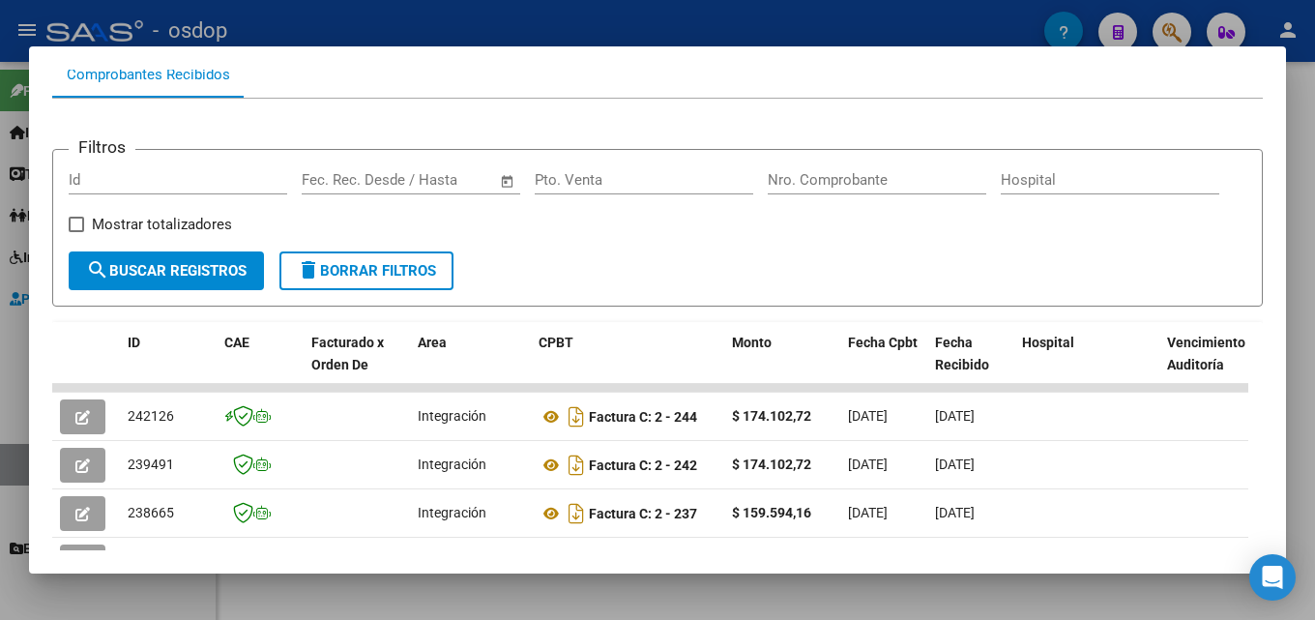
click at [1299, 414] on div at bounding box center [657, 310] width 1315 height 620
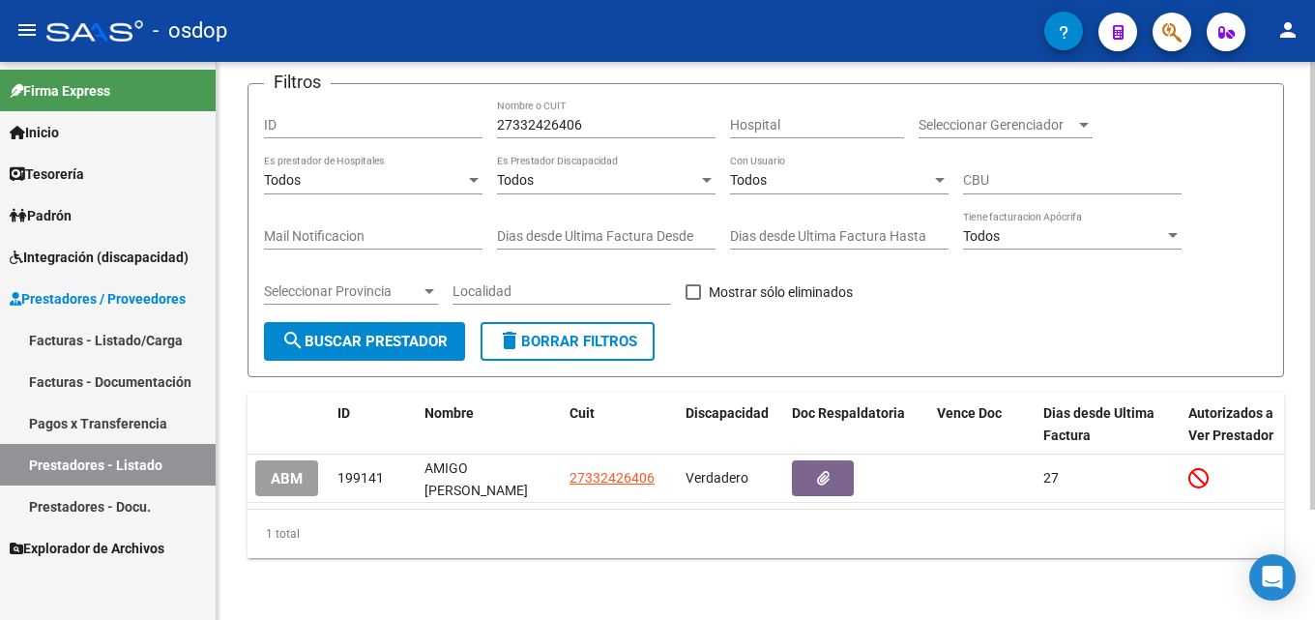
click at [540, 333] on span "delete Borrar Filtros" at bounding box center [567, 341] width 139 height 17
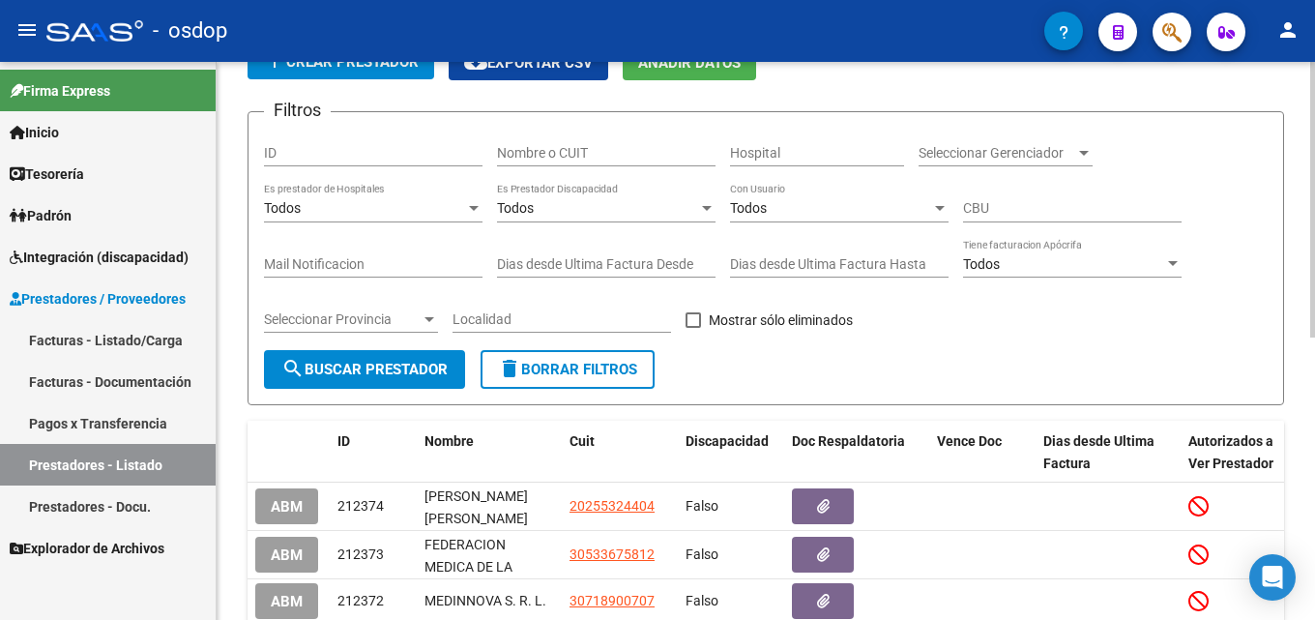
scroll to position [137, 0]
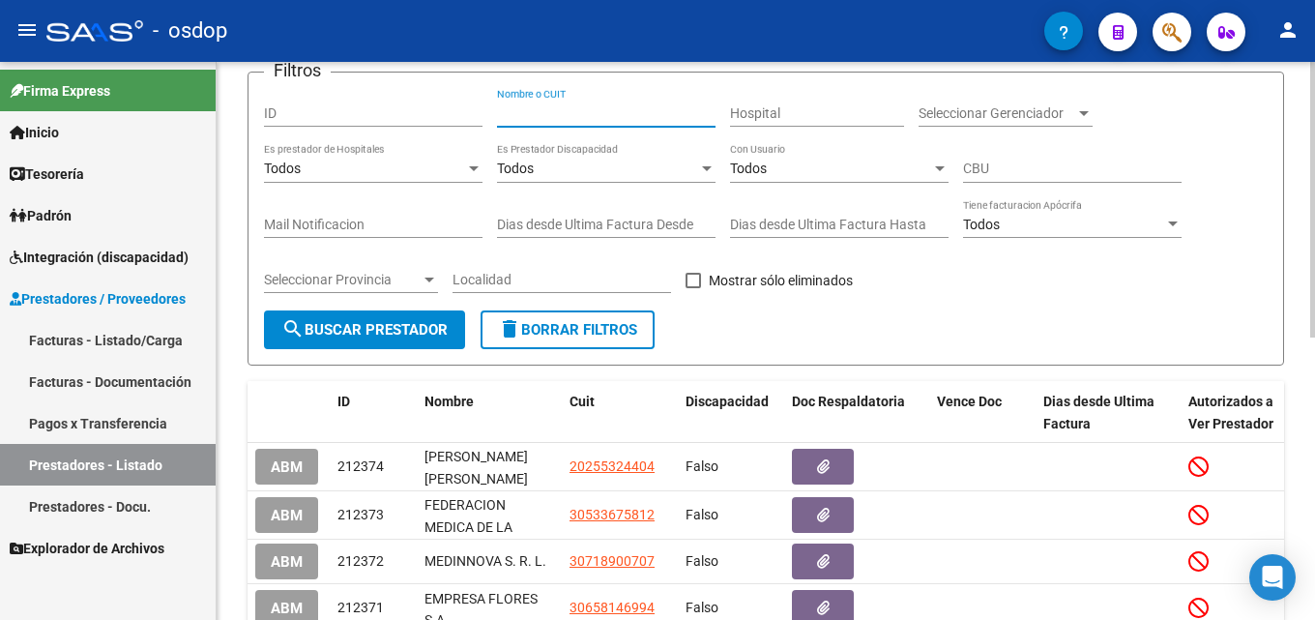
click at [578, 107] on input "Nombre o CUIT" at bounding box center [606, 113] width 218 height 16
click at [632, 112] on input "Nombre o CUIT" at bounding box center [606, 113] width 218 height 16
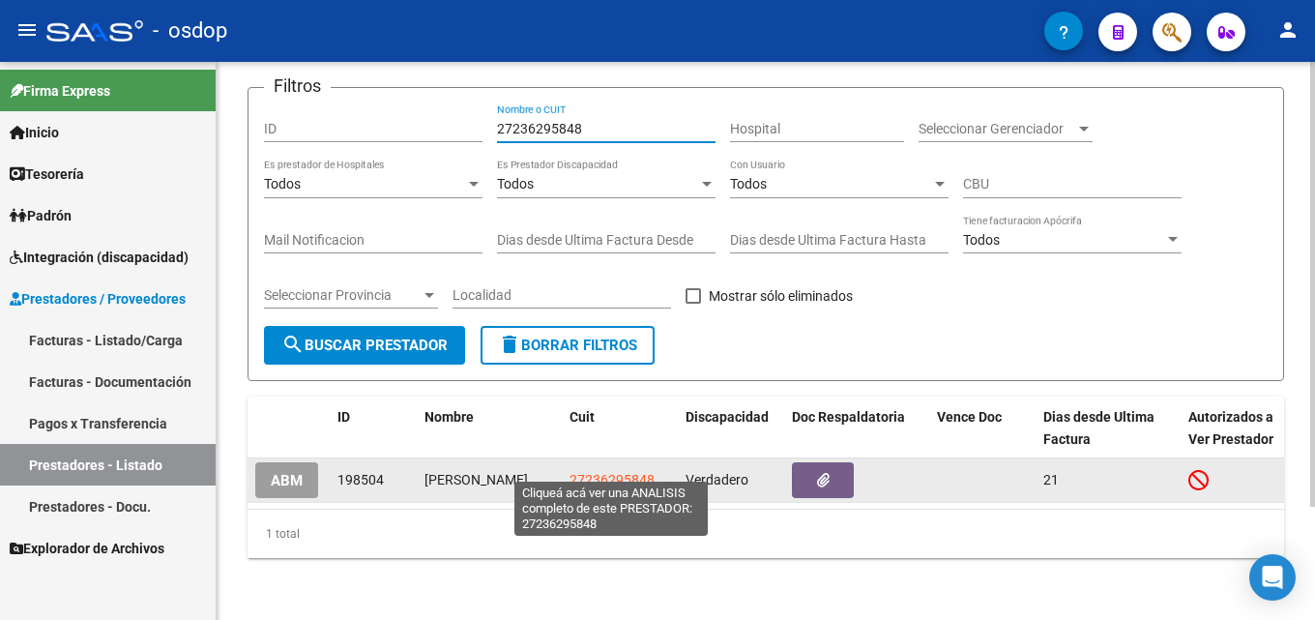
type input "27236295848"
click at [639, 472] on span "27236295848" at bounding box center [611, 479] width 85 height 15
type textarea "27236295848"
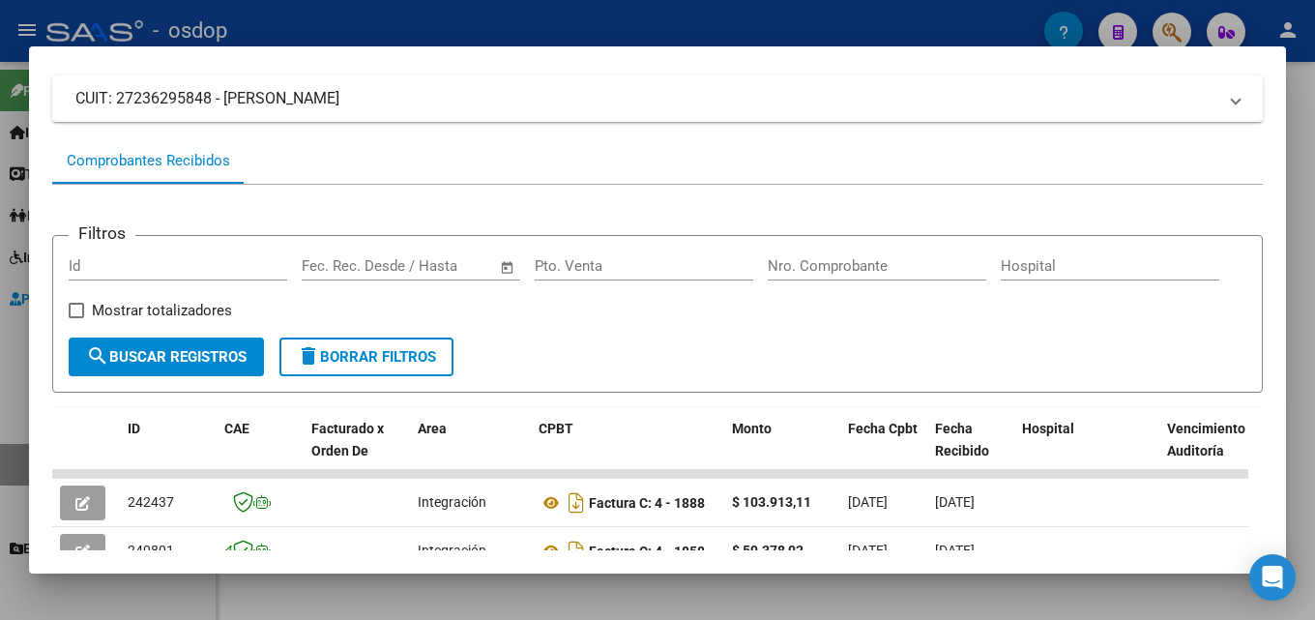
scroll to position [124, 0]
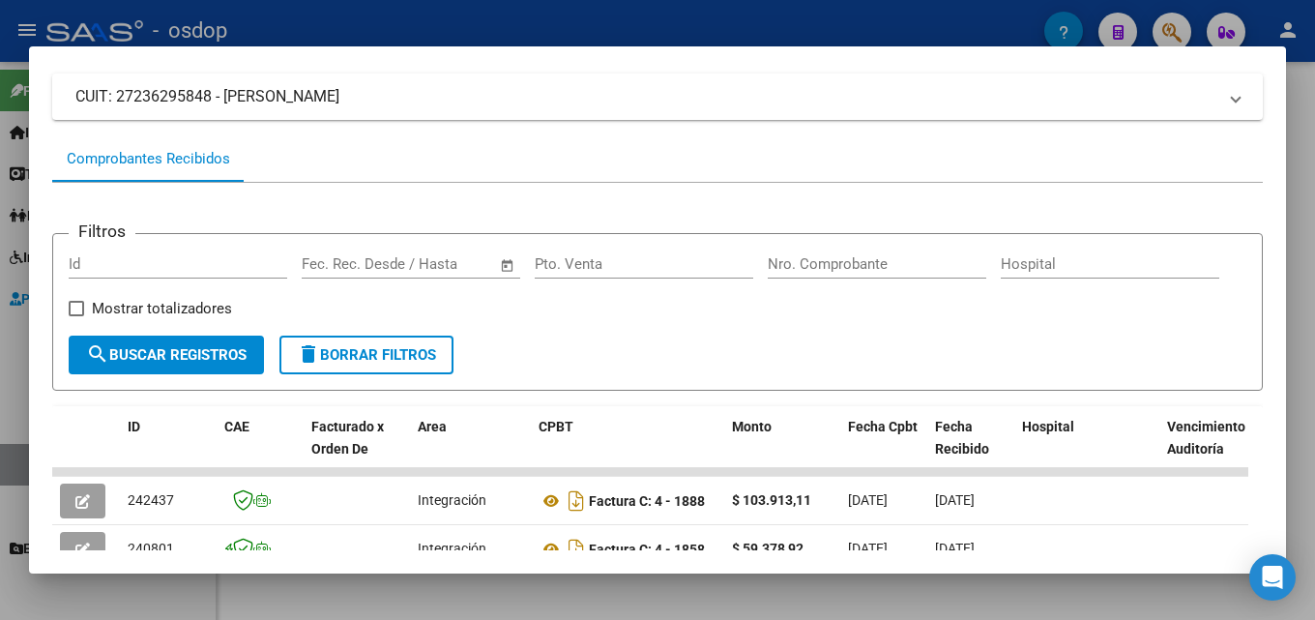
click at [1299, 304] on div at bounding box center [657, 310] width 1315 height 620
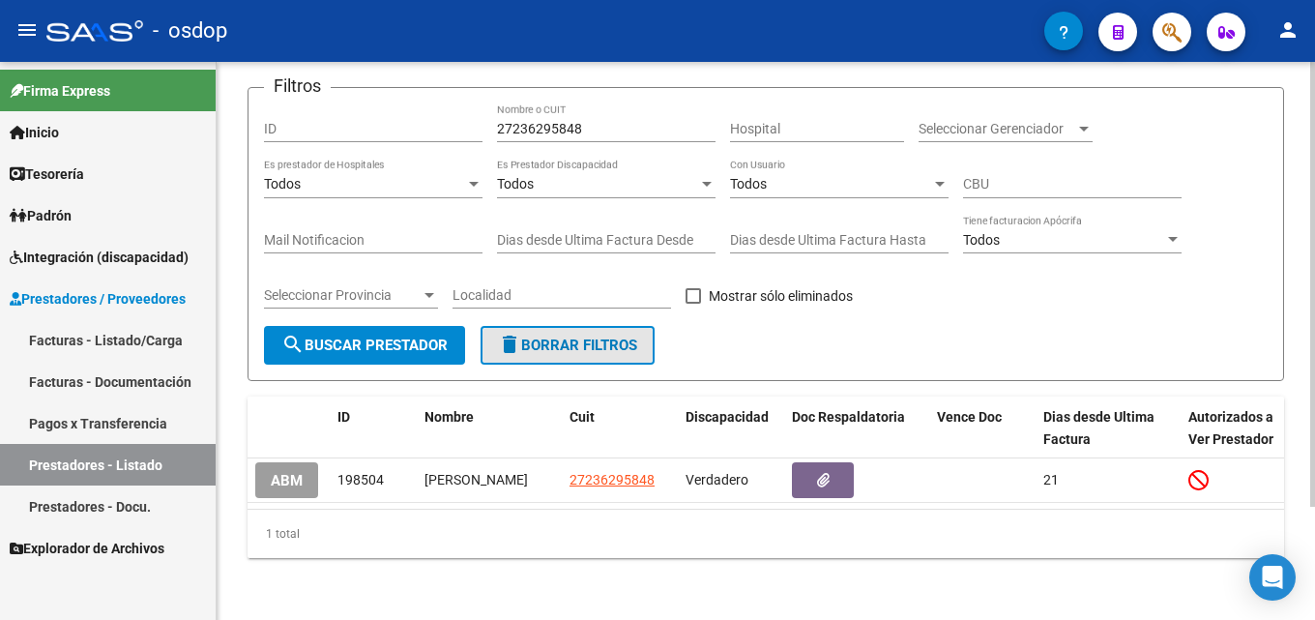
click at [560, 336] on span "delete Borrar Filtros" at bounding box center [567, 344] width 139 height 17
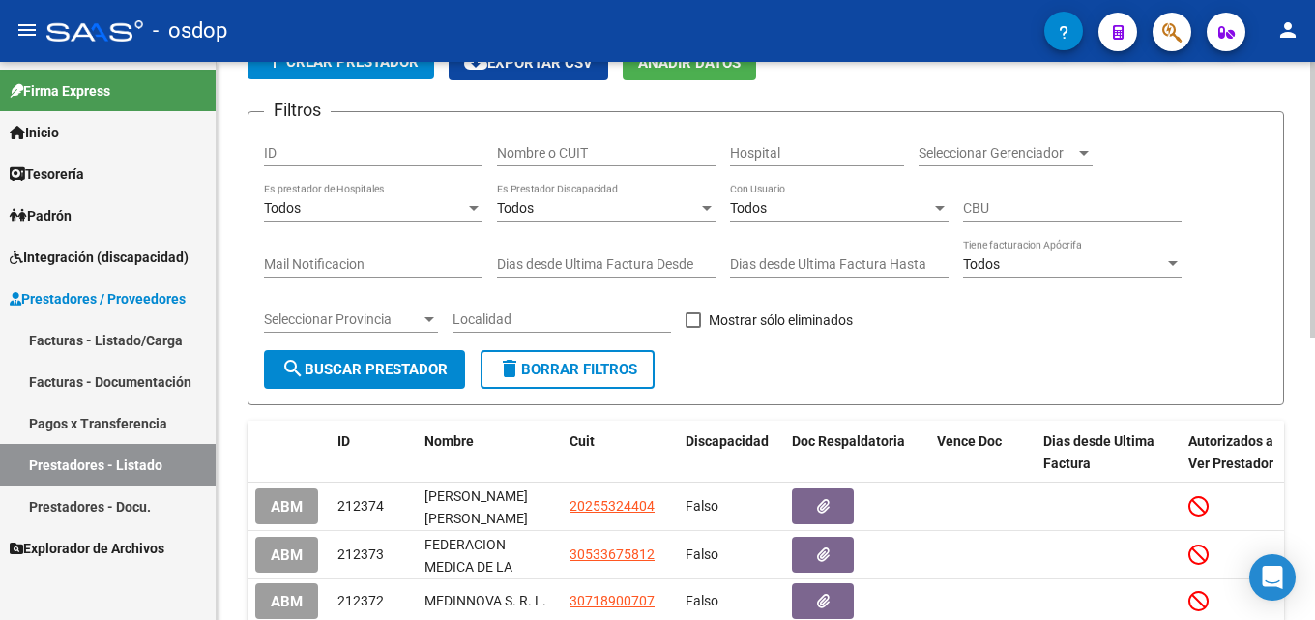
scroll to position [137, 0]
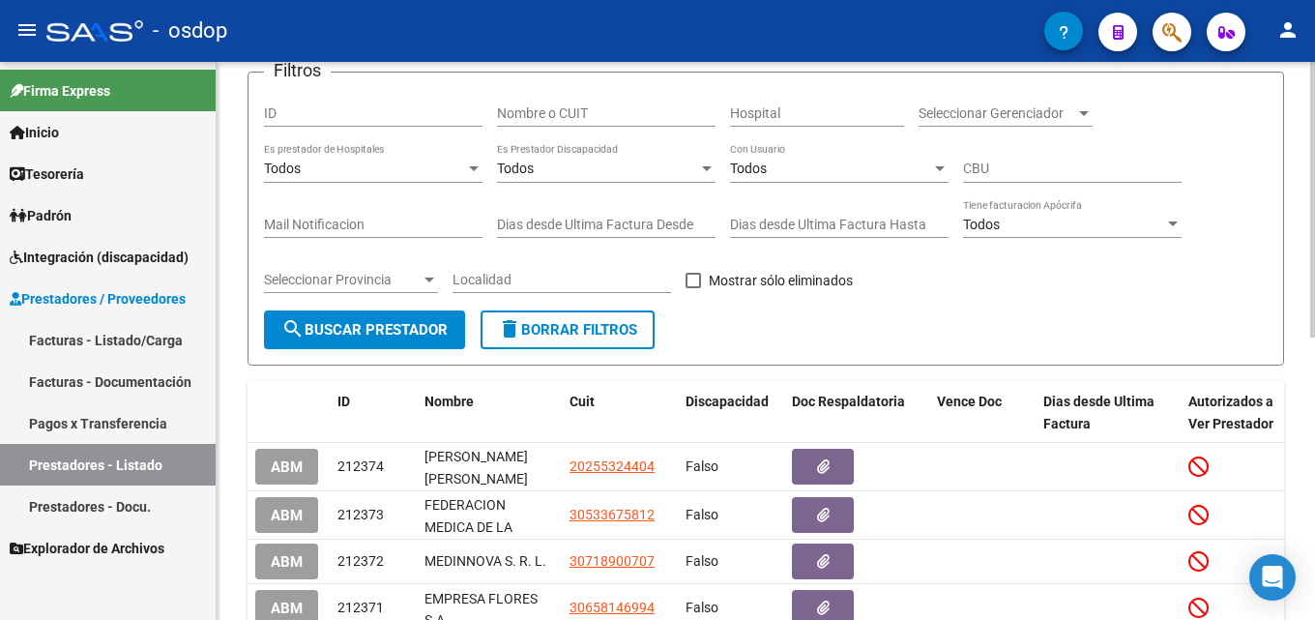
click at [571, 145] on div "Todos Es Prestador Discapacidad" at bounding box center [606, 163] width 218 height 39
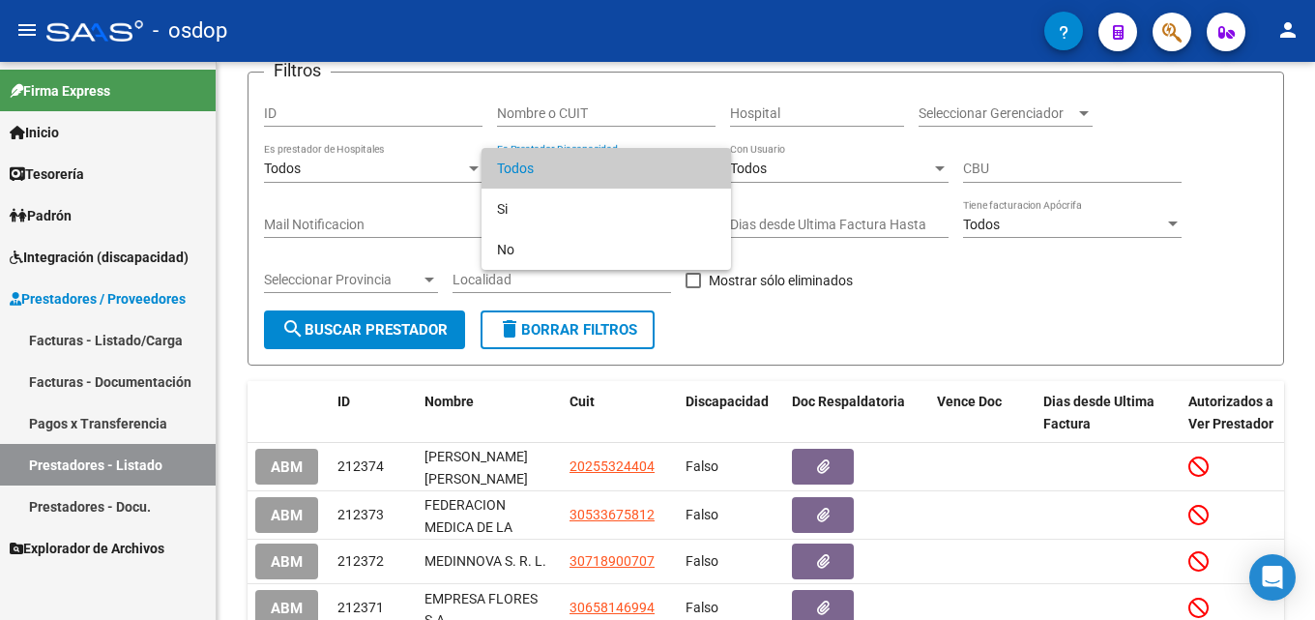
click at [568, 107] on div at bounding box center [657, 310] width 1315 height 620
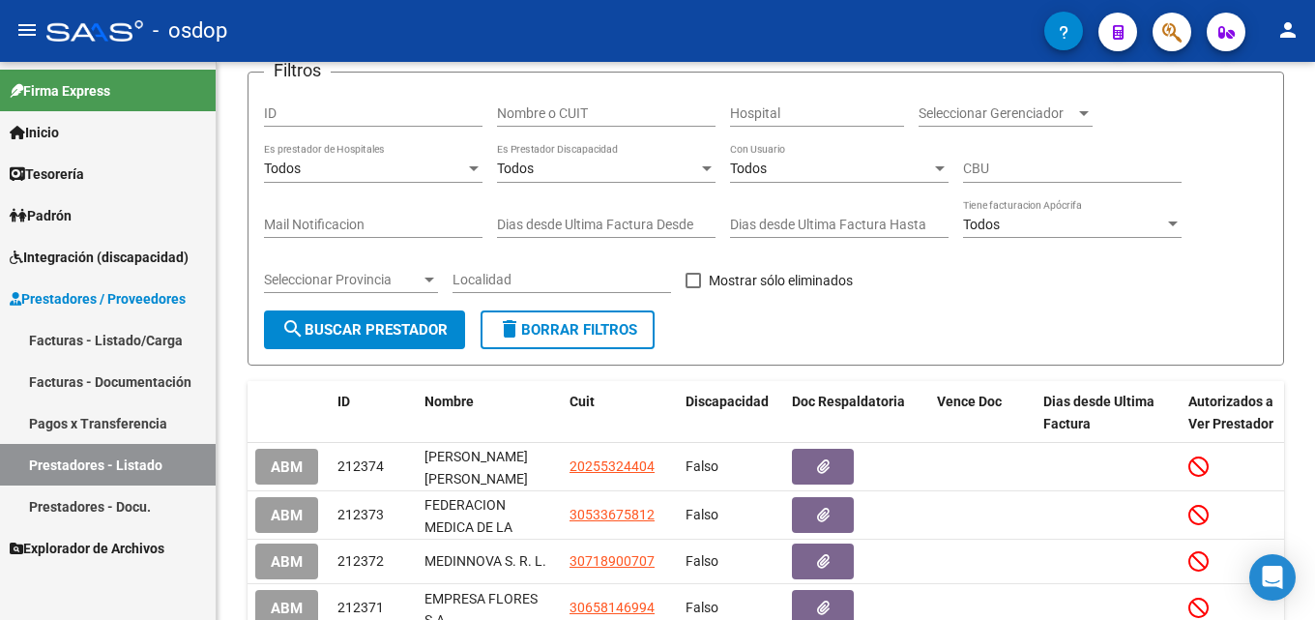
click at [568, 107] on input "Nombre o CUIT" at bounding box center [606, 113] width 218 height 16
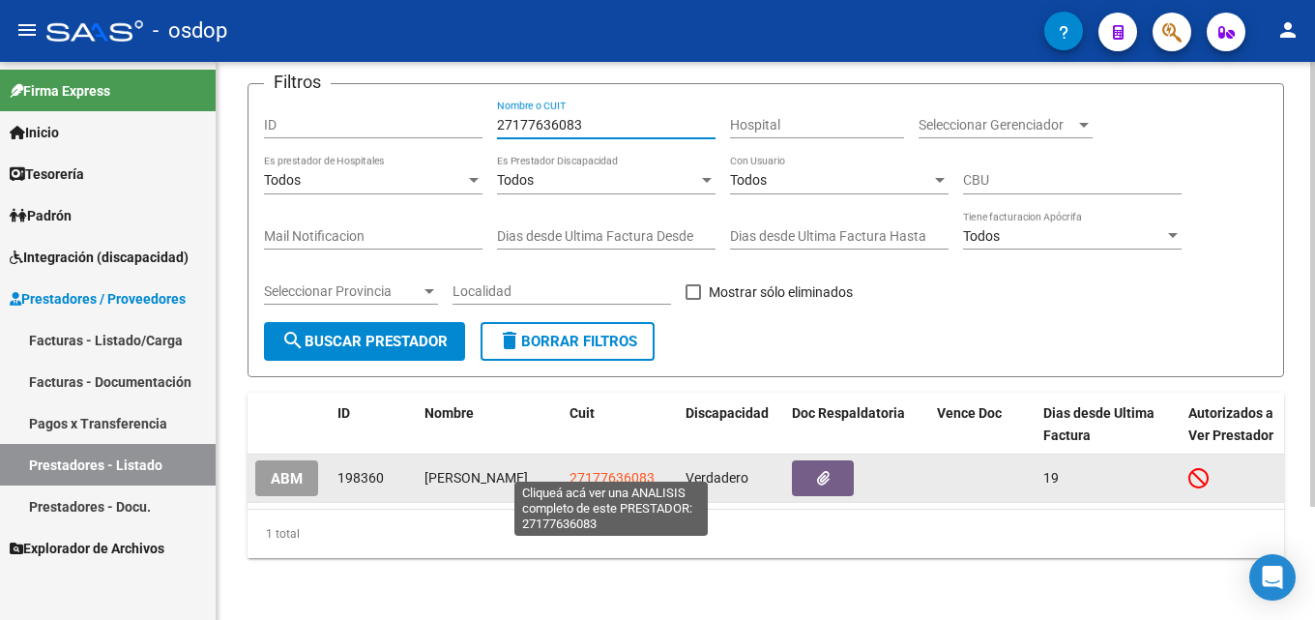
type input "27177636083"
click at [628, 470] on span "27177636083" at bounding box center [611, 477] width 85 height 15
type textarea "27177636083"
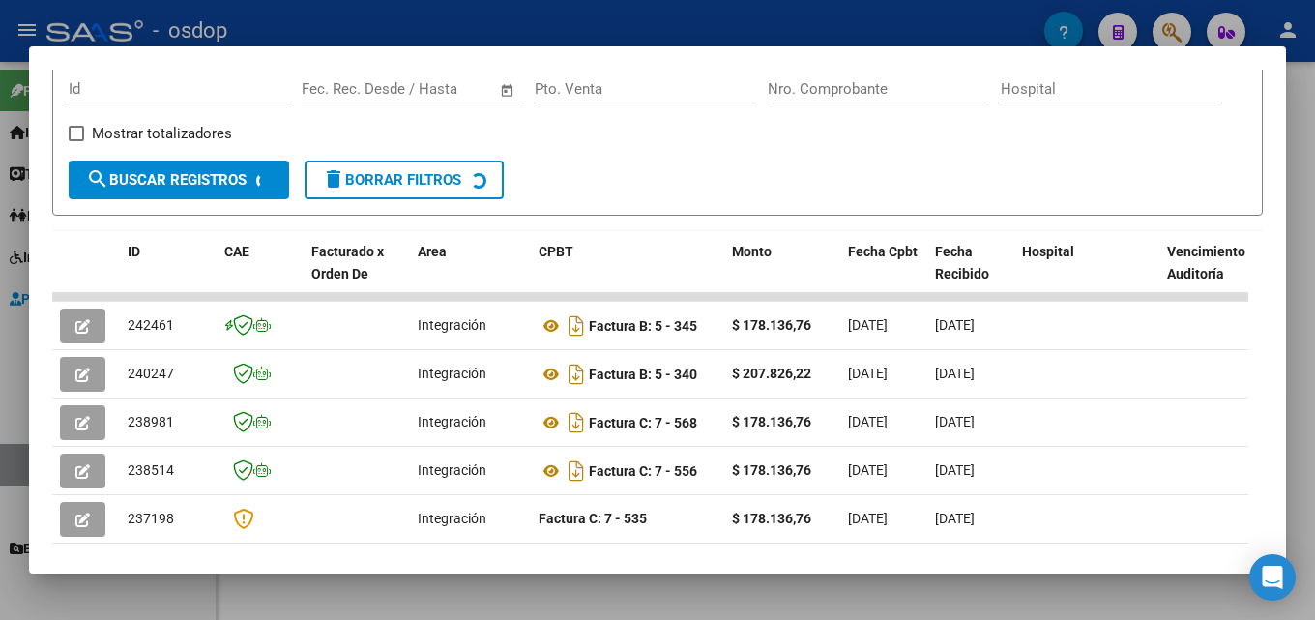
scroll to position [301, 0]
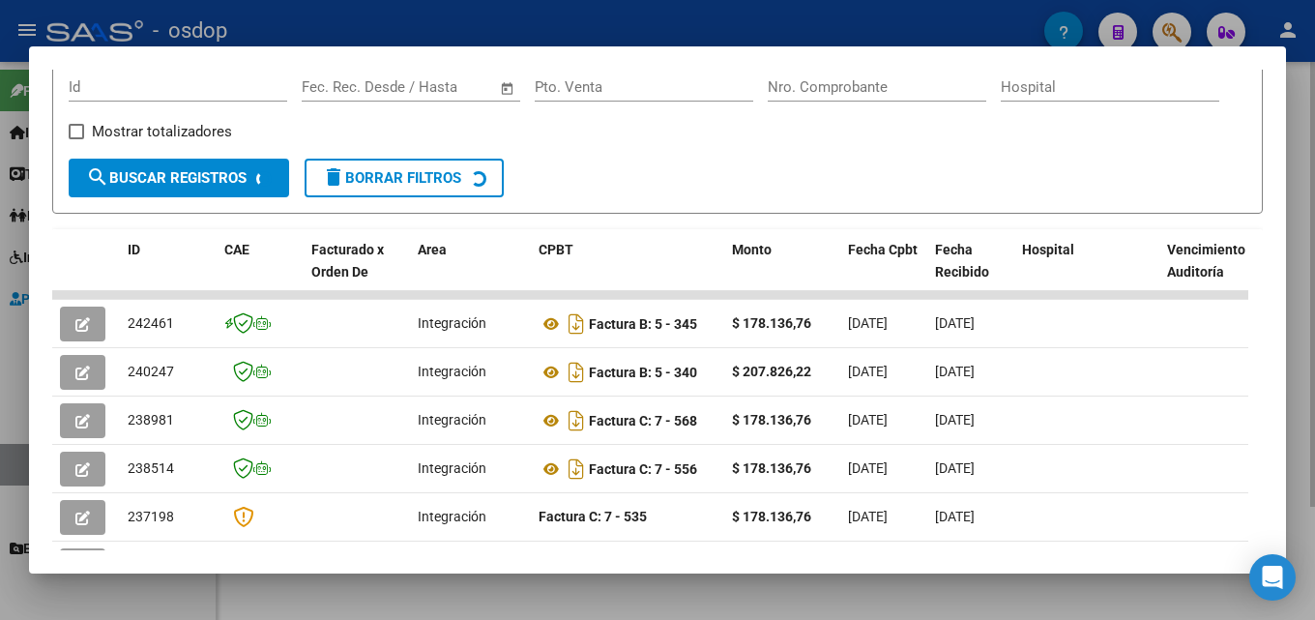
click at [1299, 363] on div at bounding box center [657, 310] width 1315 height 620
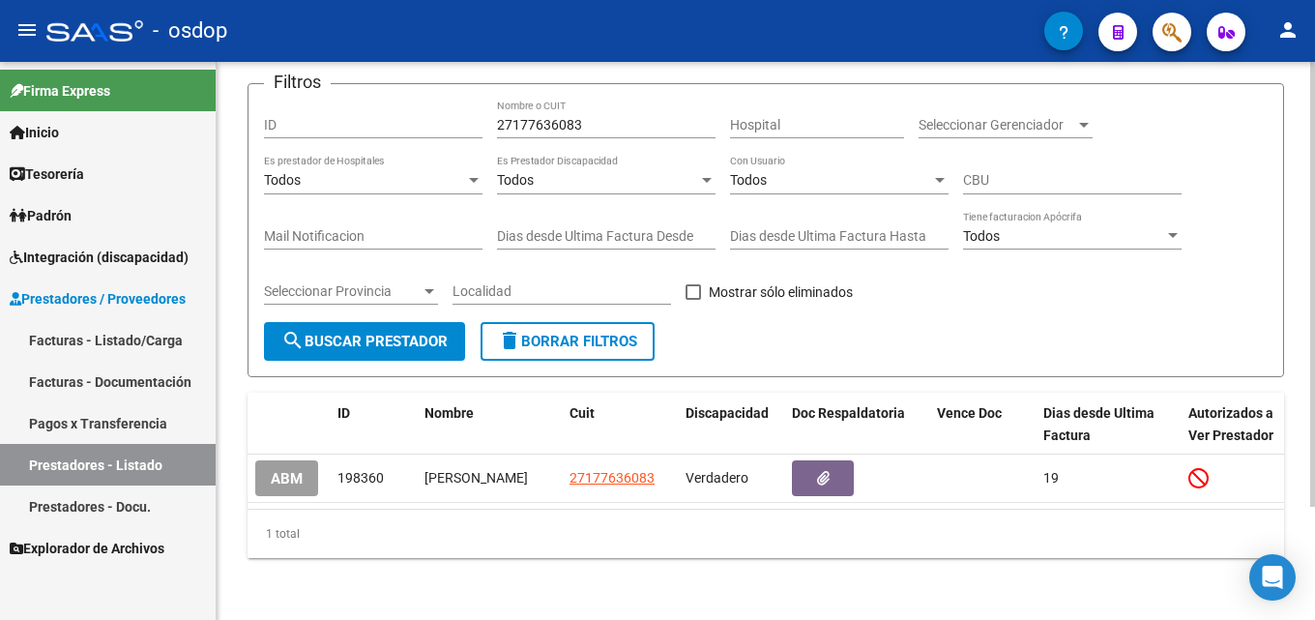
click at [598, 333] on span "delete Borrar Filtros" at bounding box center [567, 341] width 139 height 17
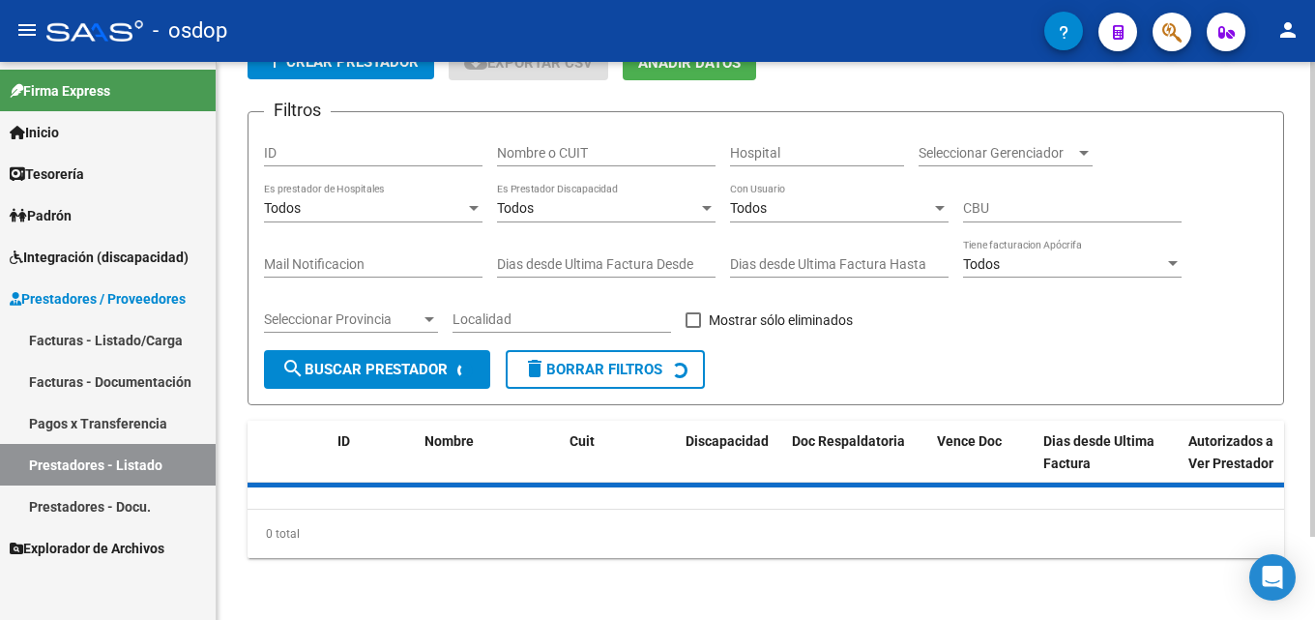
scroll to position [137, 0]
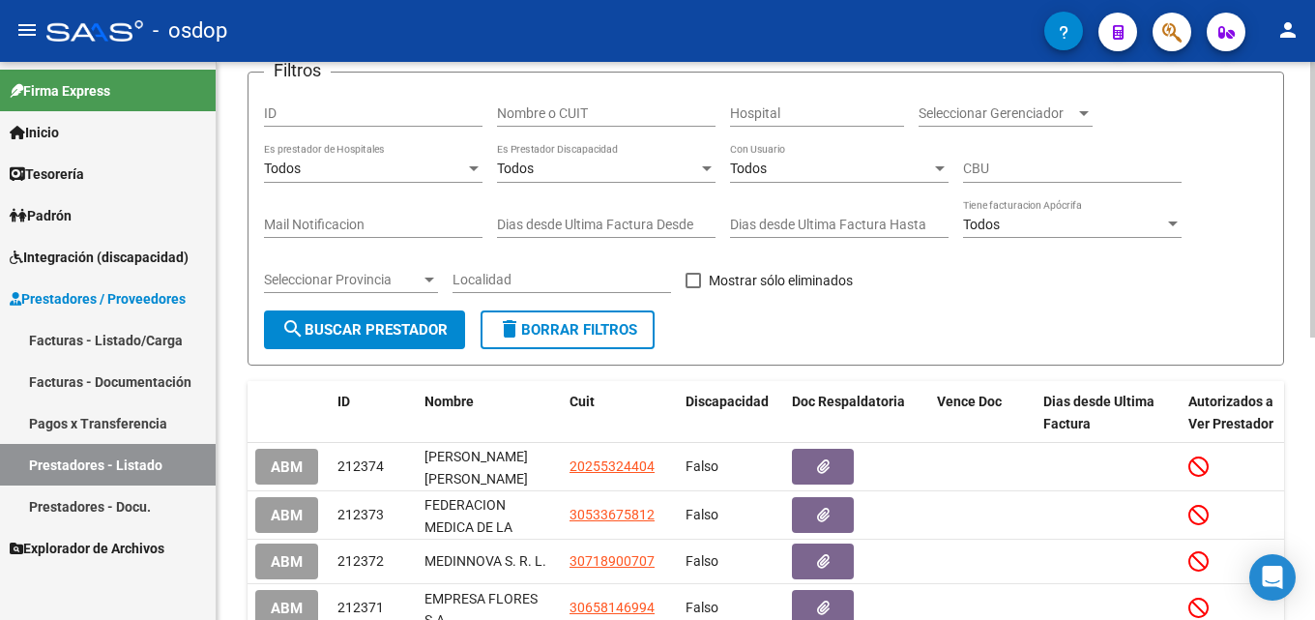
click at [571, 114] on input "Nombre o CUIT" at bounding box center [606, 113] width 218 height 16
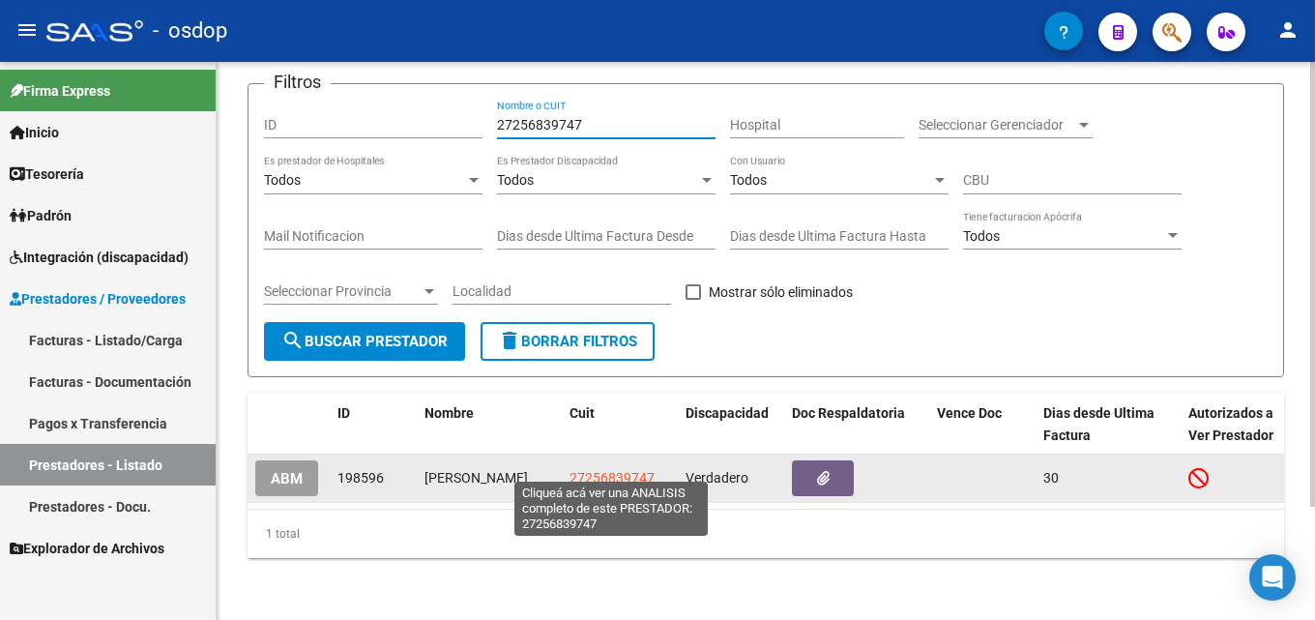
type input "27256839747"
click at [605, 470] on span "27256839747" at bounding box center [611, 477] width 85 height 15
type textarea "27256839747"
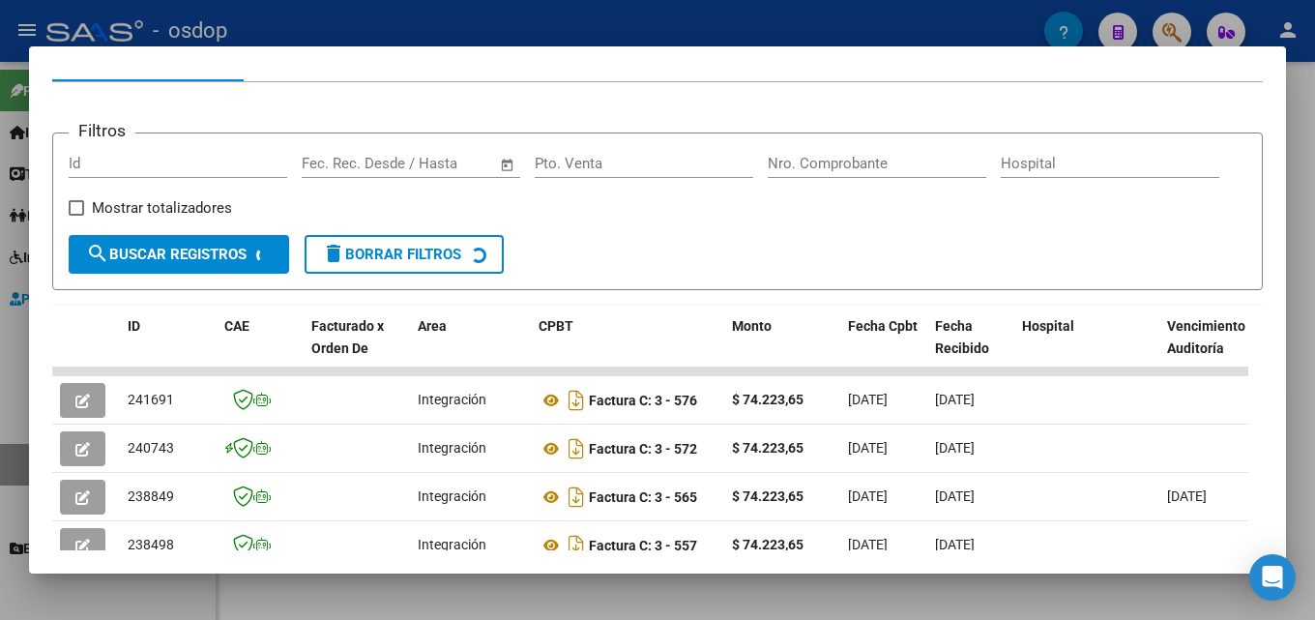
scroll to position [227, 0]
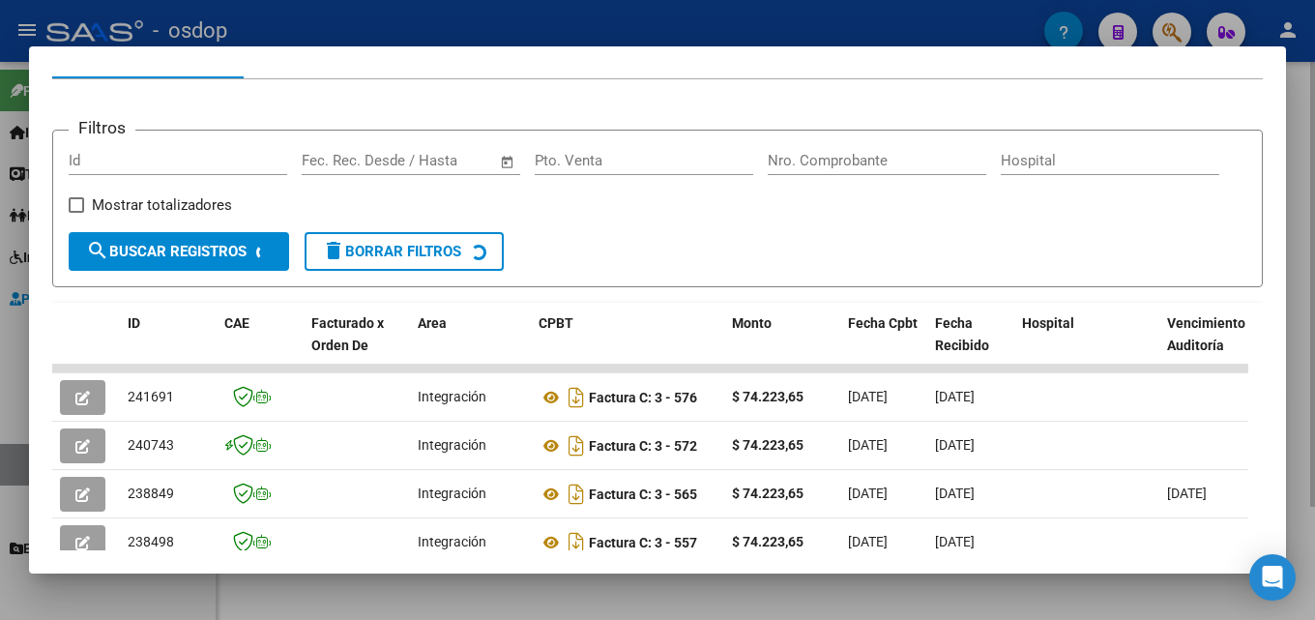
click at [1299, 370] on div at bounding box center [657, 310] width 1315 height 620
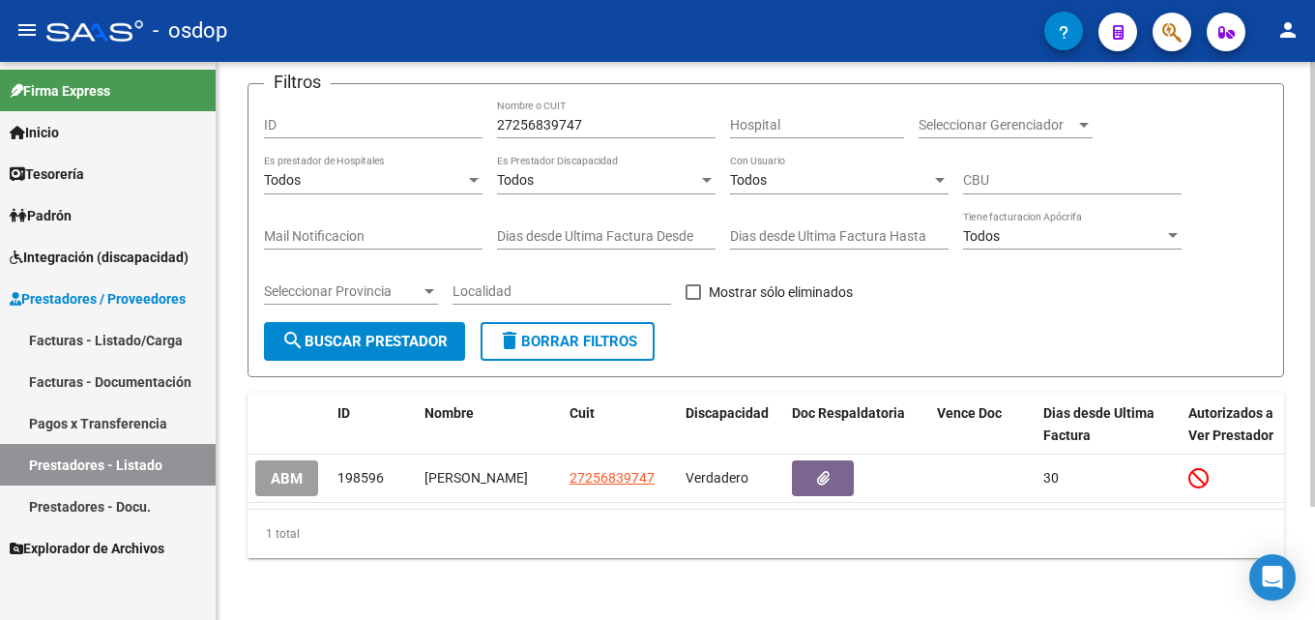
click at [586, 333] on span "delete Borrar Filtros" at bounding box center [567, 341] width 139 height 17
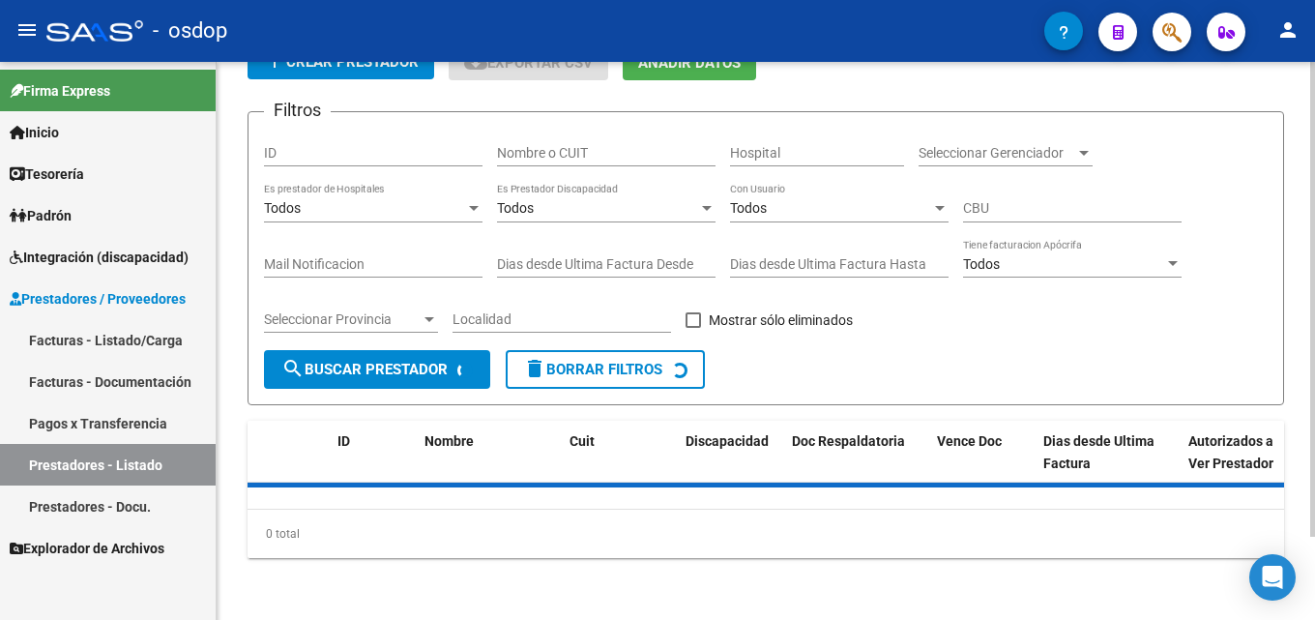
scroll to position [137, 0]
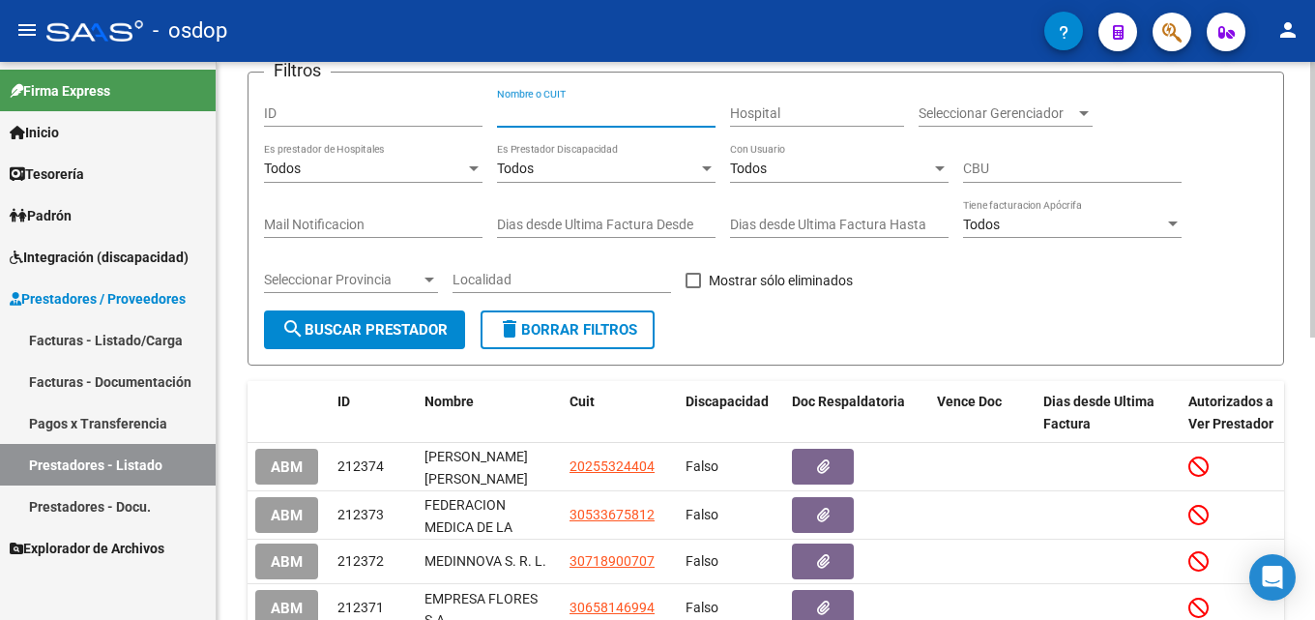
click at [568, 112] on input "Nombre o CUIT" at bounding box center [606, 113] width 218 height 16
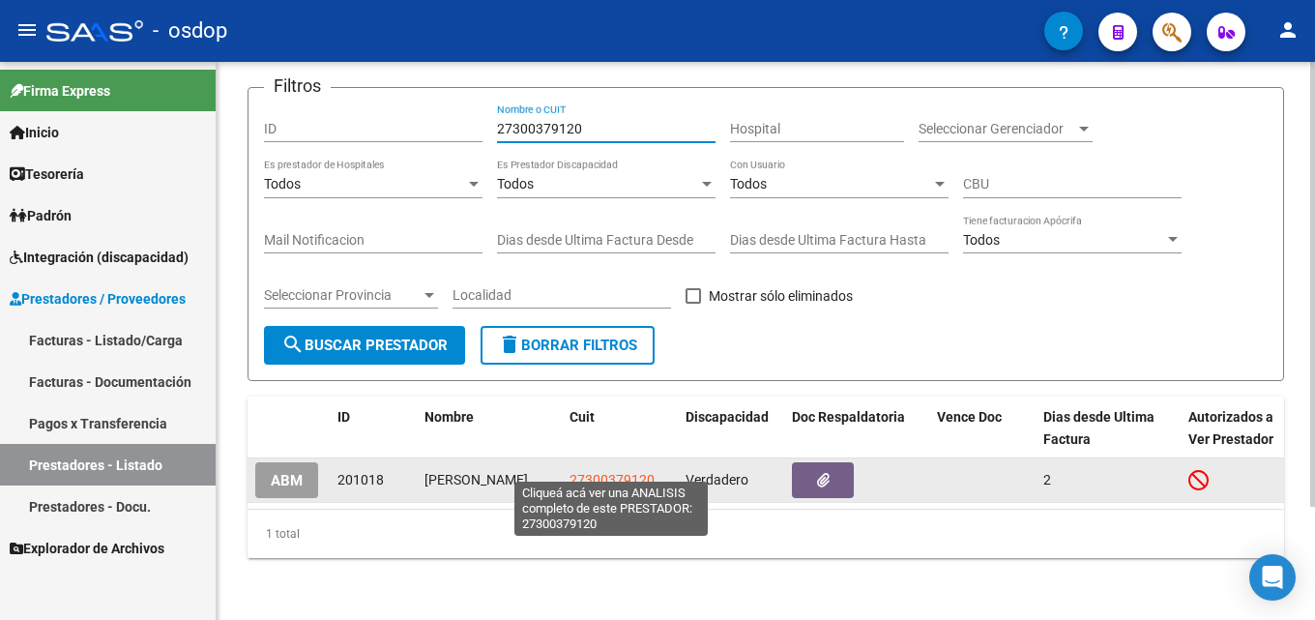
type input "27300379120"
click at [627, 472] on span "27300379120" at bounding box center [611, 479] width 85 height 15
type textarea "27300379120"
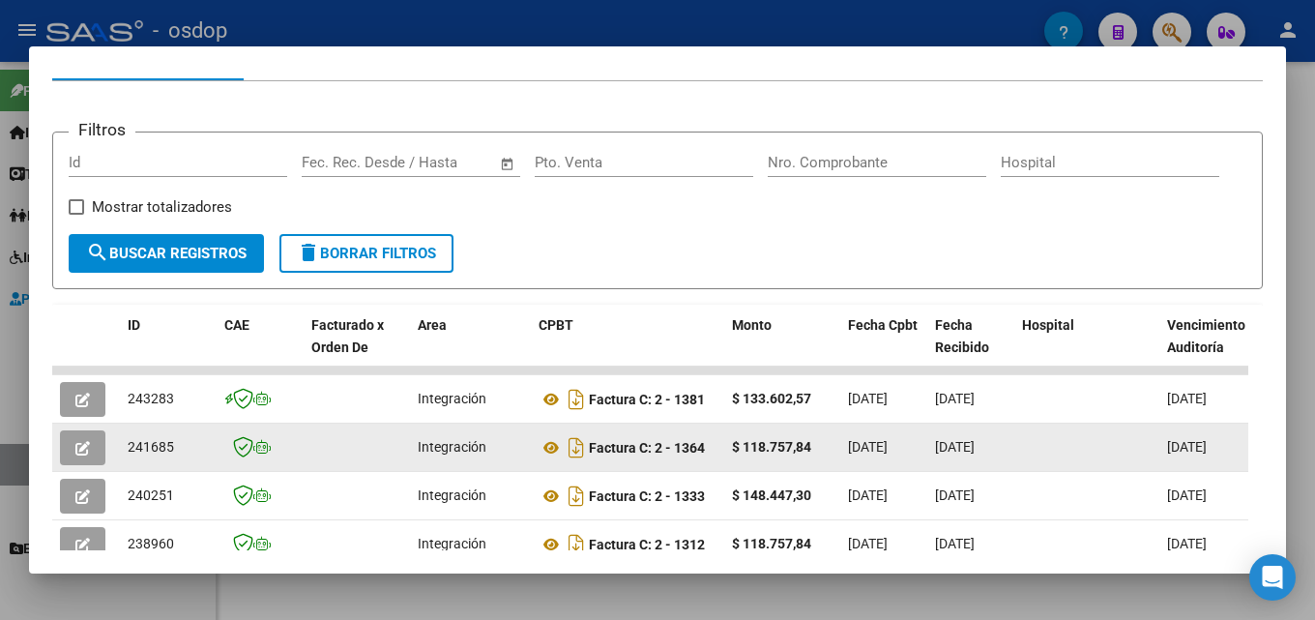
scroll to position [220, 0]
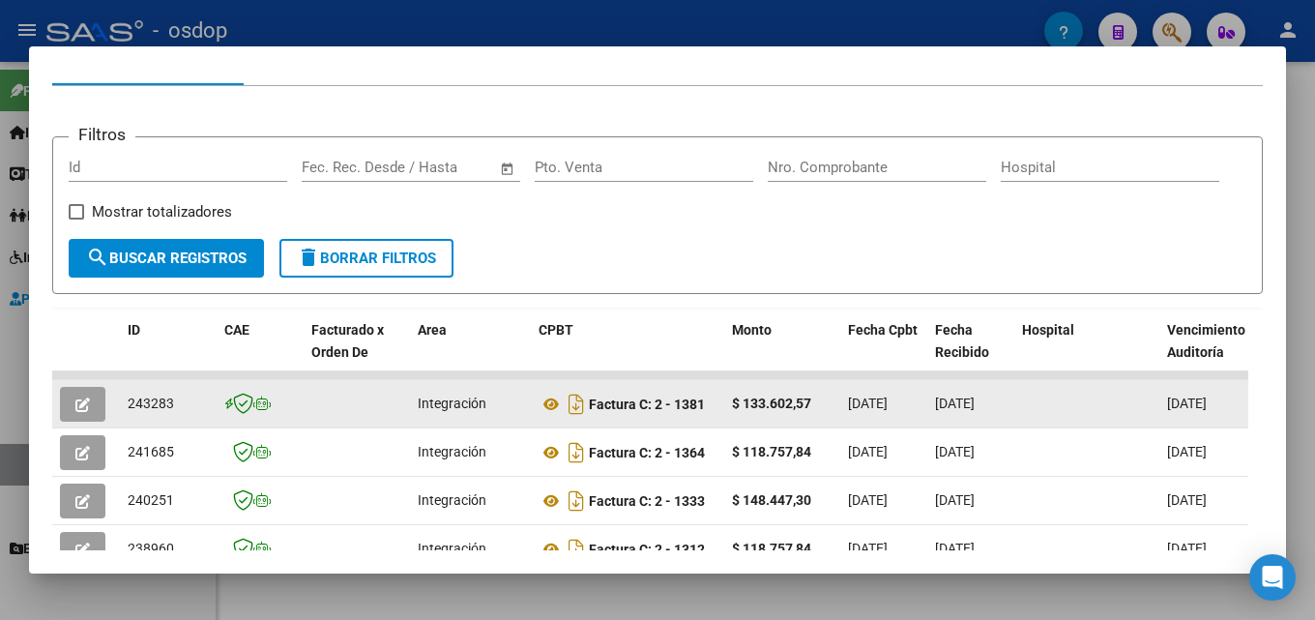
click at [92, 411] on button "button" at bounding box center [82, 404] width 45 height 35
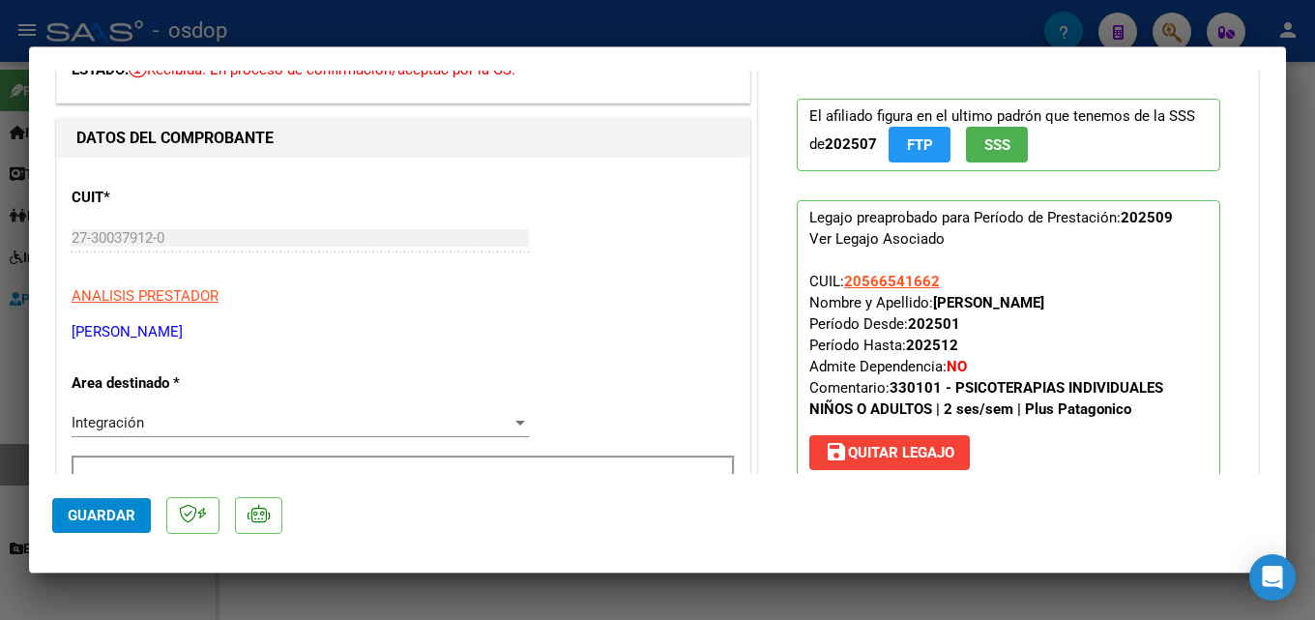
scroll to position [111, 0]
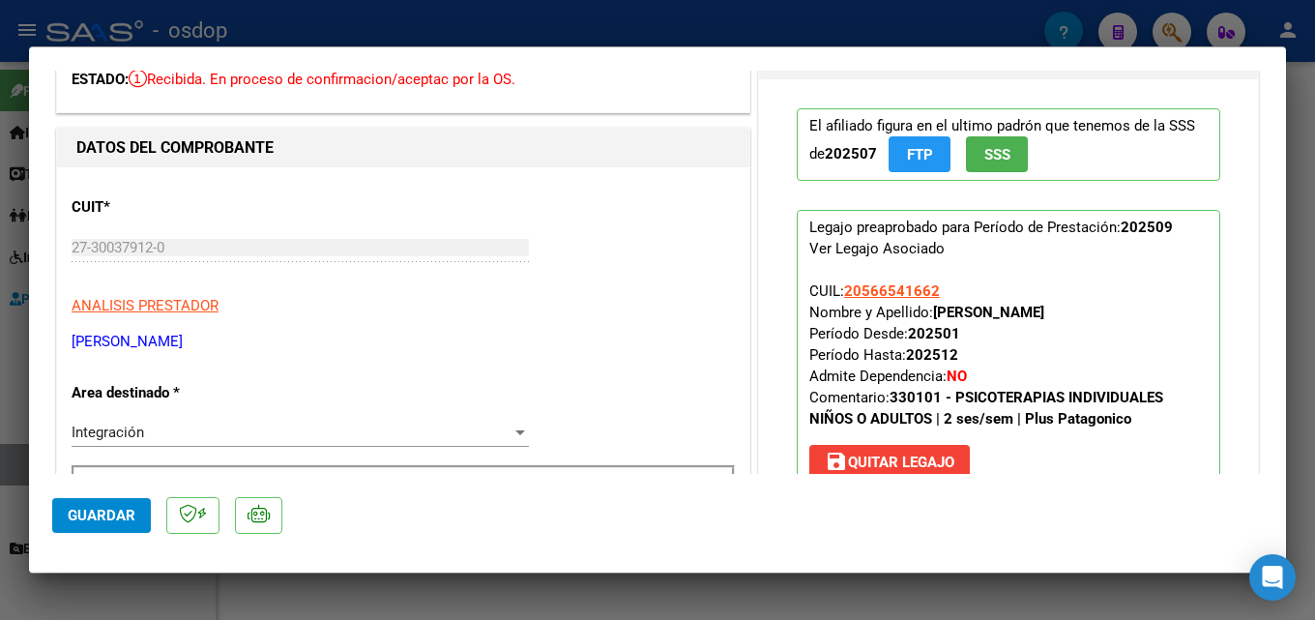
click at [1299, 278] on div at bounding box center [657, 310] width 1315 height 620
type input "$ 0,00"
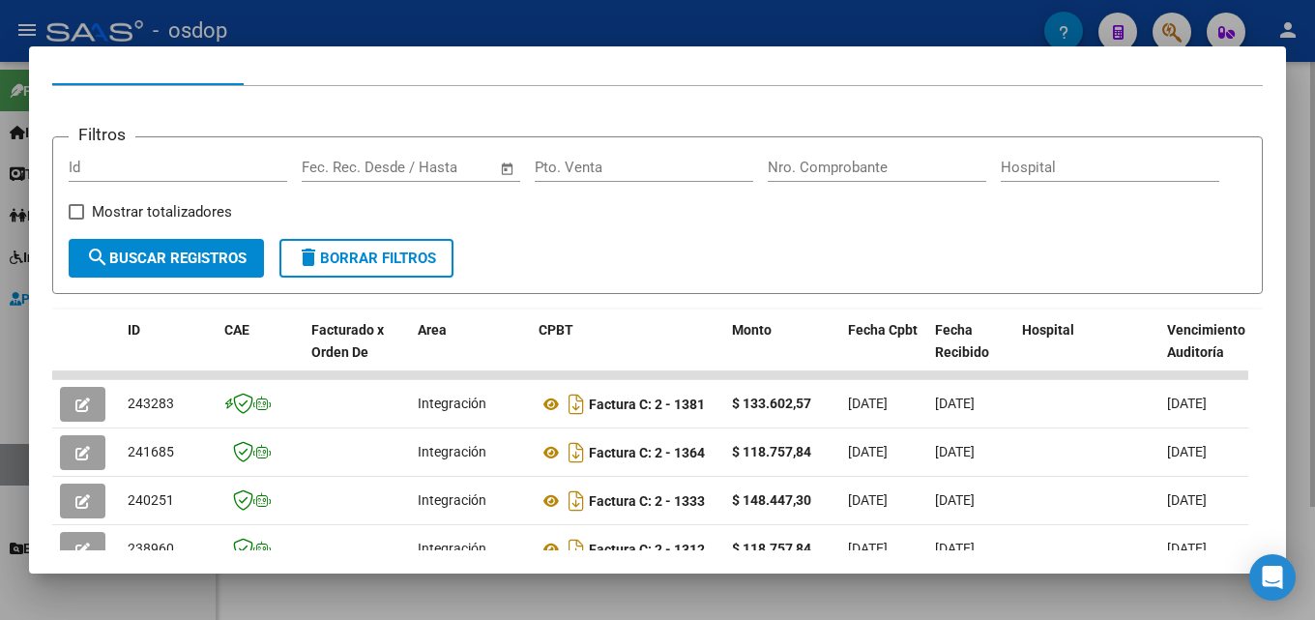
click at [1299, 379] on div at bounding box center [657, 310] width 1315 height 620
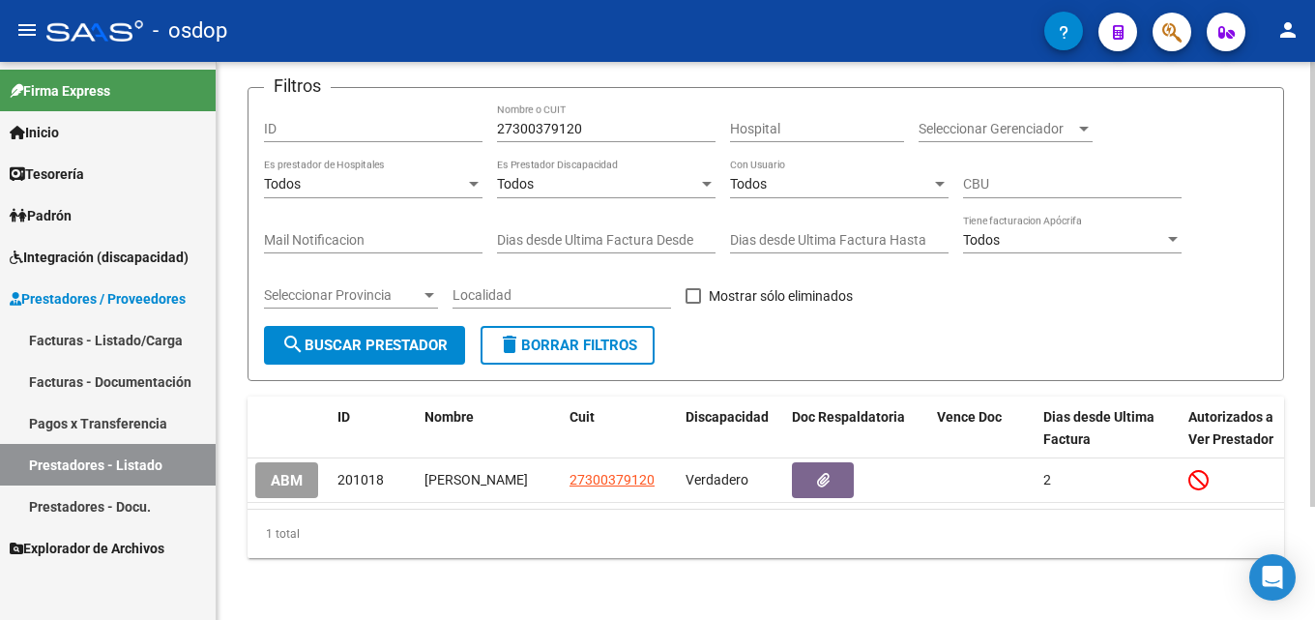
click at [594, 341] on button "delete Borrar Filtros" at bounding box center [568, 345] width 174 height 39
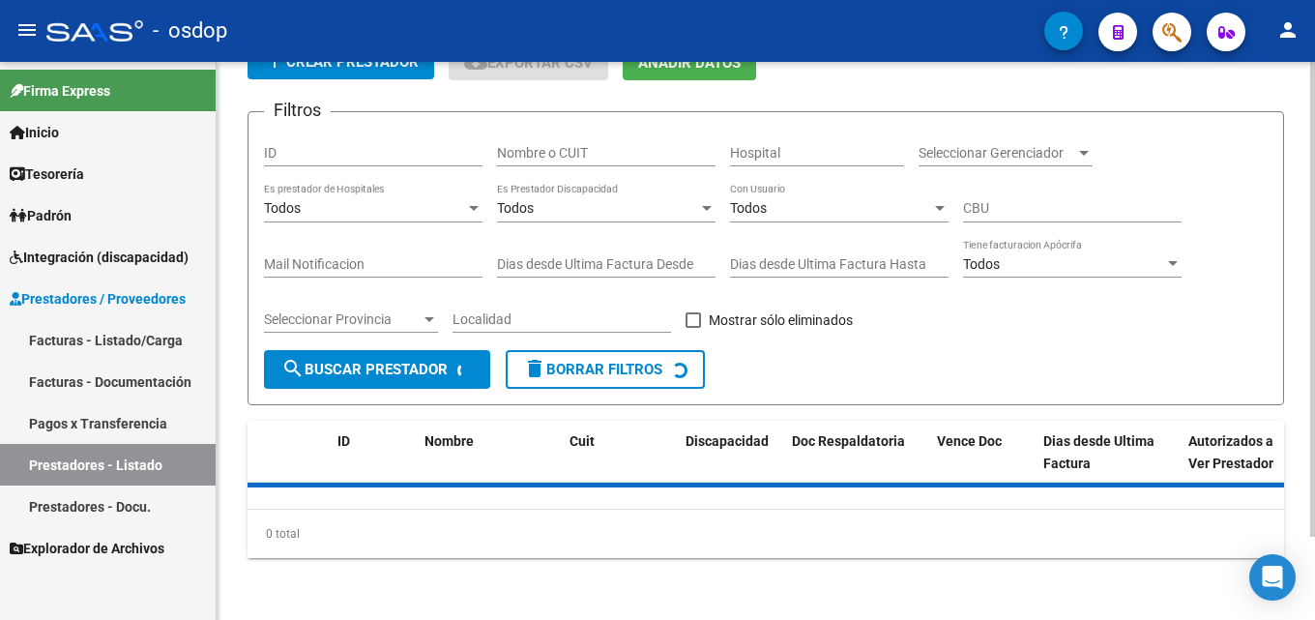
scroll to position [137, 0]
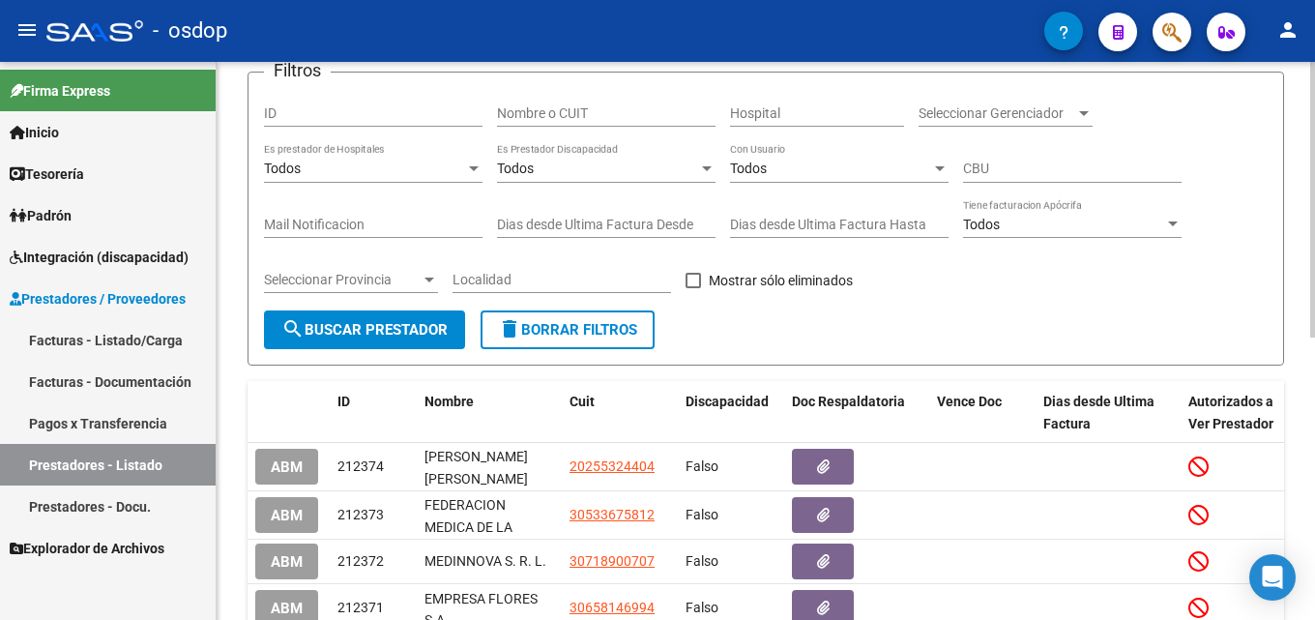
click at [544, 147] on div "Todos Es Prestador Discapacidad" at bounding box center [606, 163] width 218 height 39
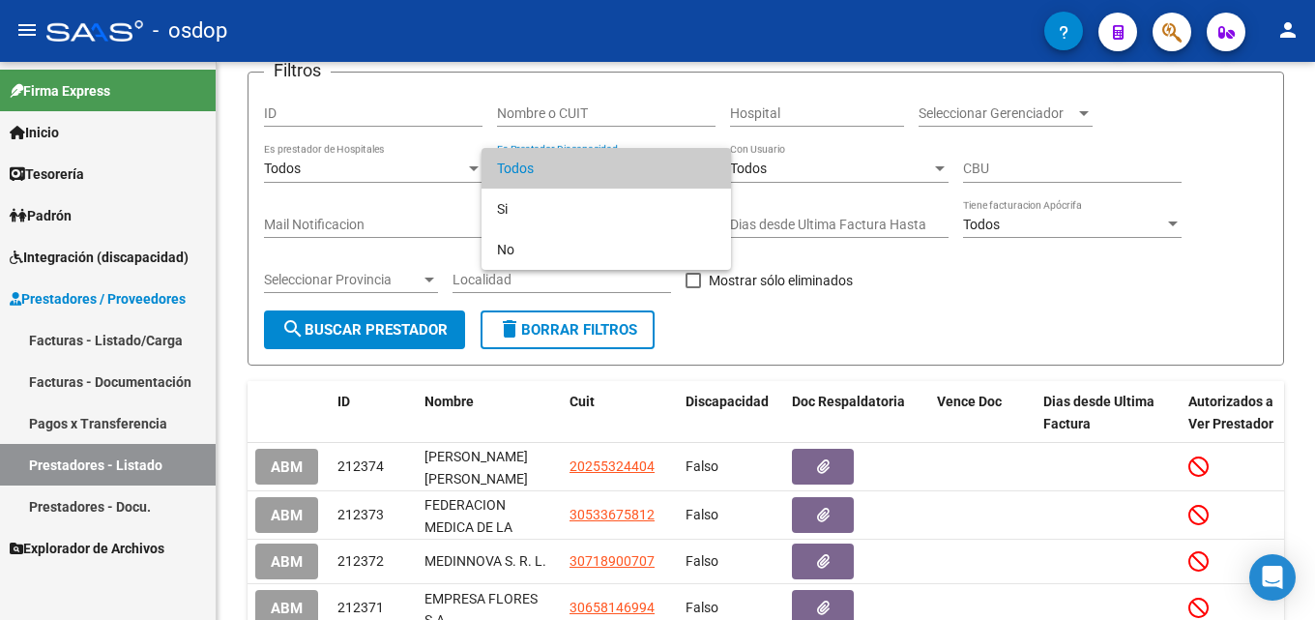
click at [552, 114] on div at bounding box center [657, 310] width 1315 height 620
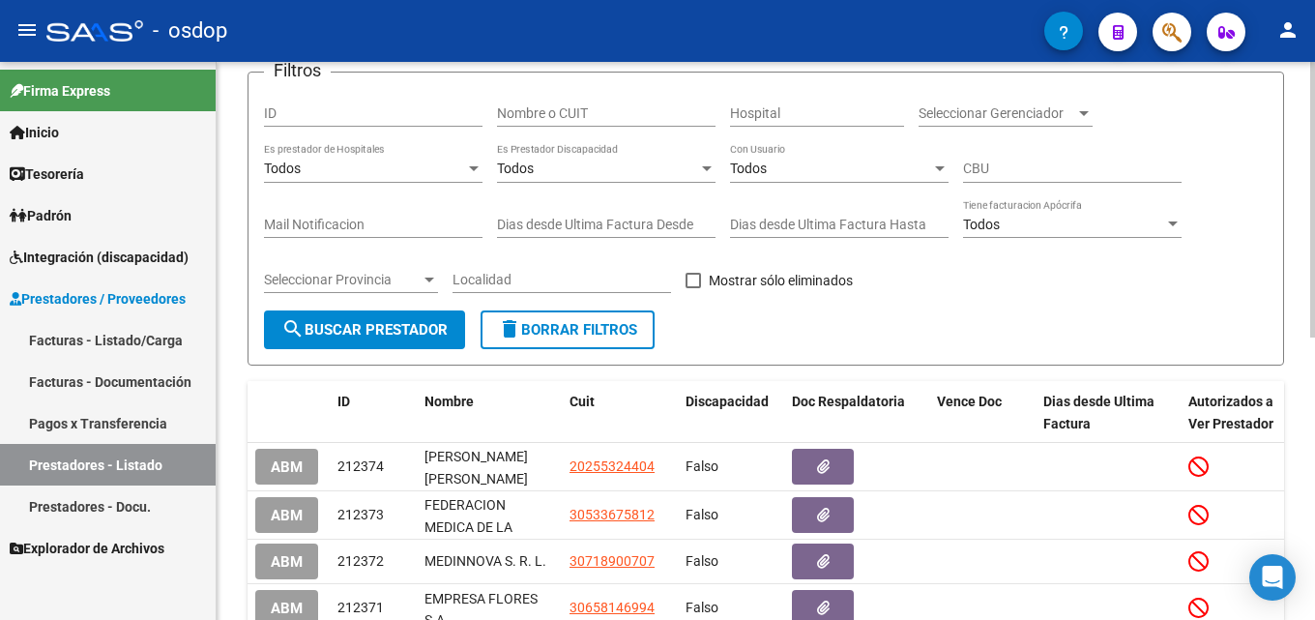
click at [554, 108] on input "Nombre o CUIT" at bounding box center [606, 113] width 218 height 16
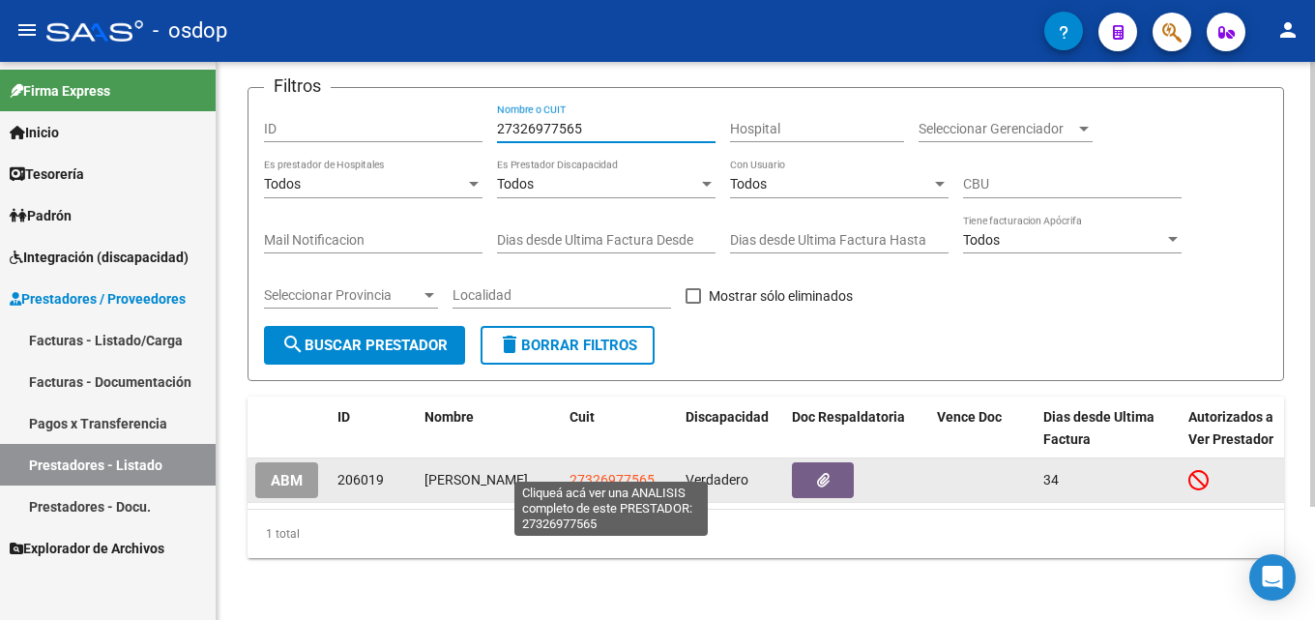
type input "27326977565"
click at [610, 472] on span "27326977565" at bounding box center [611, 479] width 85 height 15
type textarea "27326977565"
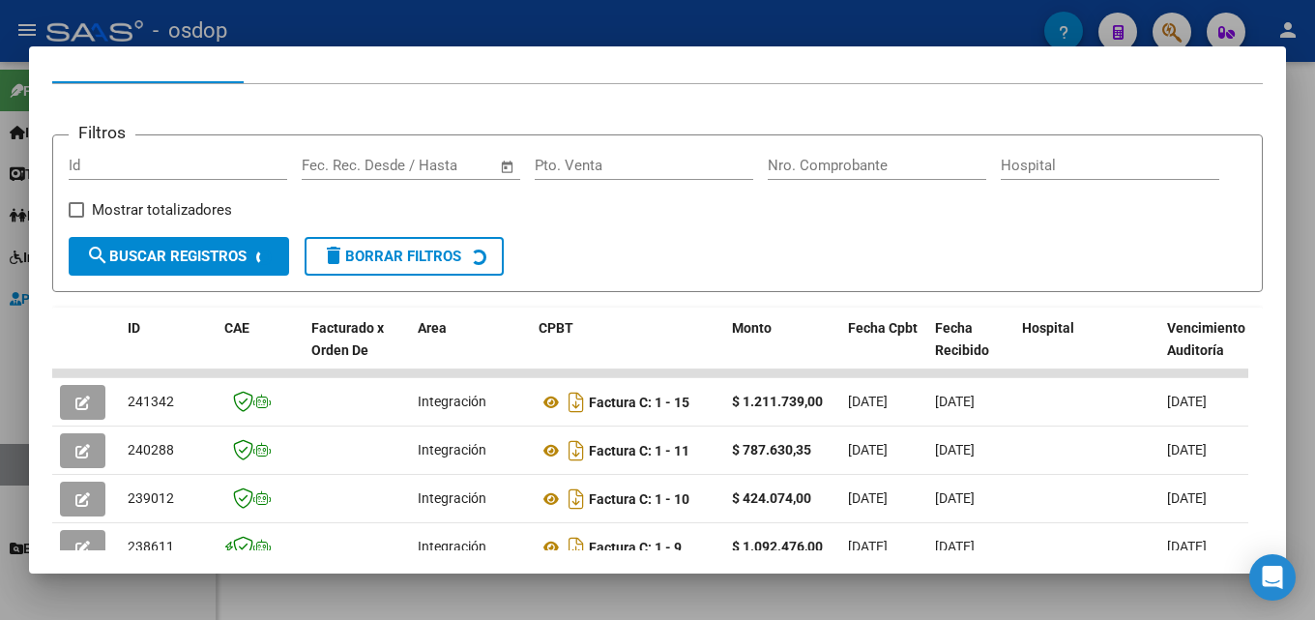
scroll to position [226, 0]
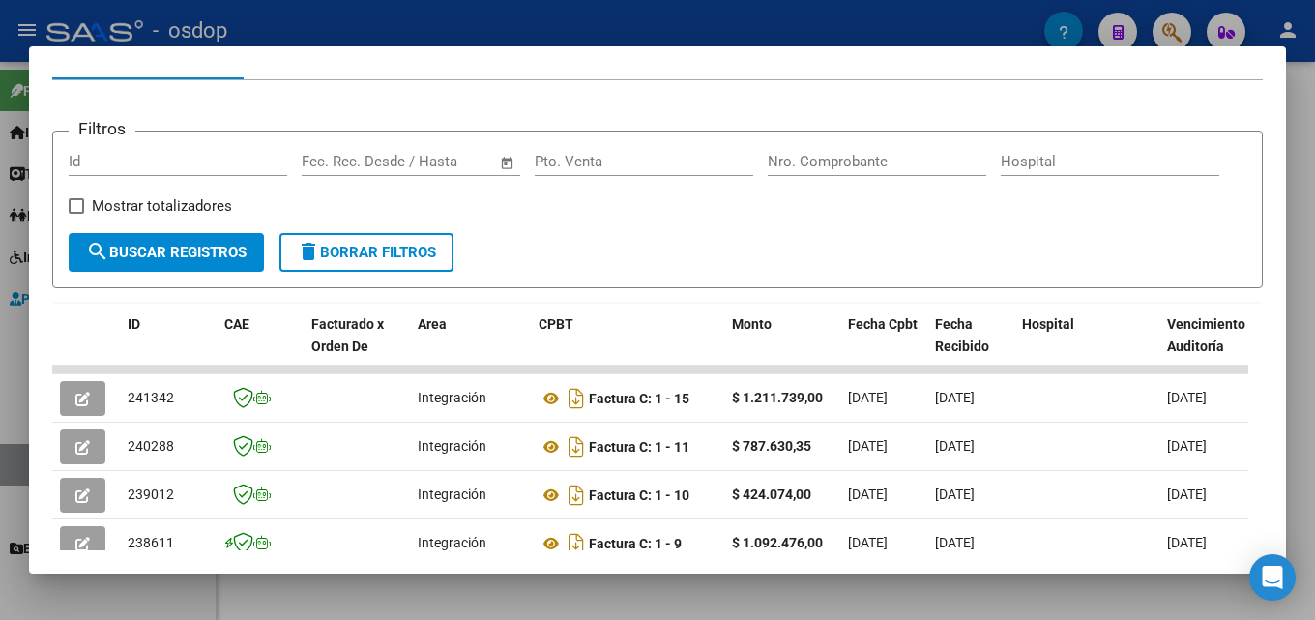
click at [1299, 366] on div at bounding box center [657, 310] width 1315 height 620
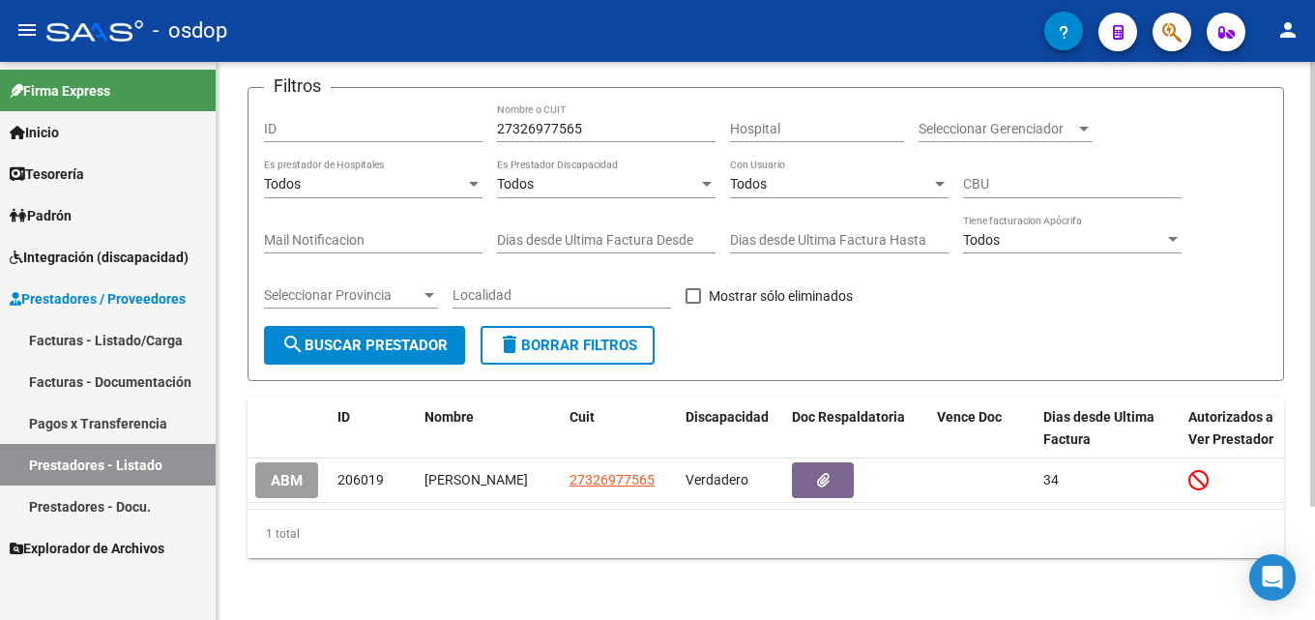
click at [624, 336] on span "delete Borrar Filtros" at bounding box center [567, 344] width 139 height 17
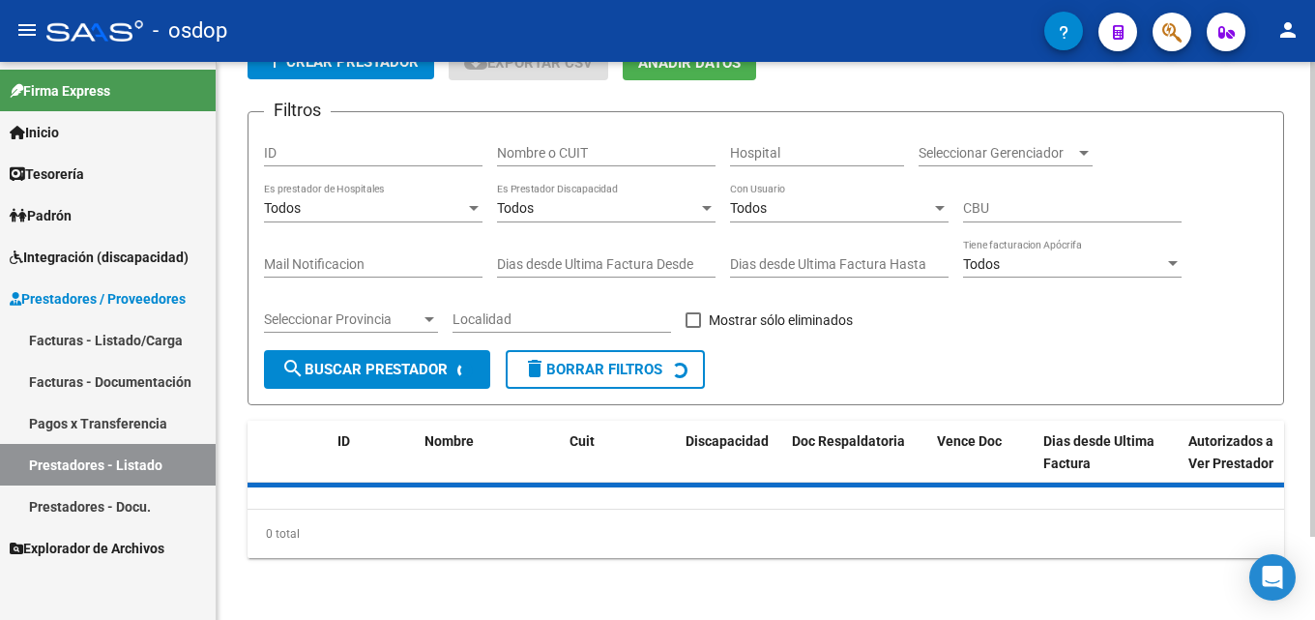
scroll to position [137, 0]
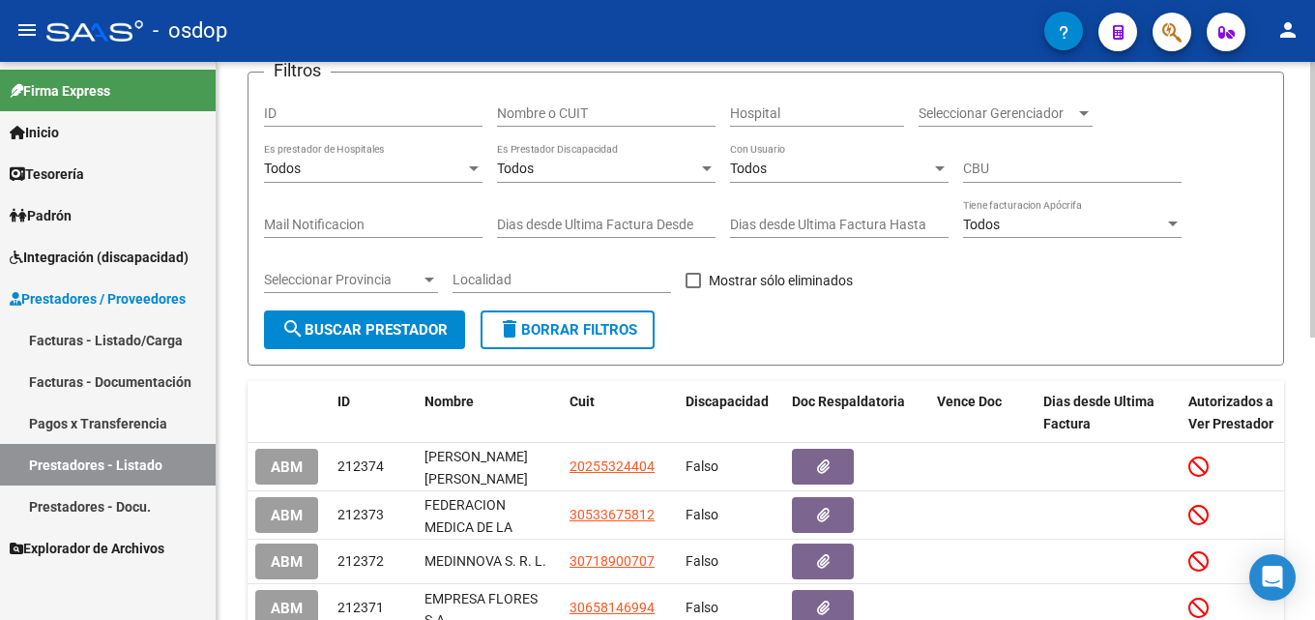
click at [580, 105] on input "Nombre o CUIT" at bounding box center [606, 113] width 218 height 16
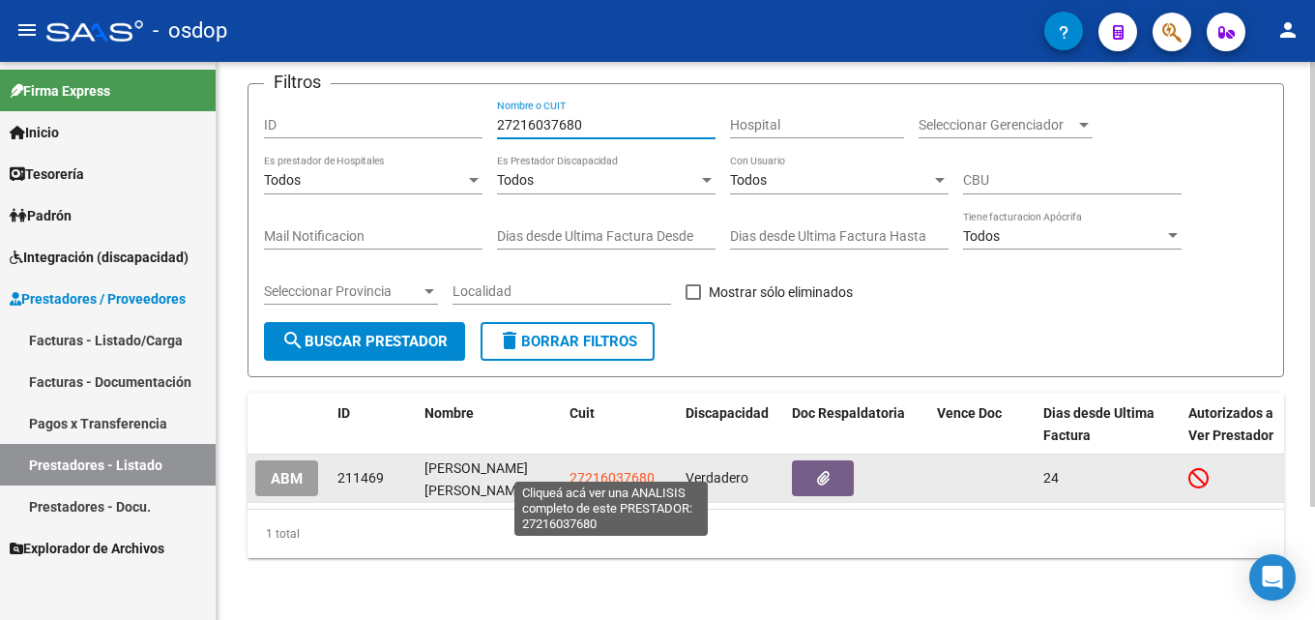
type input "27216037680"
click at [606, 470] on span "27216037680" at bounding box center [611, 477] width 85 height 15
type textarea "27216037680"
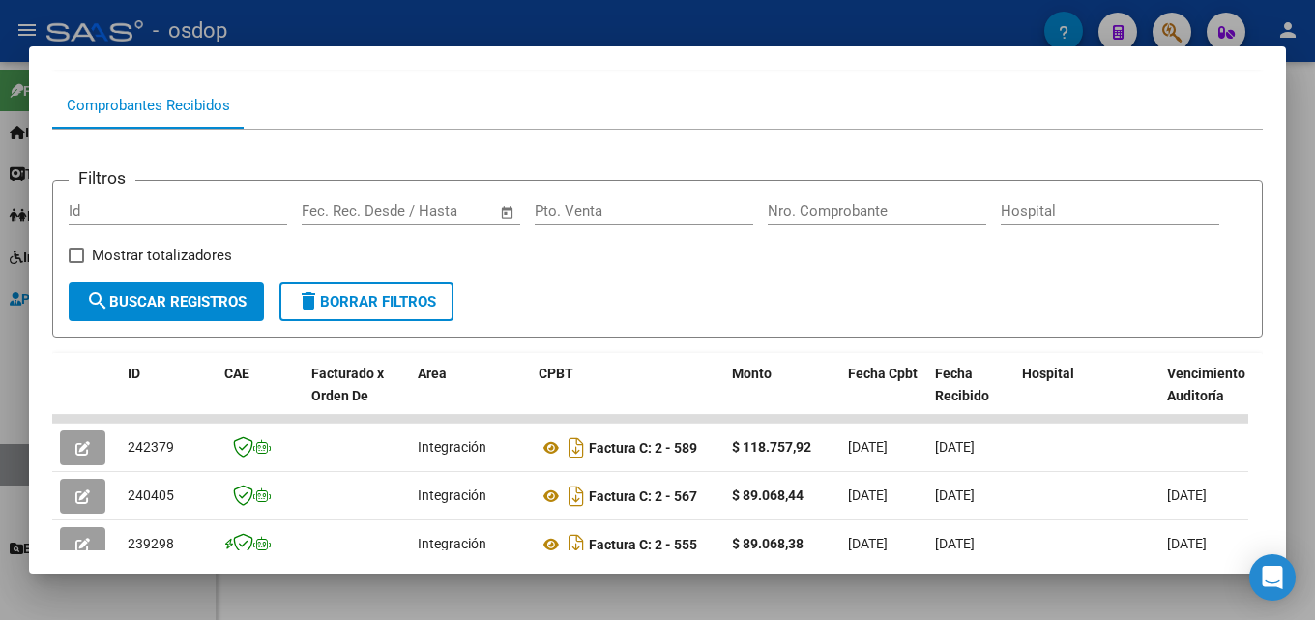
scroll to position [181, 0]
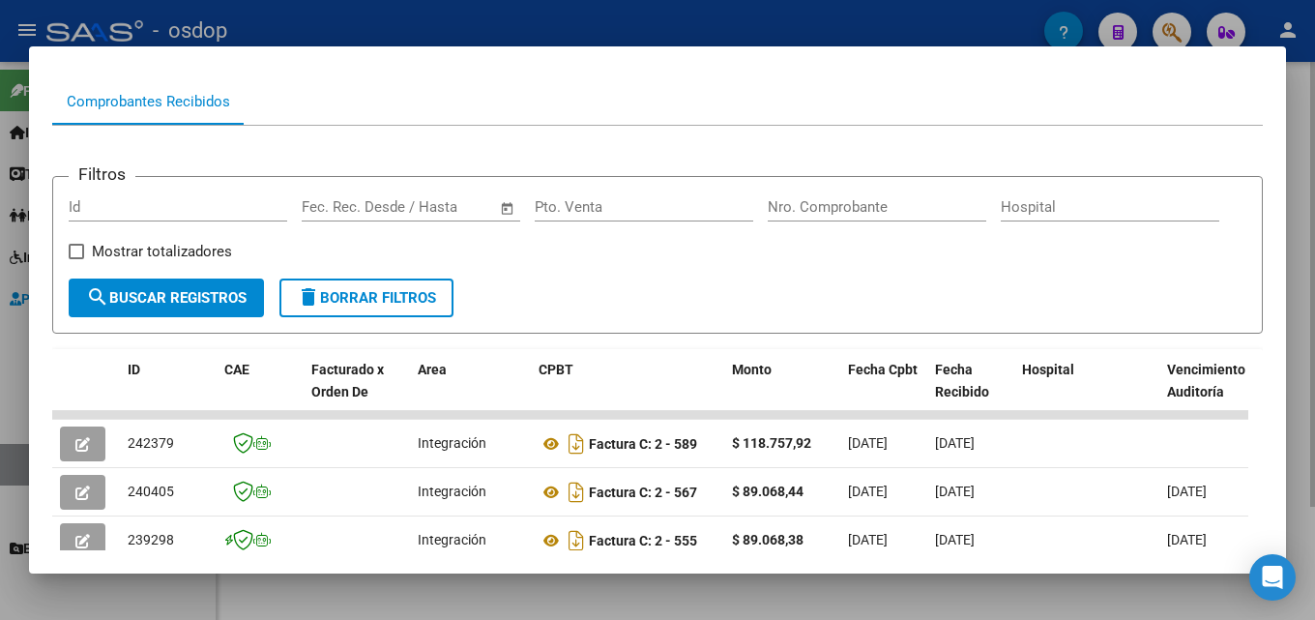
click at [1299, 378] on div at bounding box center [657, 310] width 1315 height 620
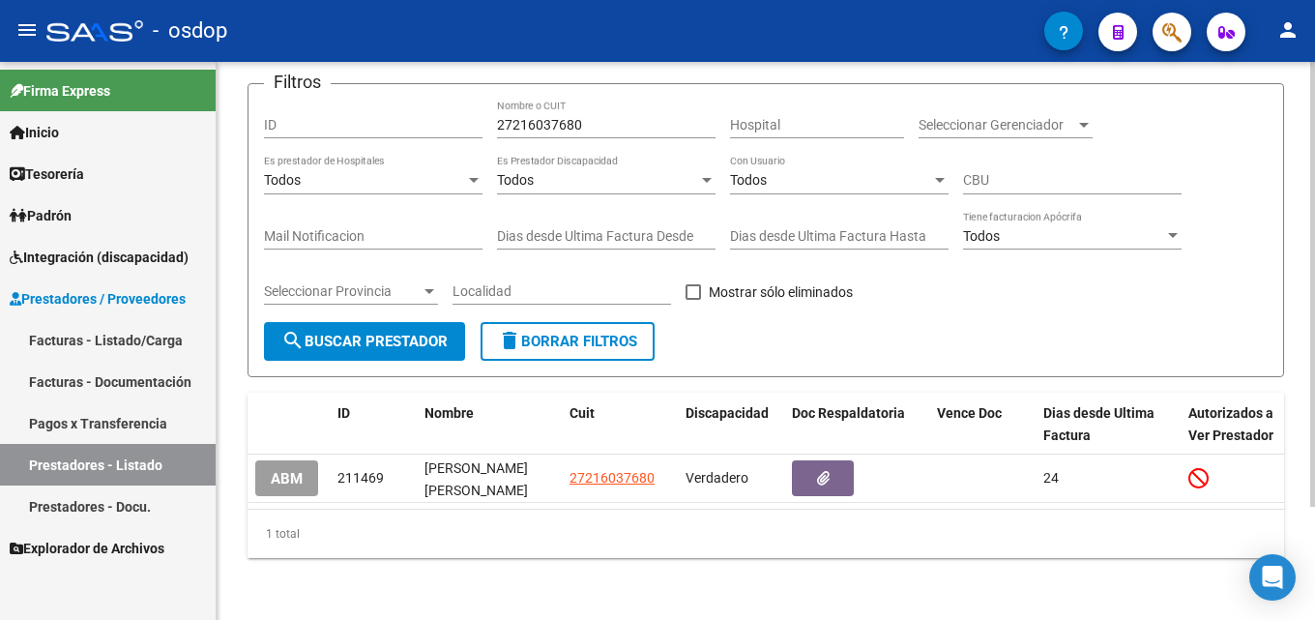
click at [632, 335] on span "delete Borrar Filtros" at bounding box center [567, 341] width 139 height 17
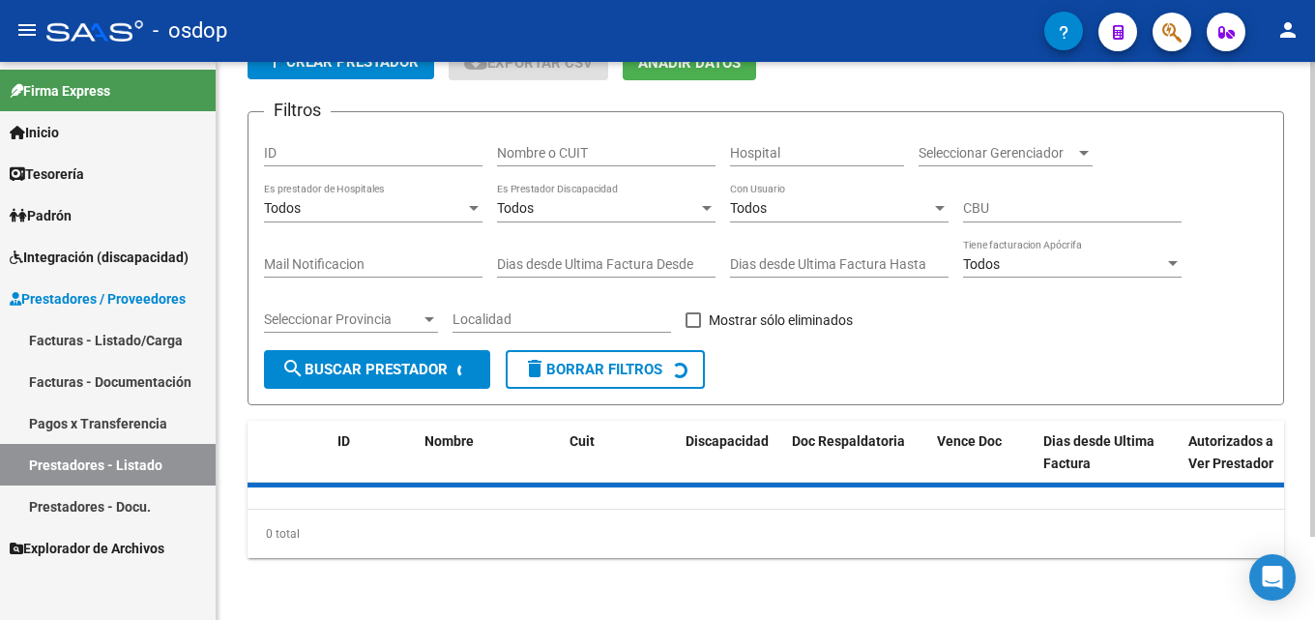
scroll to position [137, 0]
